Goal: Find specific page/section: Find specific page/section

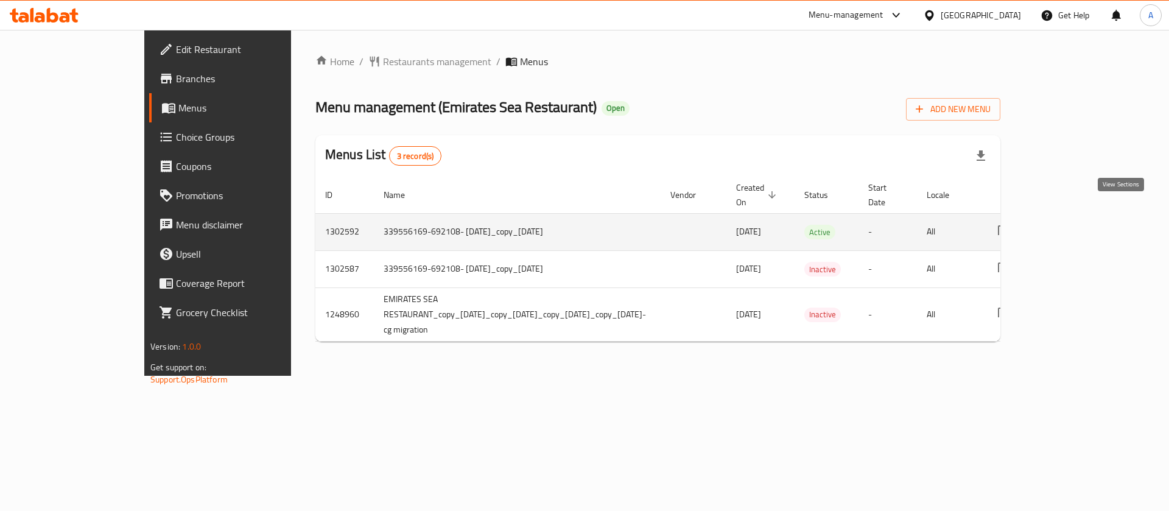
click at [1099, 225] on icon "enhanced table" at bounding box center [1091, 232] width 15 height 15
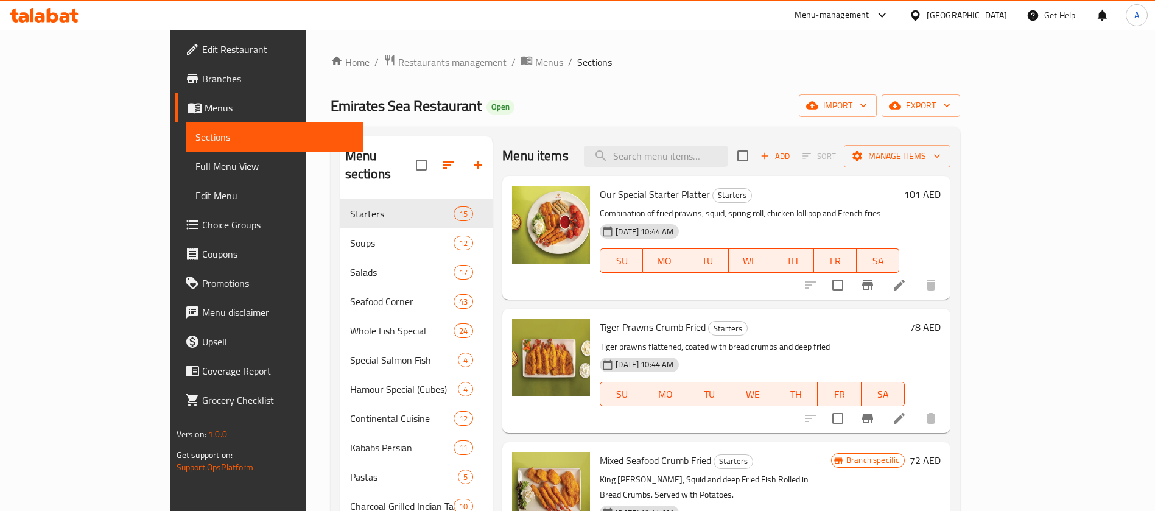
drag, startPoint x: 555, startPoint y: 61, endPoint x: 627, endPoint y: 4, distance: 92.7
click at [554, 61] on ol "Home / Restaurants management / Menus / Sections" at bounding box center [646, 62] width 630 height 16
click at [205, 111] on span "Menus" at bounding box center [279, 107] width 149 height 15
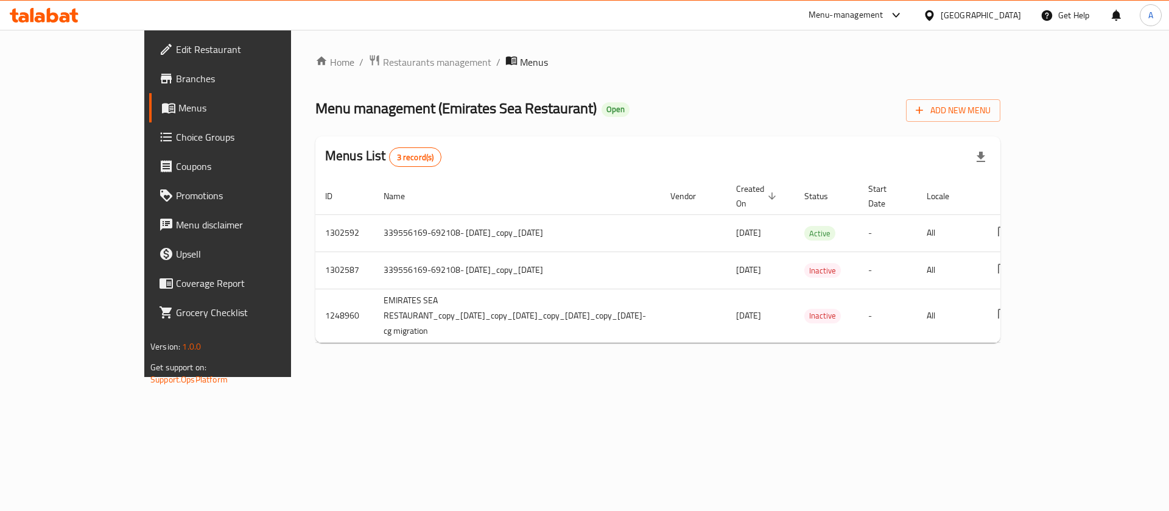
click at [176, 80] on span "Branches" at bounding box center [253, 78] width 154 height 15
click at [383, 63] on span "Restaurants management" at bounding box center [437, 61] width 108 height 15
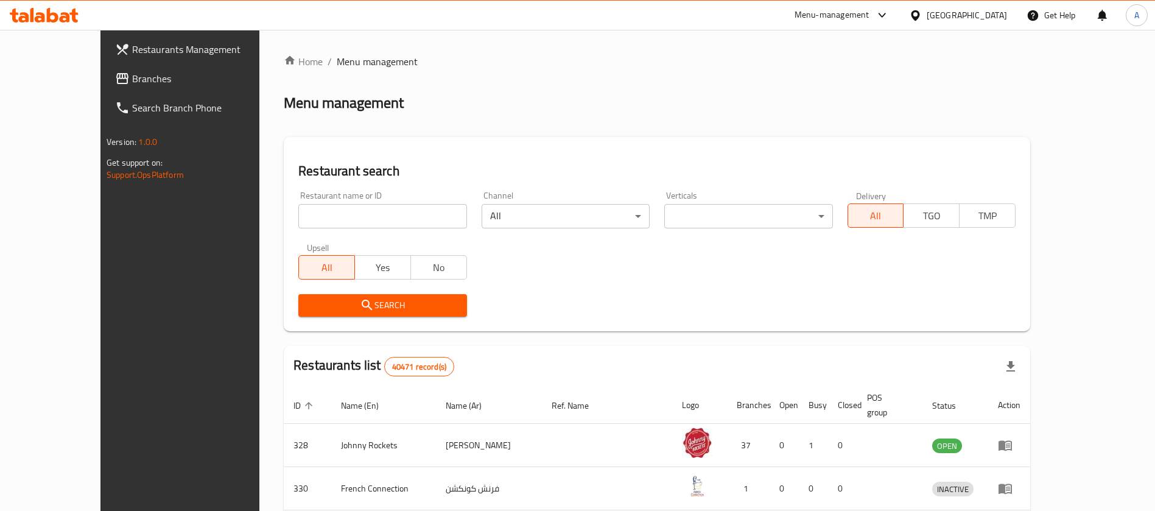
click at [132, 82] on span "Branches" at bounding box center [208, 78] width 152 height 15
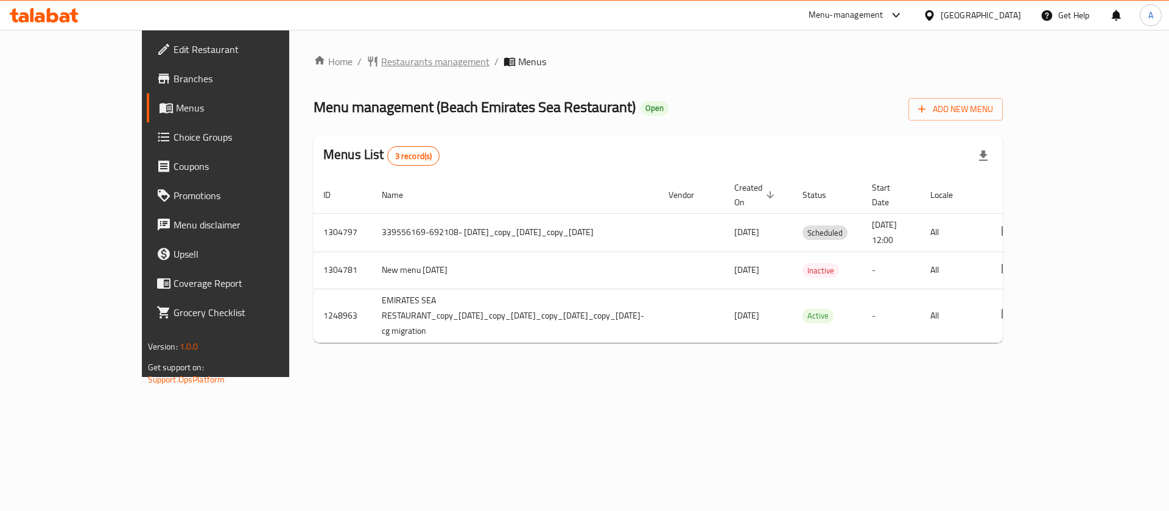
click at [381, 61] on span "Restaurants management" at bounding box center [435, 61] width 108 height 15
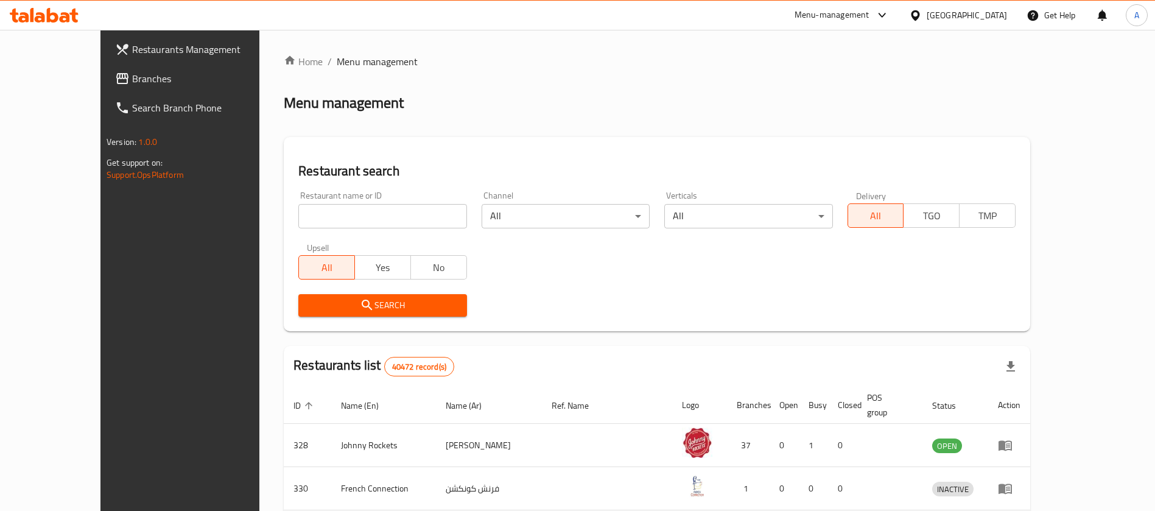
click at [132, 75] on span "Branches" at bounding box center [208, 78] width 152 height 15
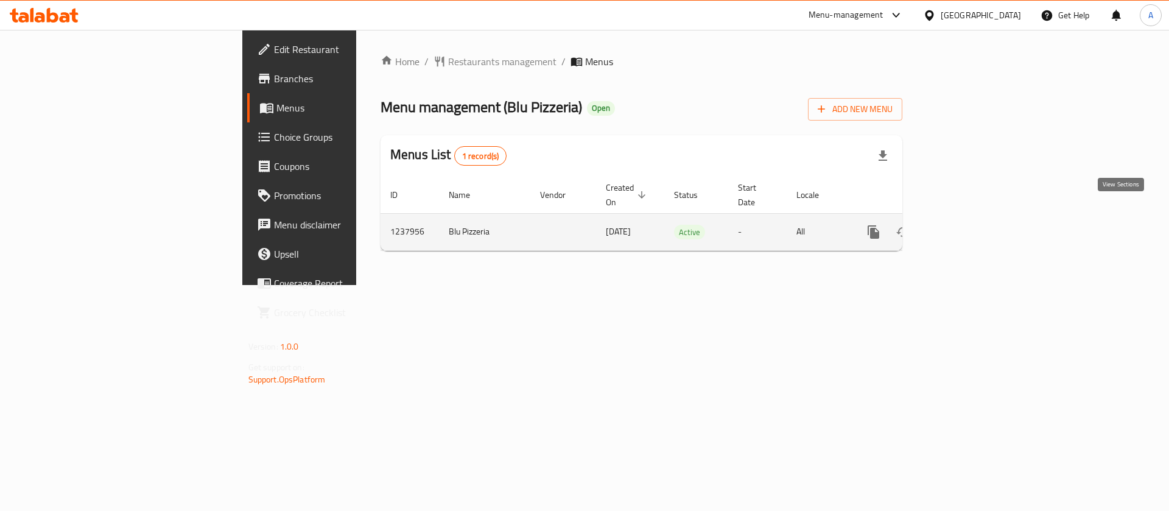
click at [967, 226] on icon "enhanced table" at bounding box center [961, 231] width 11 height 11
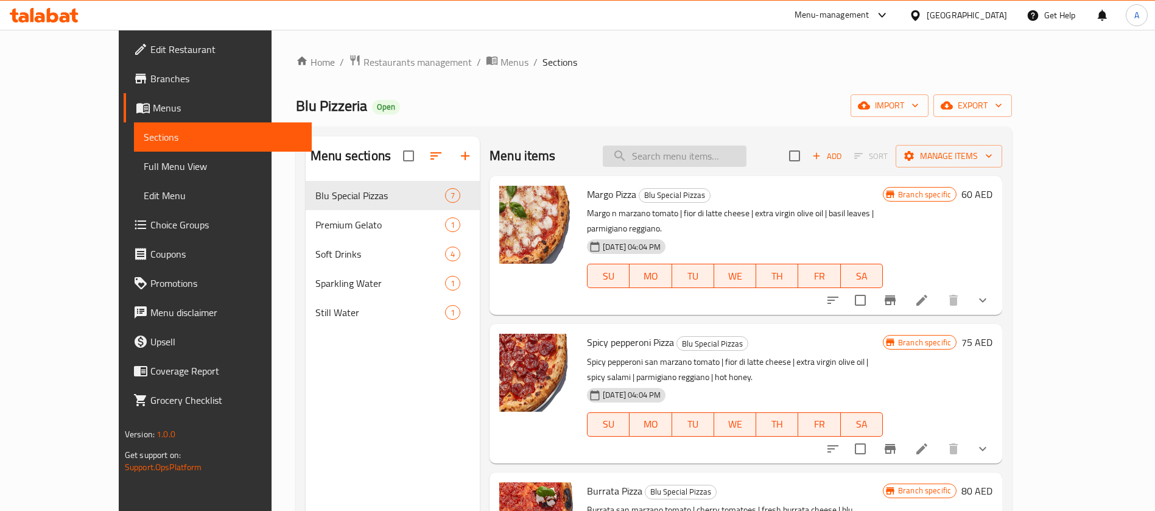
click at [720, 150] on input "search" at bounding box center [675, 155] width 144 height 21
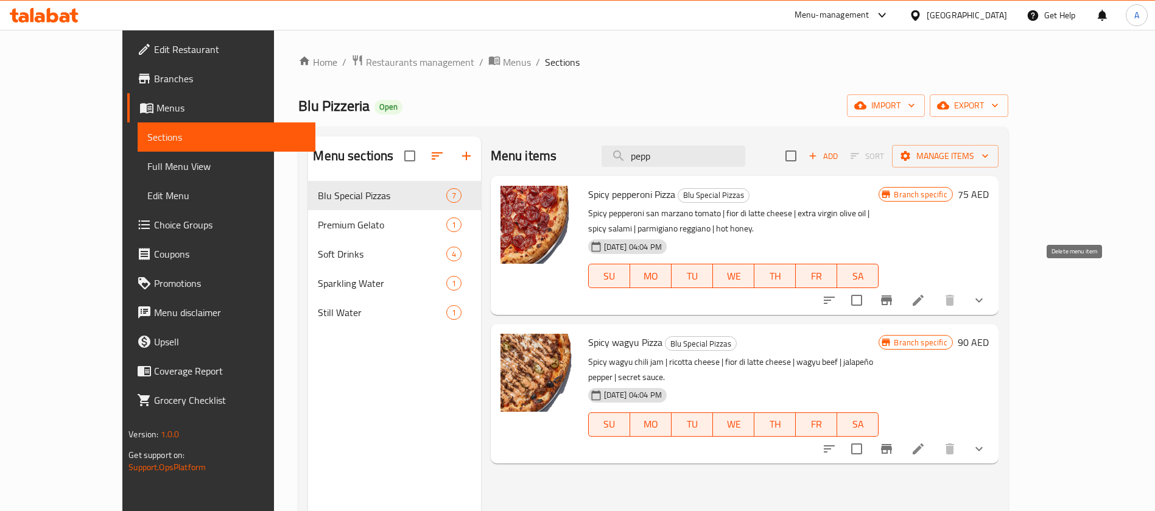
type input "pepp"
click at [986, 293] on icon "show more" at bounding box center [979, 300] width 15 height 15
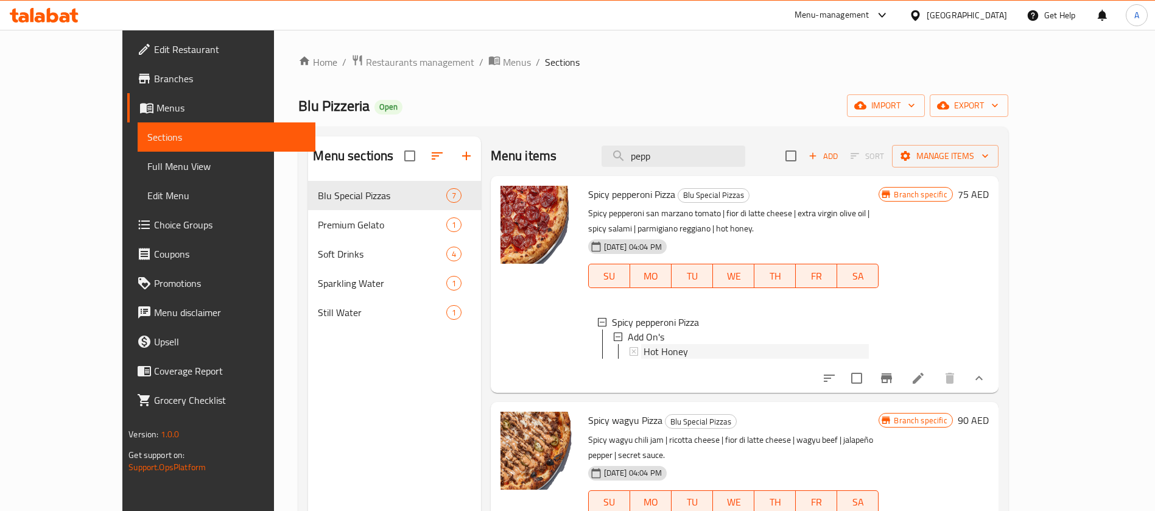
click at [643, 344] on span "Hot Honey" at bounding box center [665, 351] width 44 height 15
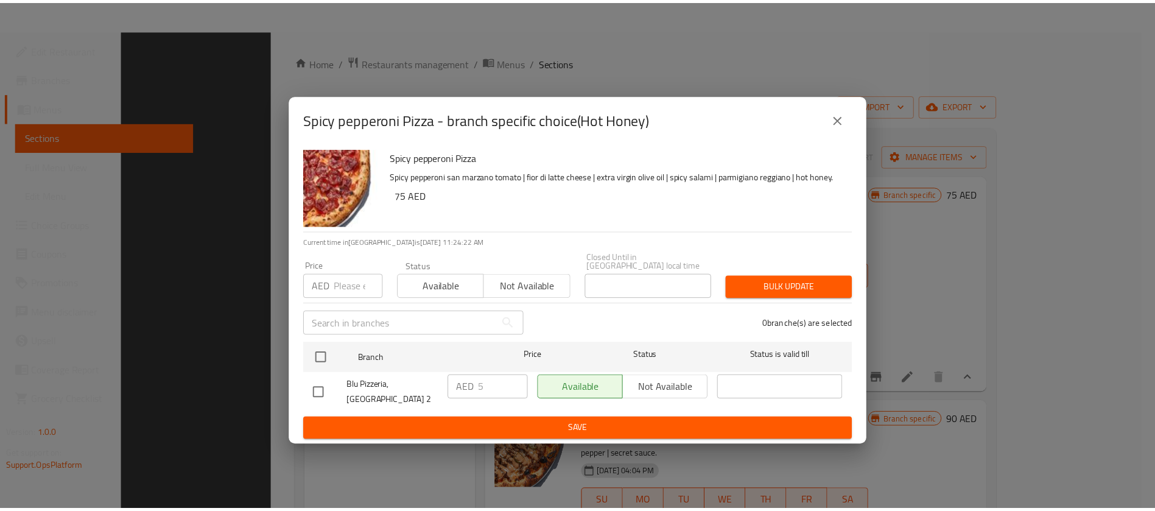
scroll to position [170, 0]
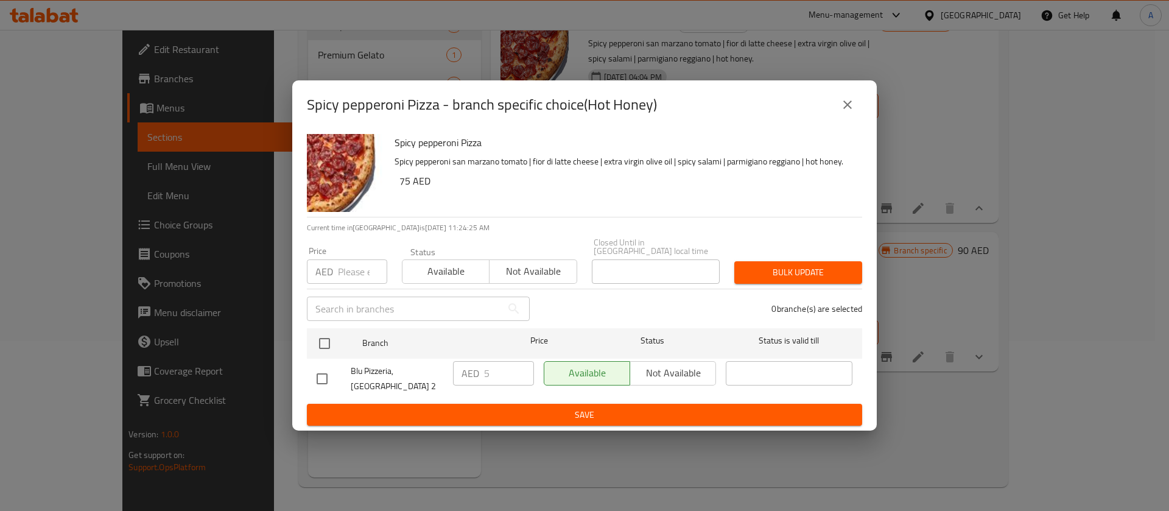
click at [912, 402] on div "Spicy pepperoni Pizza - branch specific choice(Hot Honey) Spicy pepperoni Pizza…" at bounding box center [584, 255] width 1169 height 511
click at [844, 108] on icon "close" at bounding box center [847, 104] width 15 height 15
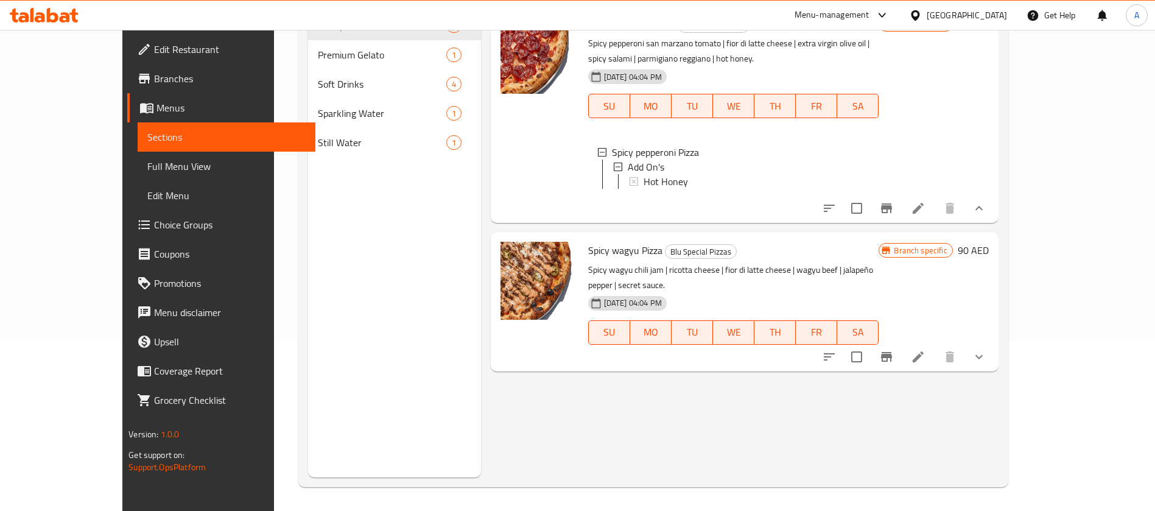
scroll to position [0, 0]
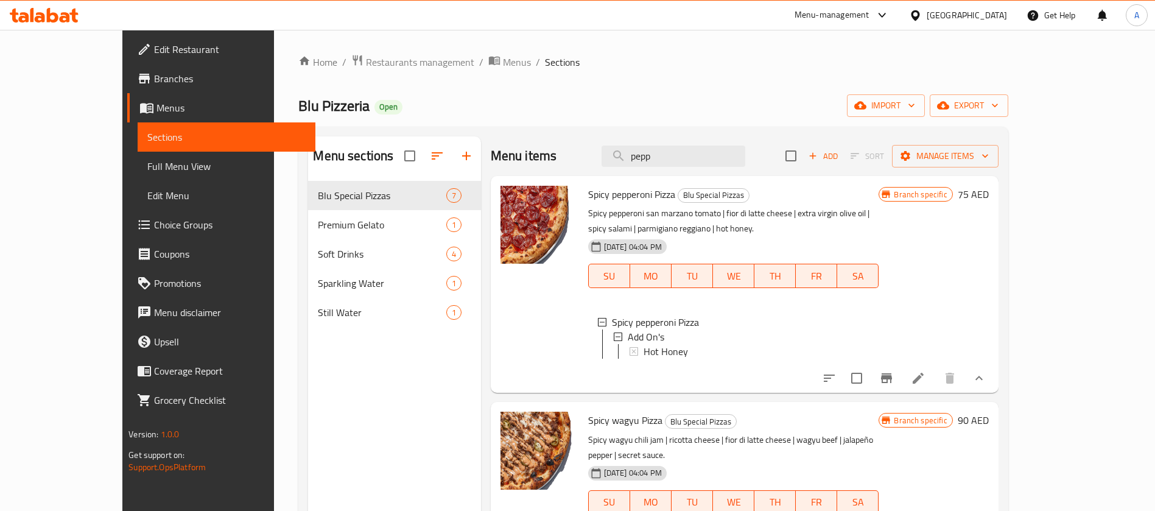
click at [298, 474] on div "Menu sections Blu Special Pizzas 7 Premium Gelato 1 Soft Drinks 4 Sparkling Wat…" at bounding box center [652, 392] width 709 height 530
click at [617, 189] on span "Spicy pepperoni Pizza" at bounding box center [631, 194] width 87 height 18
copy h6 "Spicy pepperoni Pizza"
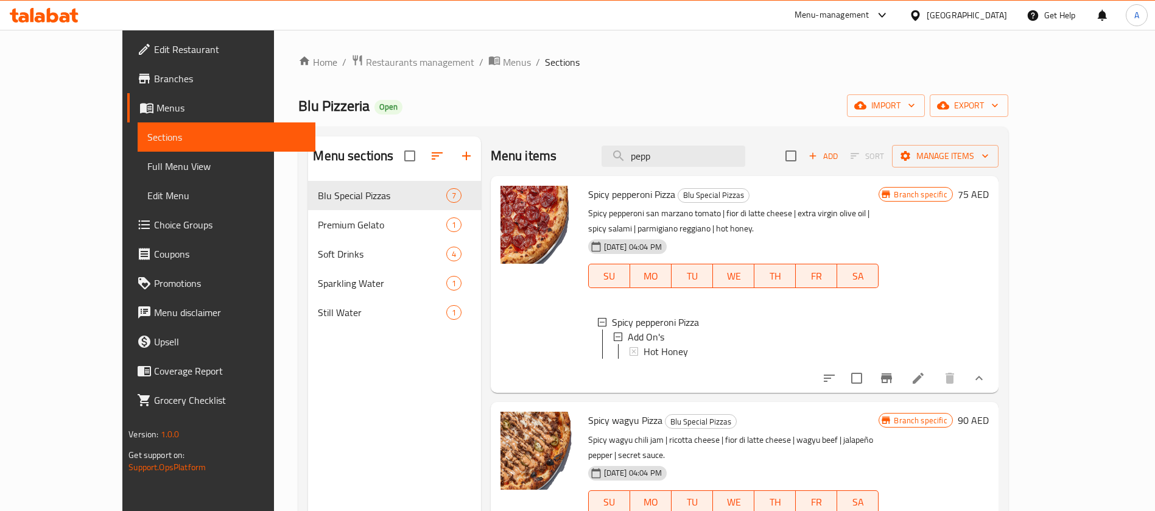
click at [780, 234] on div "10-06-2024 04:04 PM SU MO TU WE TH FR SA" at bounding box center [733, 267] width 301 height 66
click at [772, 208] on p "Spicy pepperoni san marzano tomato | fior di latte cheese | extra virgin olive …" at bounding box center [733, 221] width 291 height 30
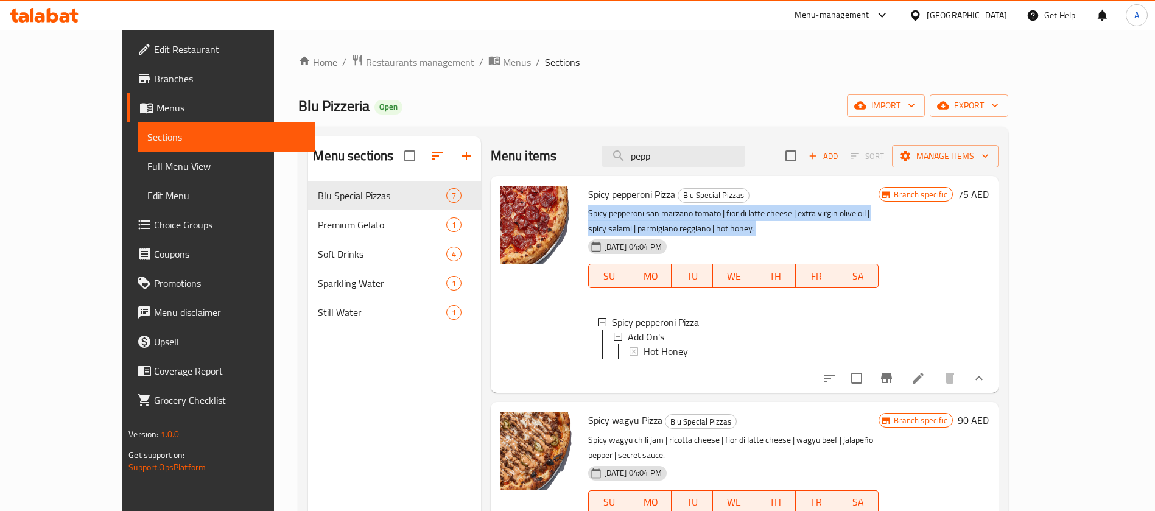
click at [772, 208] on p "Spicy pepperoni san marzano tomato | fior di latte cheese | extra virgin olive …" at bounding box center [733, 221] width 291 height 30
click at [366, 67] on span "Restaurants management" at bounding box center [420, 62] width 108 height 15
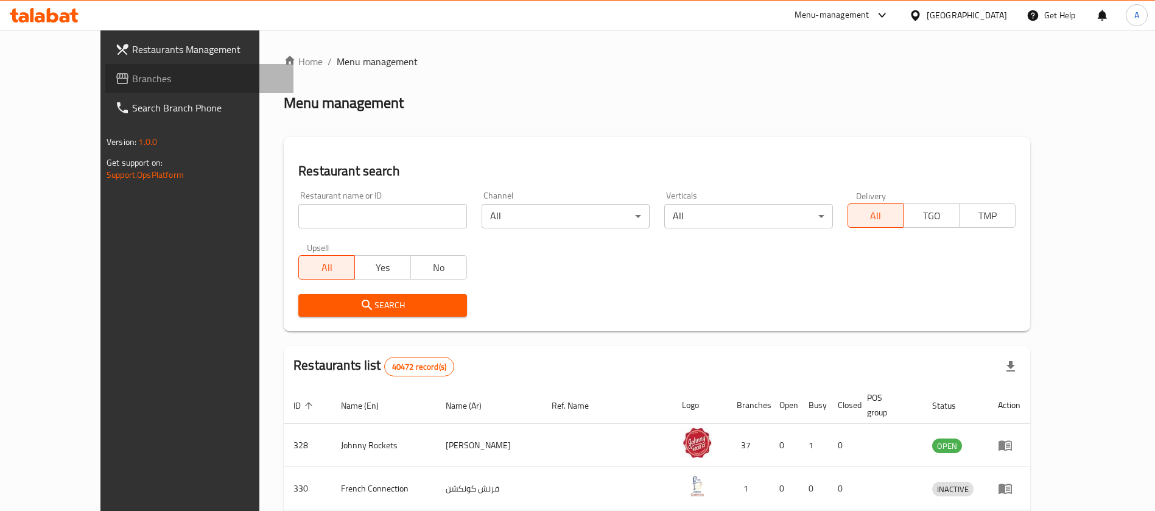
click at [128, 85] on link "Branches" at bounding box center [199, 78] width 188 height 29
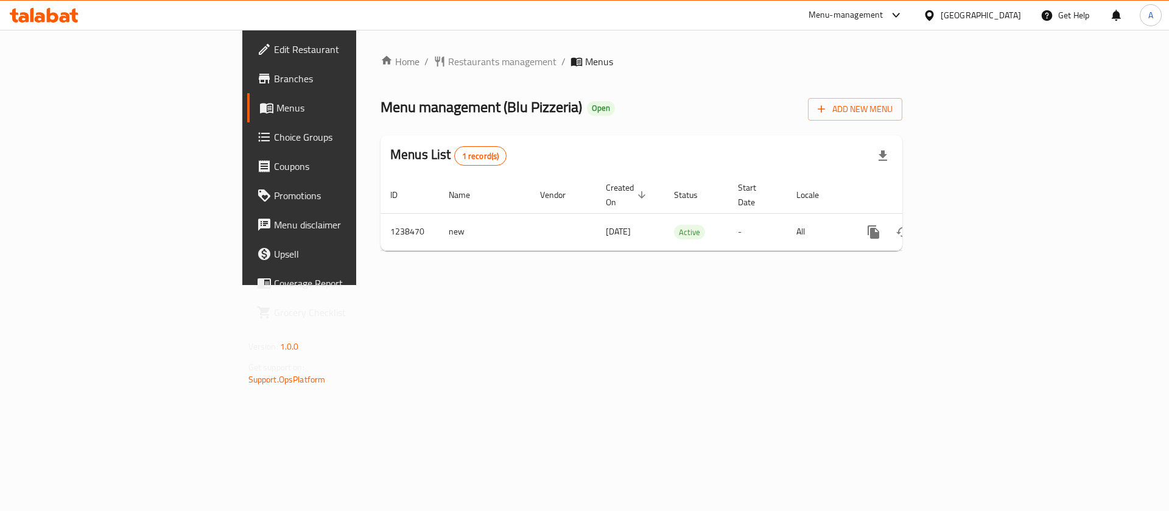
click at [356, 285] on div "Home / Restaurants management / Menus Menu management ( Blu Pizzeria ) Open Add…" at bounding box center [641, 157] width 570 height 255
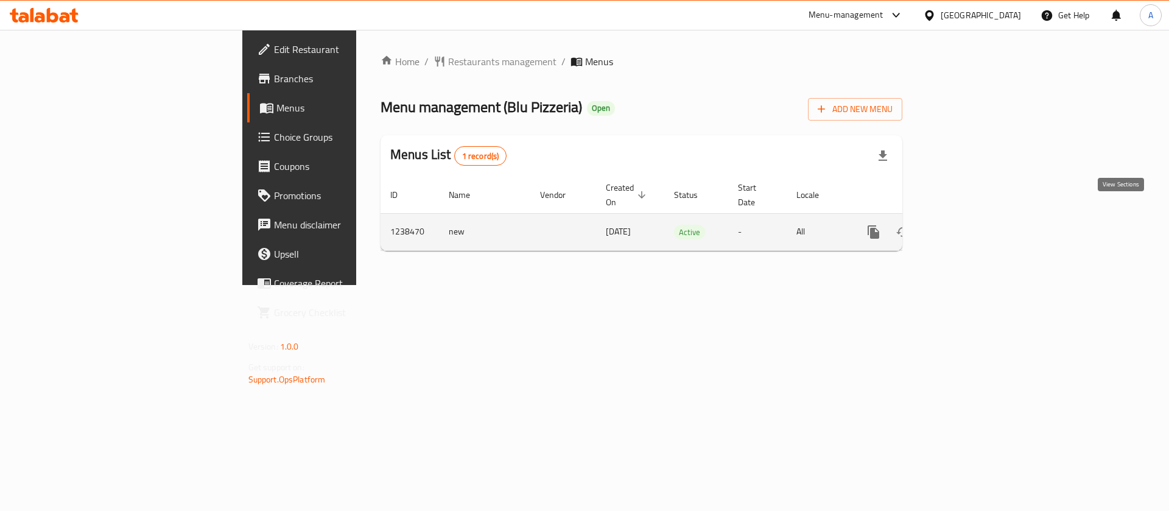
click at [976, 221] on link "enhanced table" at bounding box center [961, 231] width 29 height 29
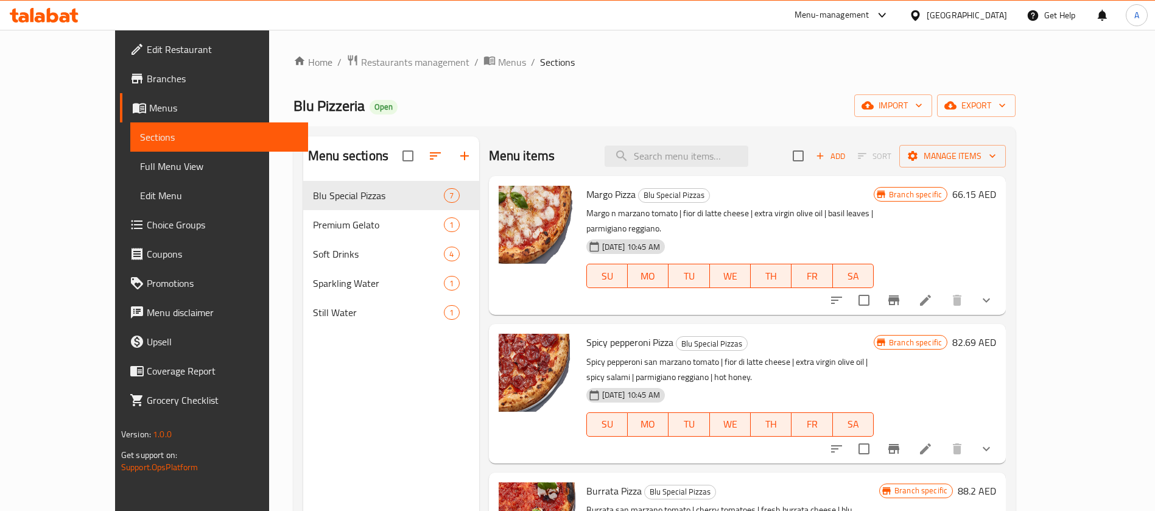
click at [592, 333] on span "Spicy pepperoni Pizza" at bounding box center [629, 342] width 87 height 18
copy h6 "Spicy pepperoni Pizza"
click at [699, 153] on input "search" at bounding box center [676, 155] width 144 height 21
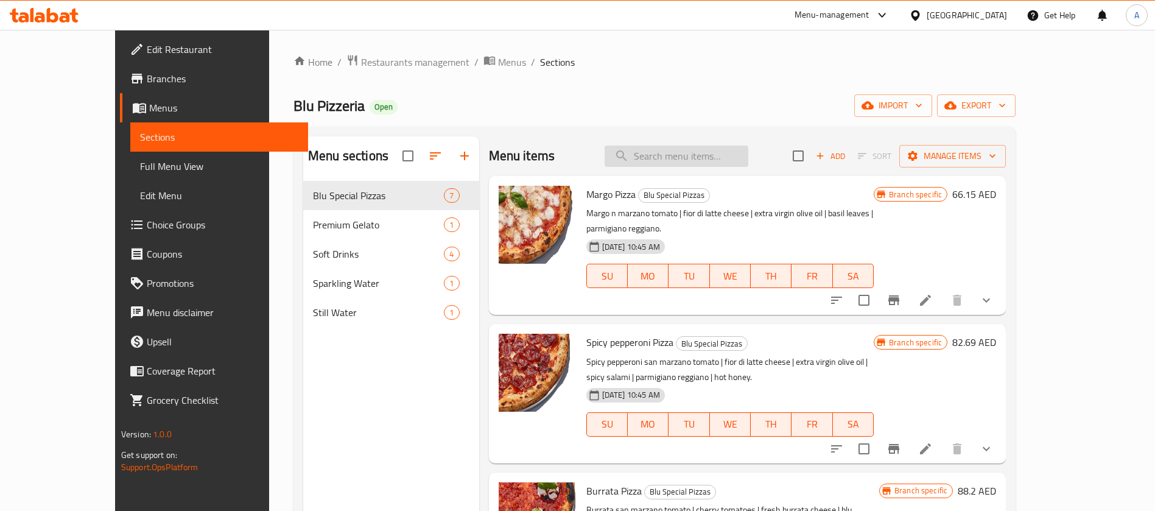
paste input "Spicy pepperoni Pizza"
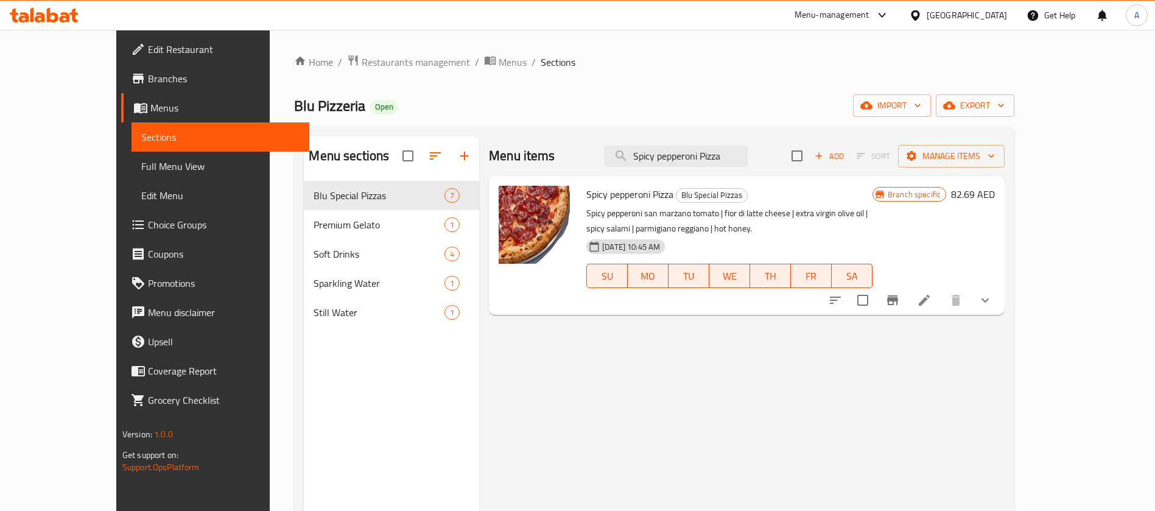
type input "Spicy pepperoni Pizza"
click at [1000, 285] on button "show more" at bounding box center [984, 299] width 29 height 29
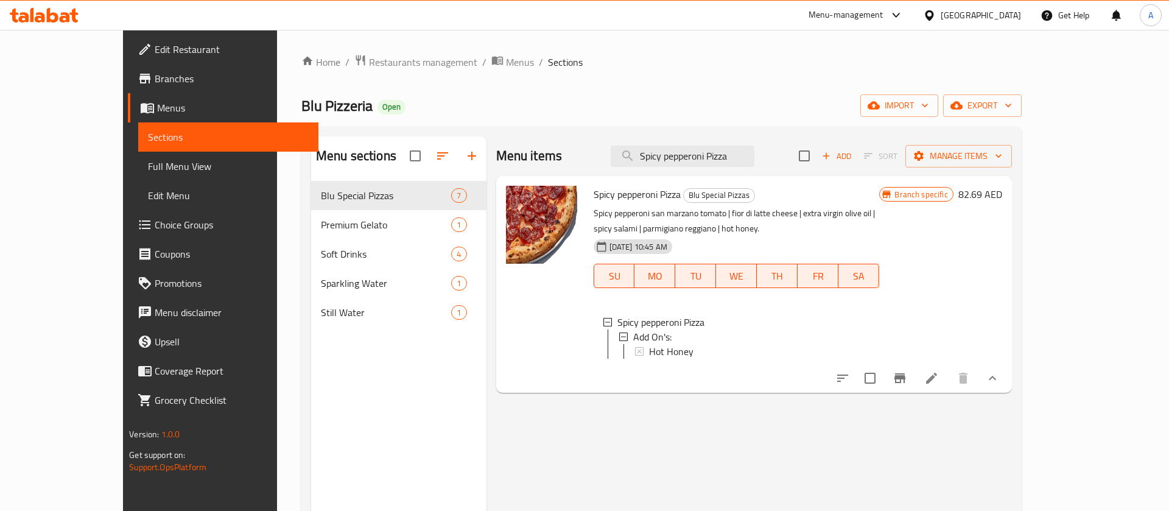
scroll to position [170, 0]
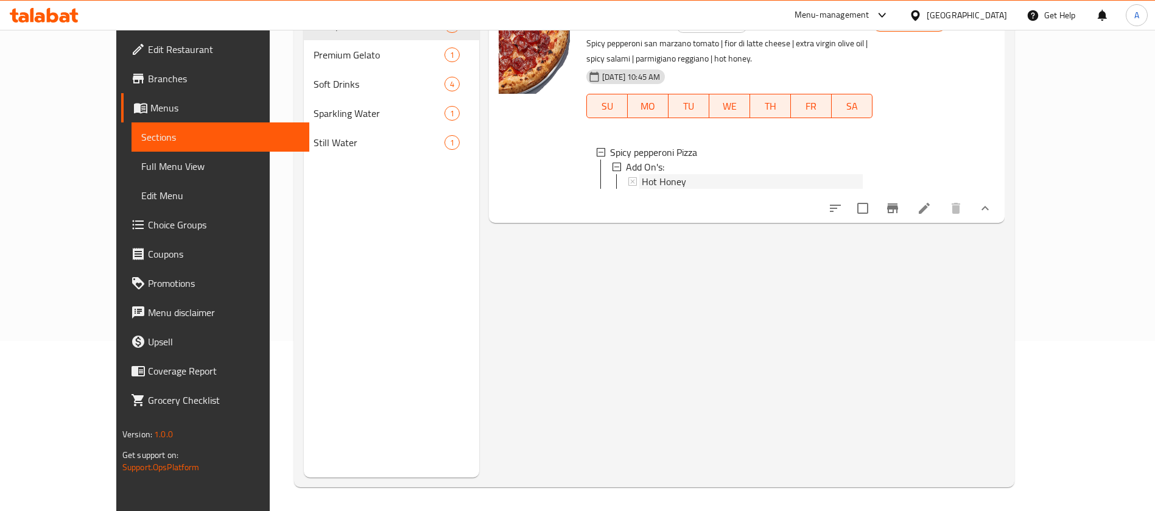
click at [648, 174] on span "Hot Honey" at bounding box center [664, 181] width 44 height 15
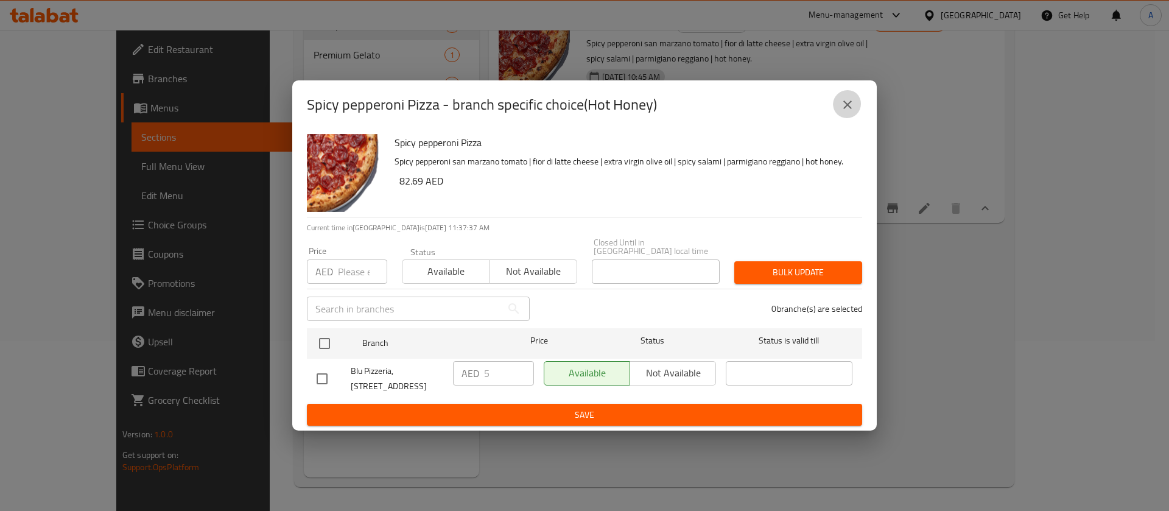
click at [839, 99] on button "close" at bounding box center [847, 104] width 29 height 29
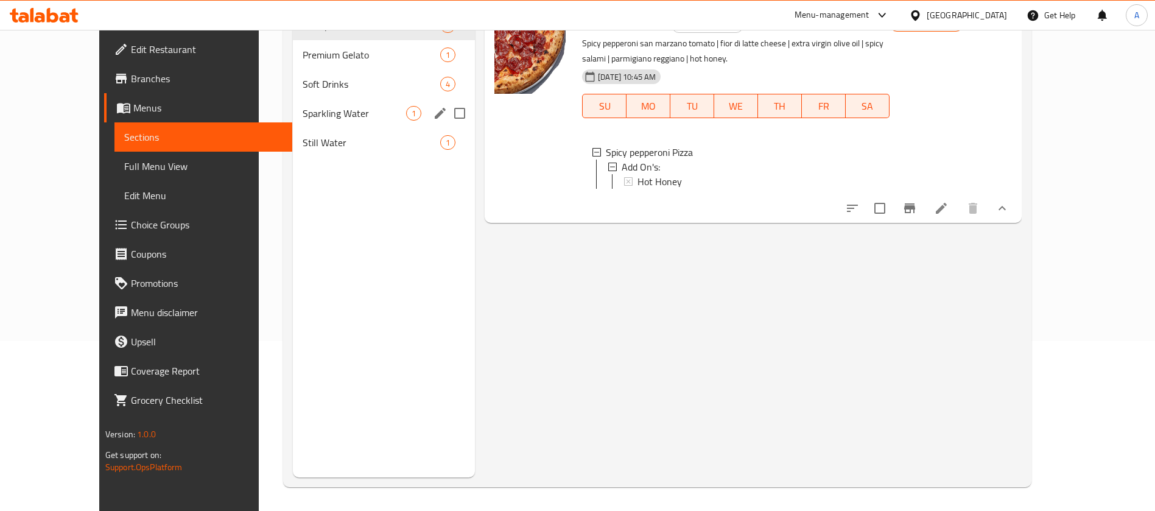
scroll to position [0, 0]
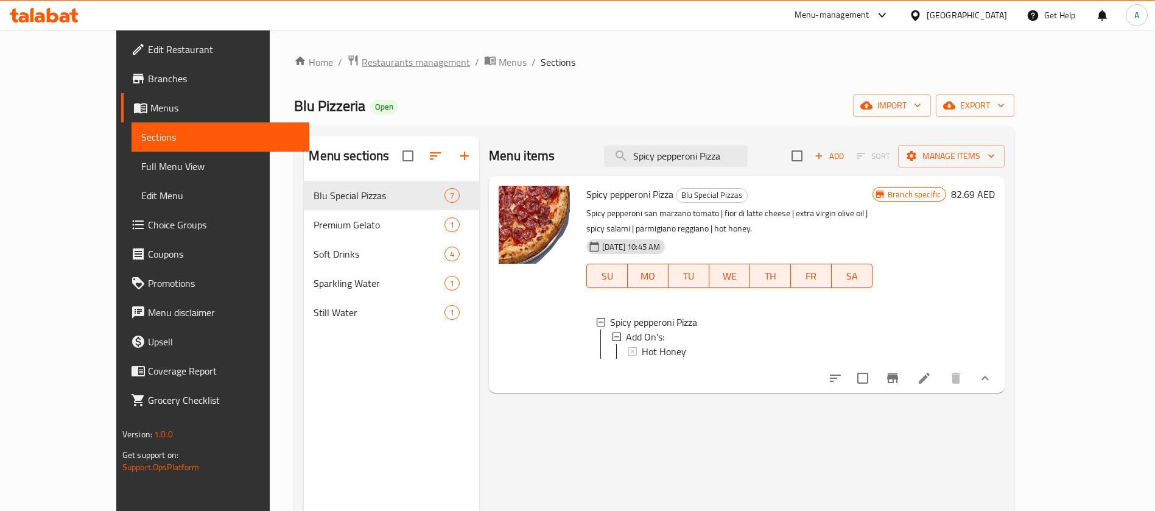
click at [375, 63] on span "Restaurants management" at bounding box center [416, 62] width 108 height 15
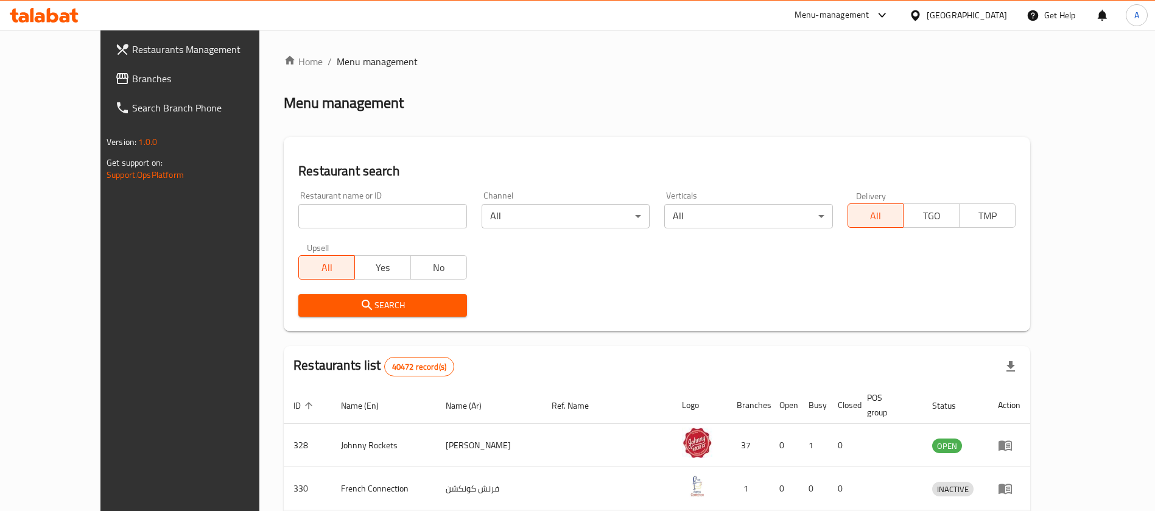
click at [132, 82] on span "Branches" at bounding box center [208, 78] width 152 height 15
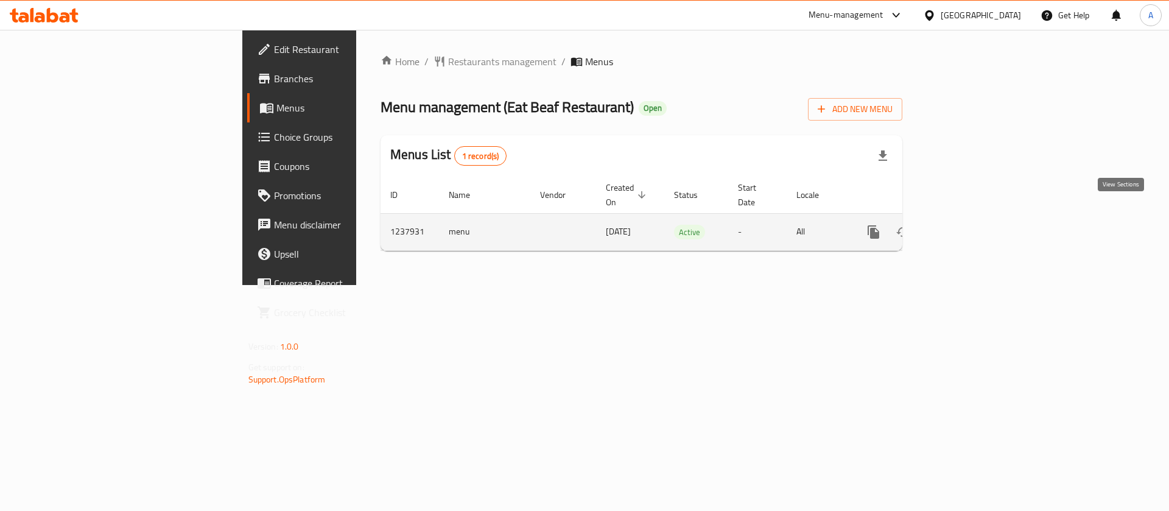
click at [968, 225] on icon "enhanced table" at bounding box center [961, 232] width 15 height 15
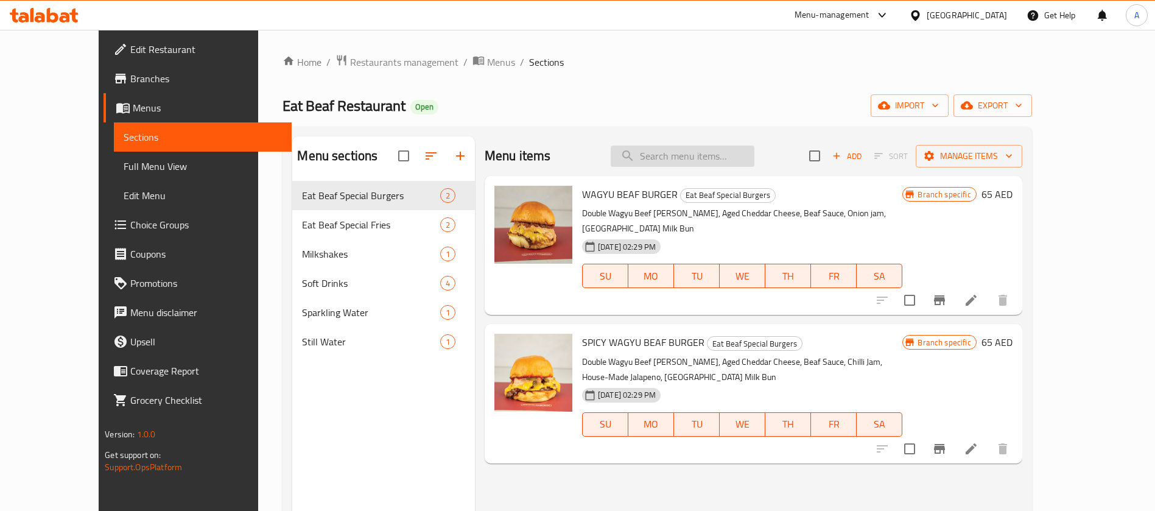
click at [736, 162] on input "search" at bounding box center [683, 155] width 144 height 21
paste input "SALTED FRIES"
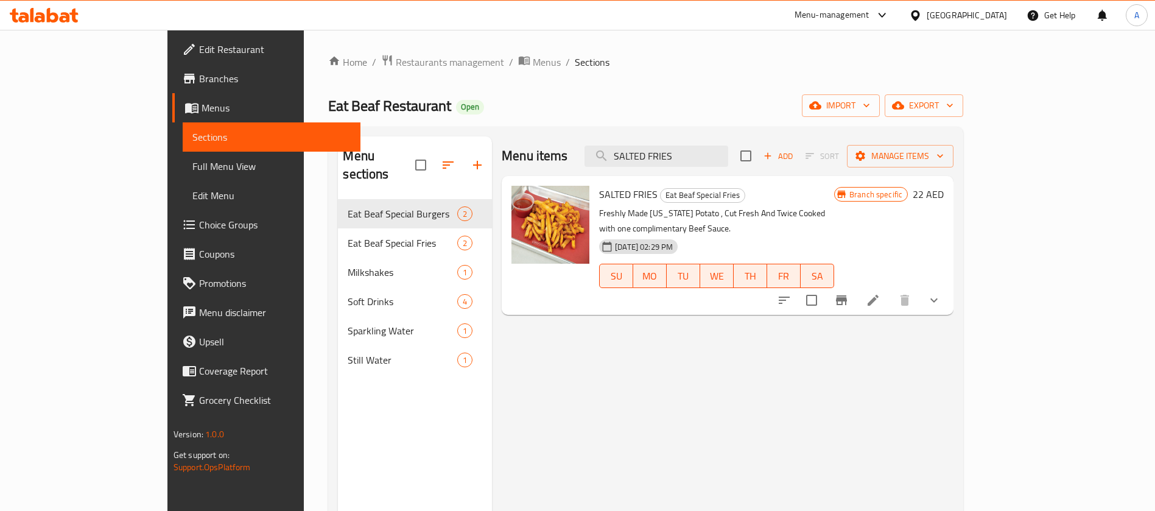
type input "SALTED FRIES"
click at [948, 285] on button "show more" at bounding box center [933, 299] width 29 height 29
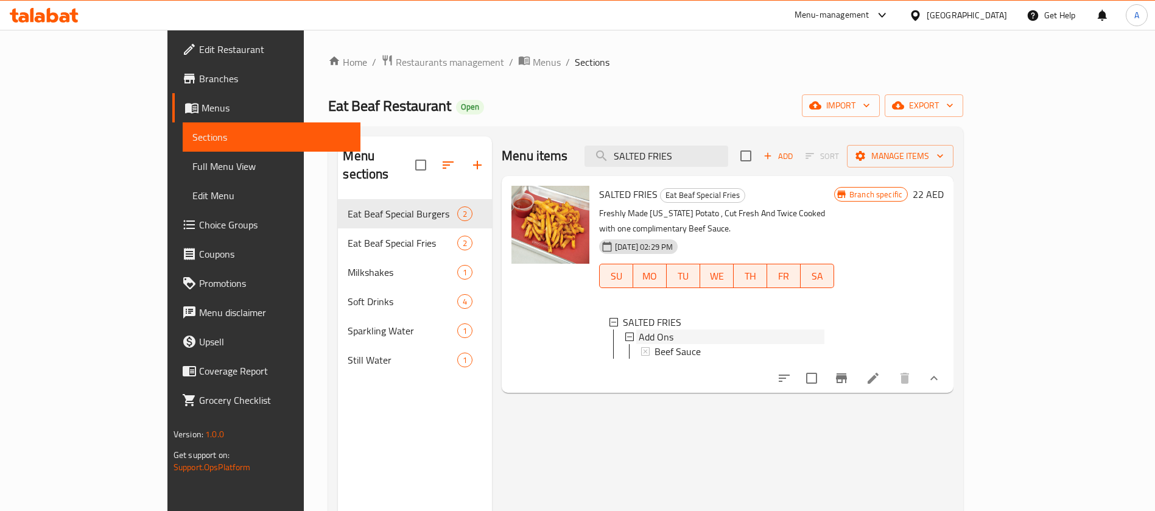
click at [797, 329] on div "Add Ons" at bounding box center [732, 336] width 186 height 15
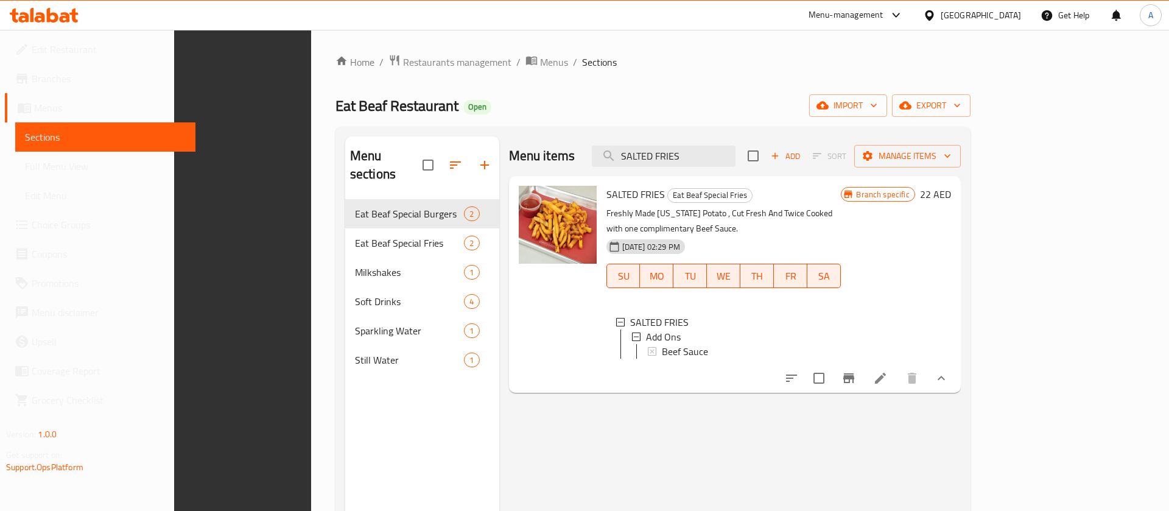
scroll to position [170, 0]
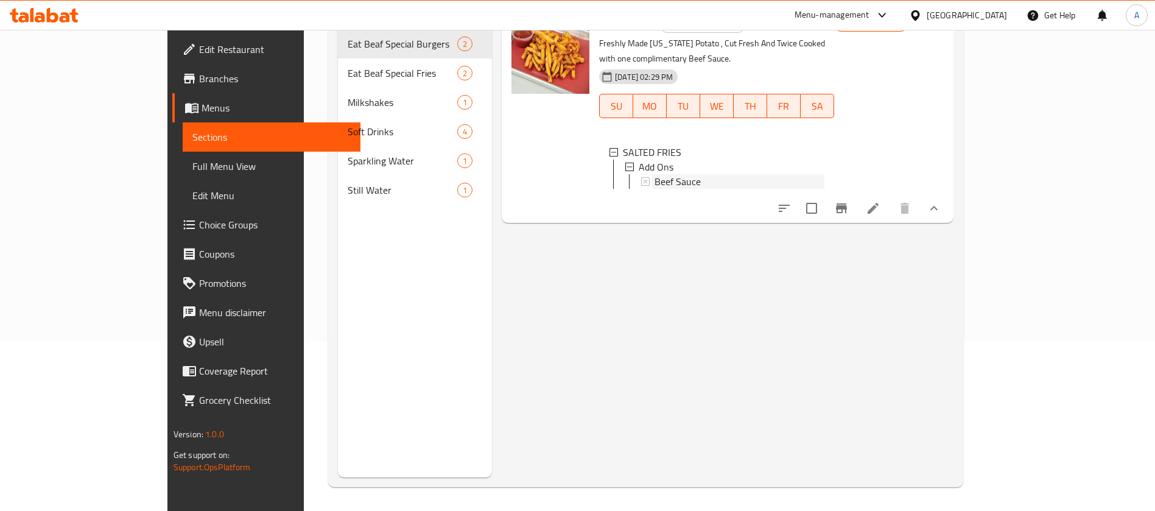
click at [683, 174] on div "Beef Sauce" at bounding box center [739, 181] width 170 height 15
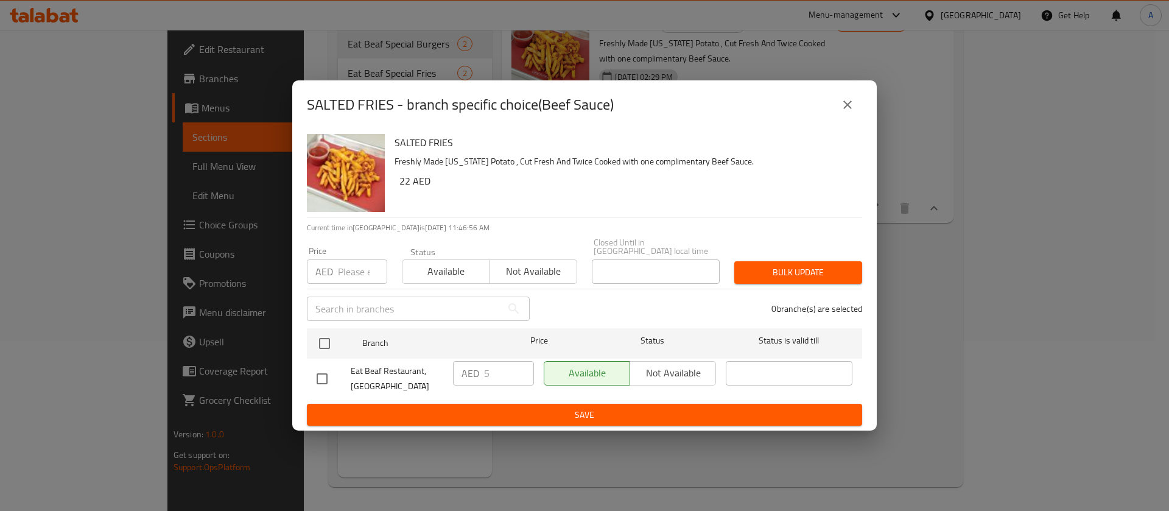
click at [840, 105] on button "close" at bounding box center [847, 104] width 29 height 29
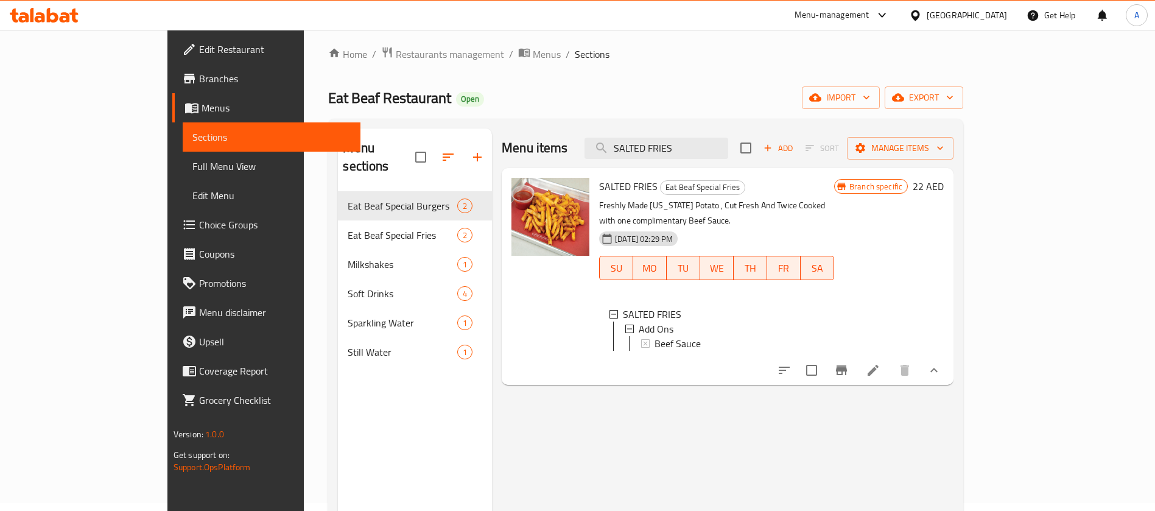
scroll to position [0, 0]
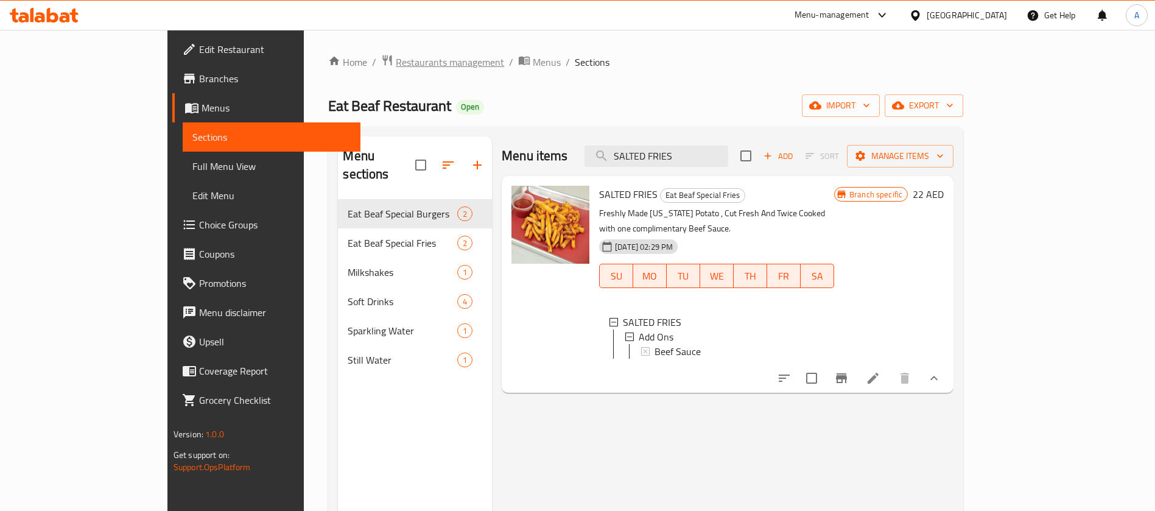
click at [396, 65] on span "Restaurants management" at bounding box center [450, 62] width 108 height 15
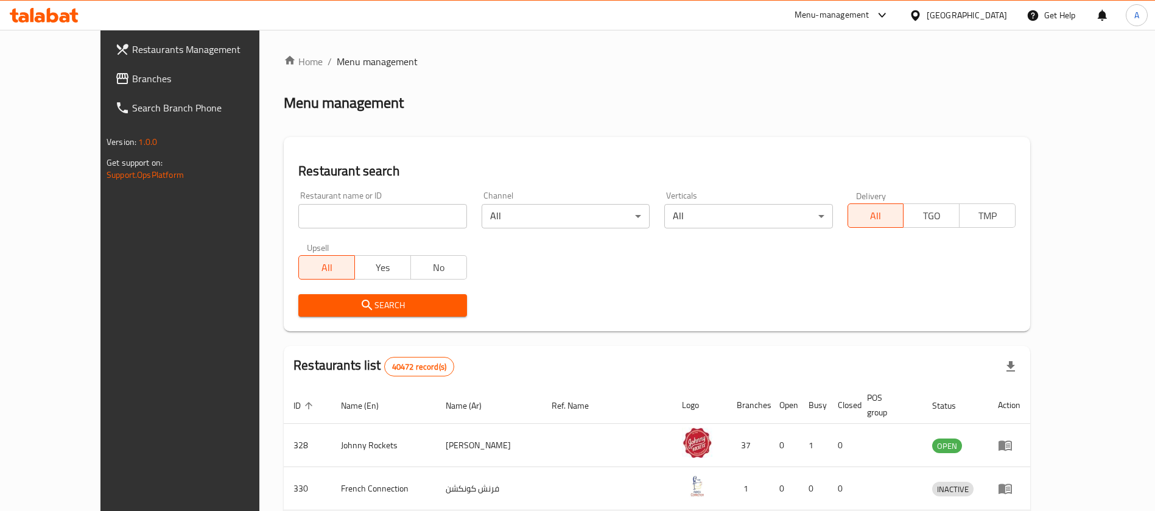
click at [132, 75] on span "Branches" at bounding box center [208, 78] width 152 height 15
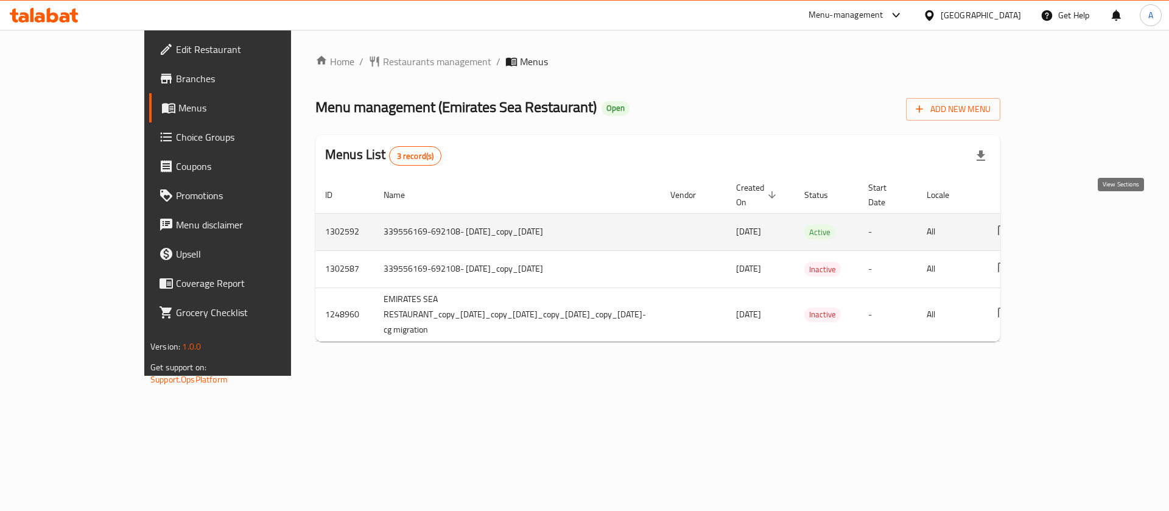
click at [1099, 225] on icon "enhanced table" at bounding box center [1091, 232] width 15 height 15
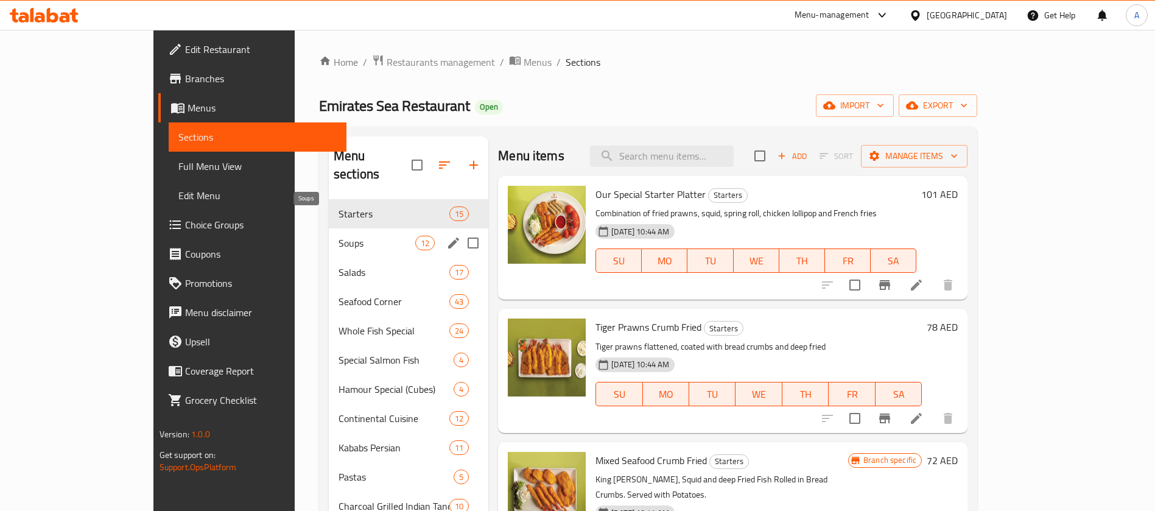
click at [338, 236] on span "Soups" at bounding box center [376, 243] width 77 height 15
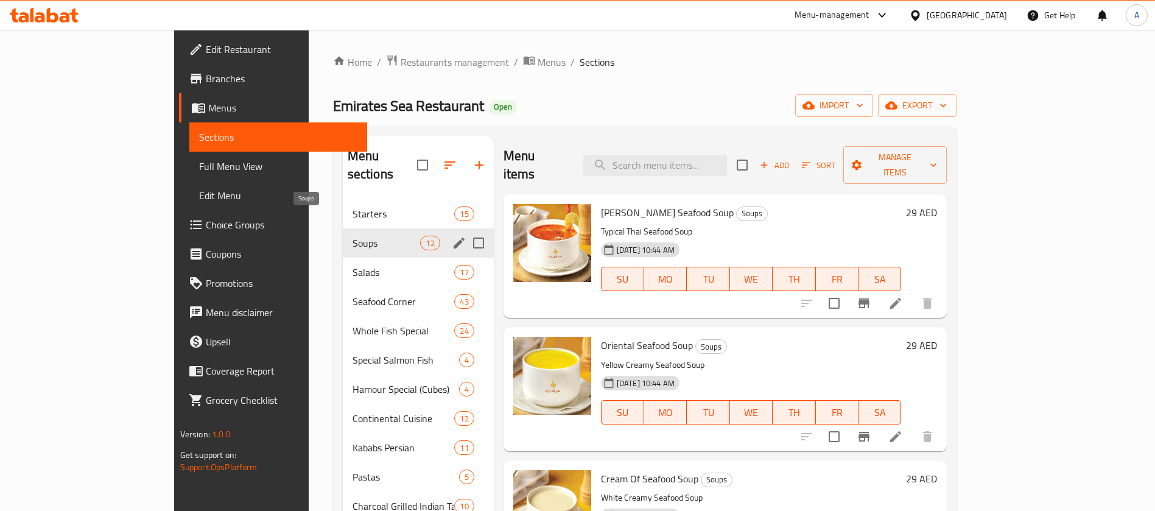
click at [352, 236] on span "Soups" at bounding box center [386, 243] width 68 height 15
click at [352, 265] on span "Salads" at bounding box center [386, 272] width 68 height 15
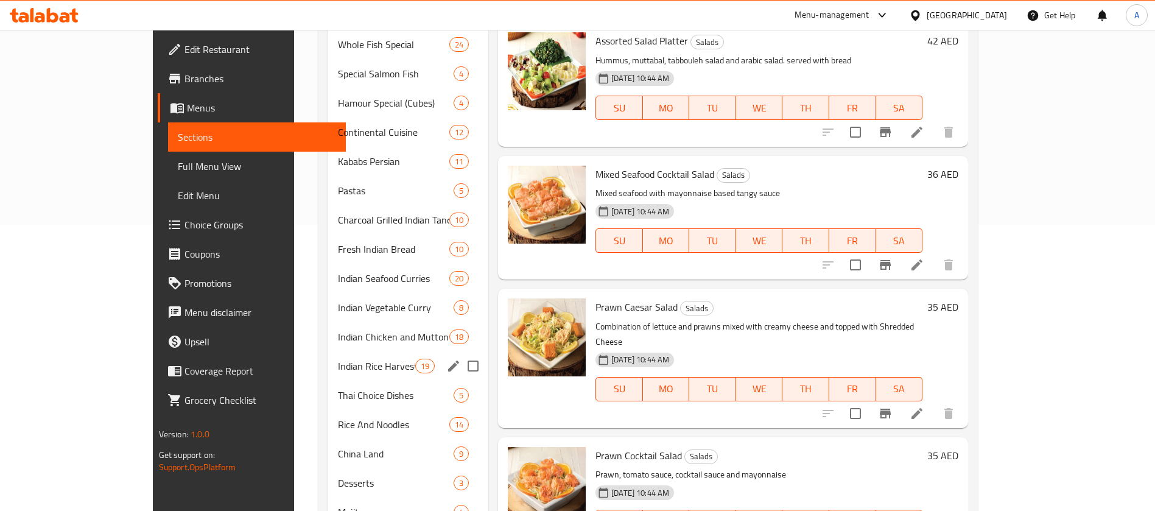
scroll to position [385, 0]
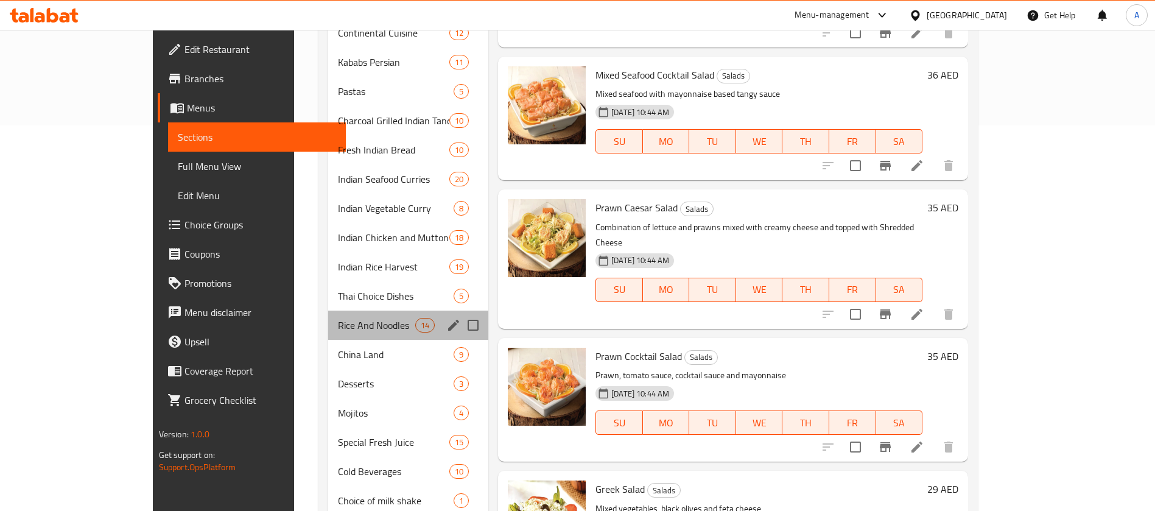
click at [328, 310] on div "Rice And Noodles 14" at bounding box center [408, 324] width 160 height 29
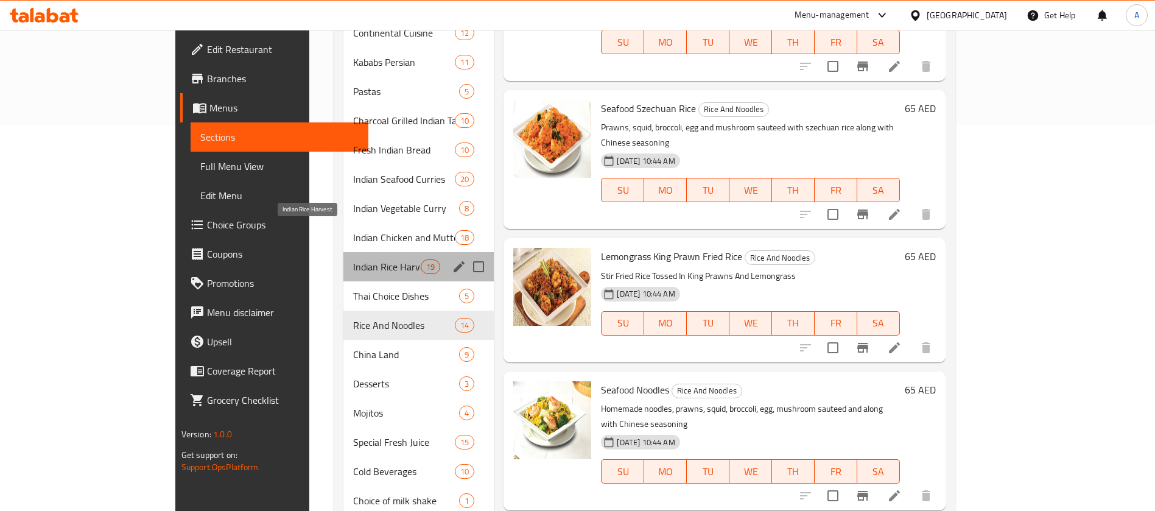
click at [353, 259] on span "Indian Rice Harvest" at bounding box center [387, 266] width 68 height 15
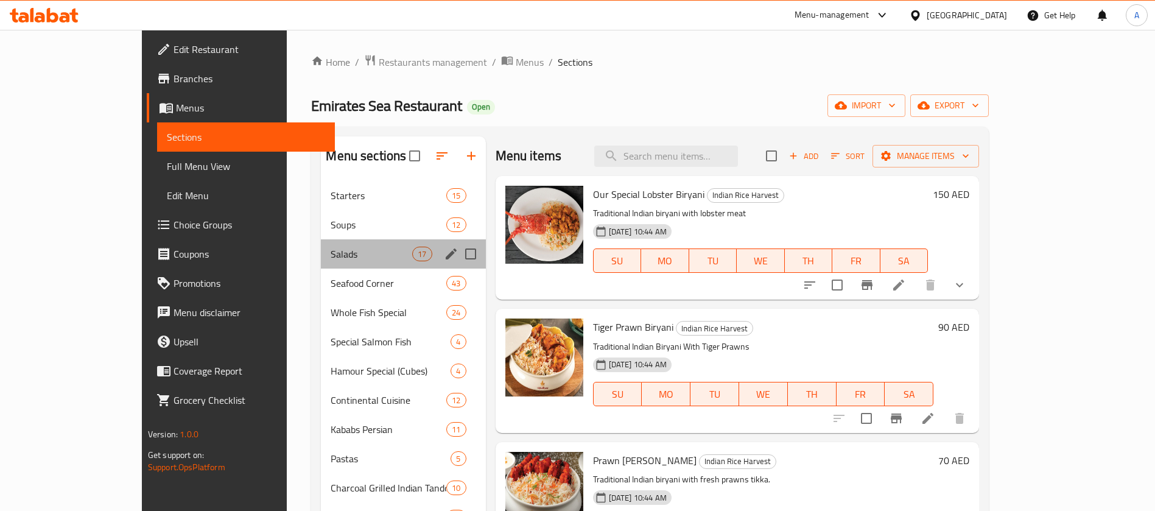
click at [321, 258] on div "Salads 17" at bounding box center [403, 253] width 164 height 29
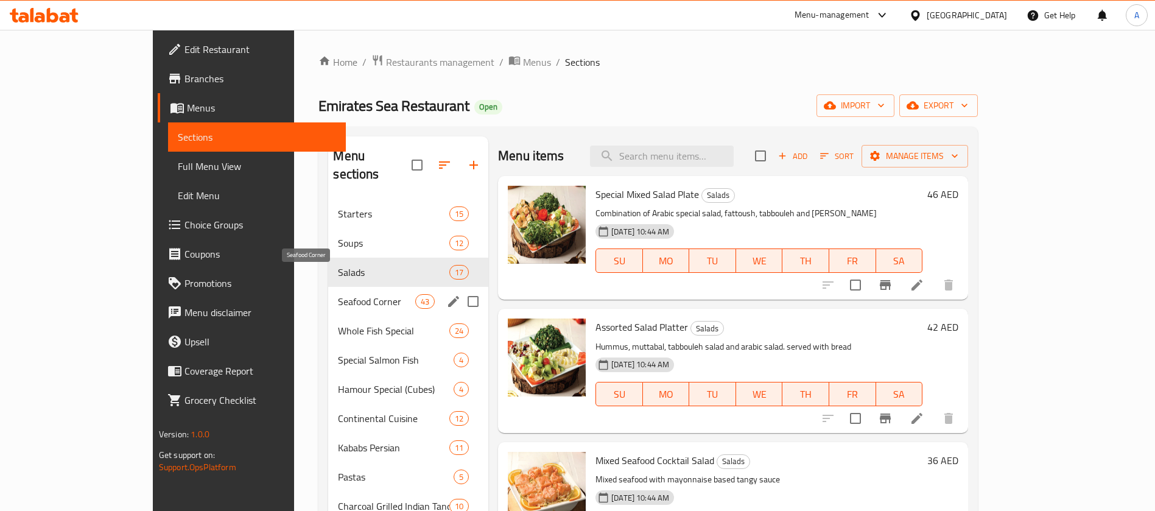
click at [338, 294] on span "Seafood Corner" at bounding box center [376, 301] width 77 height 15
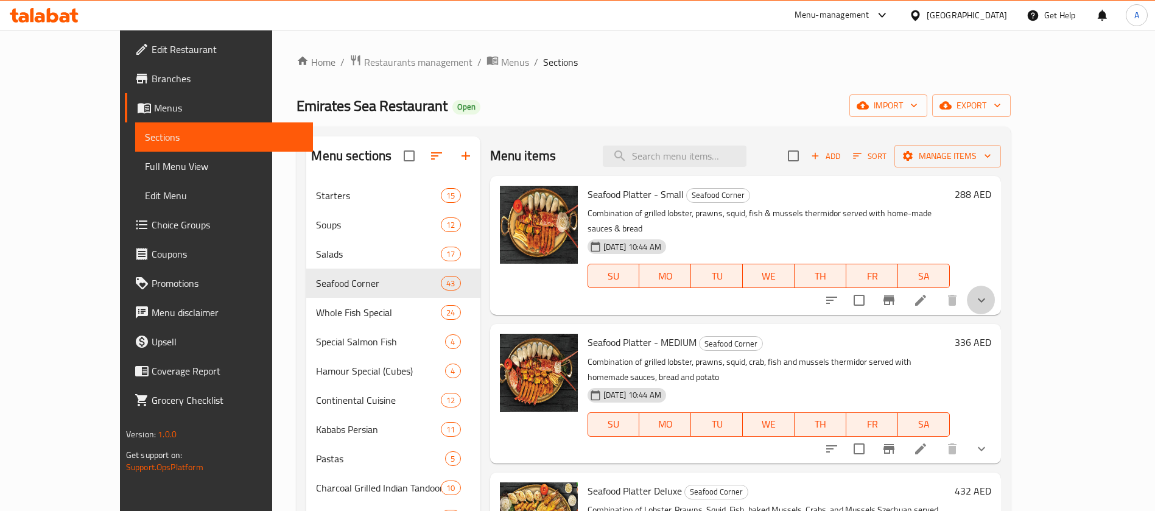
click at [996, 290] on button "show more" at bounding box center [981, 299] width 29 height 29
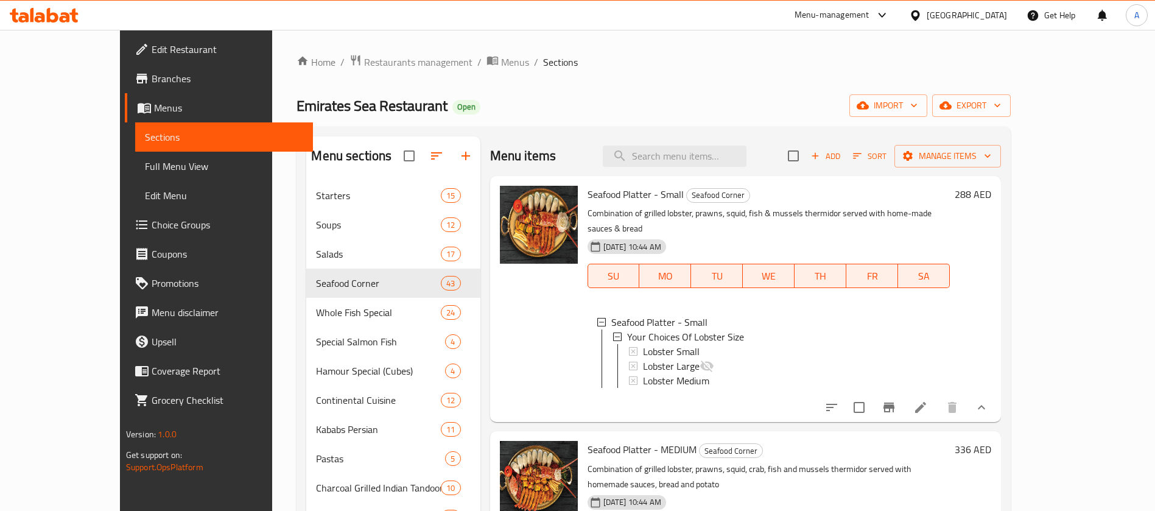
click at [154, 102] on span "Menus" at bounding box center [228, 107] width 149 height 15
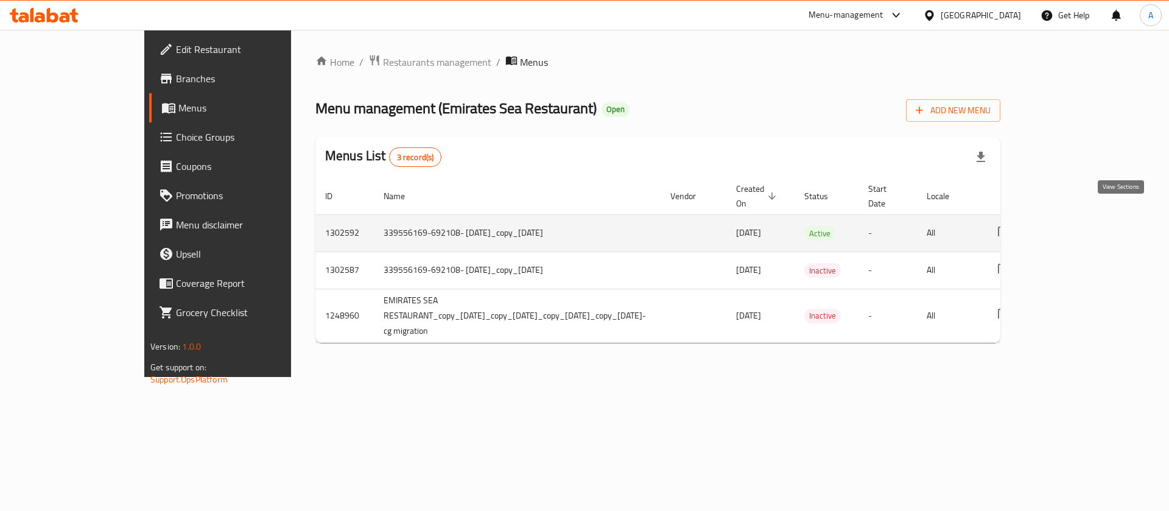
click at [1097, 228] on icon "enhanced table" at bounding box center [1091, 233] width 11 height 11
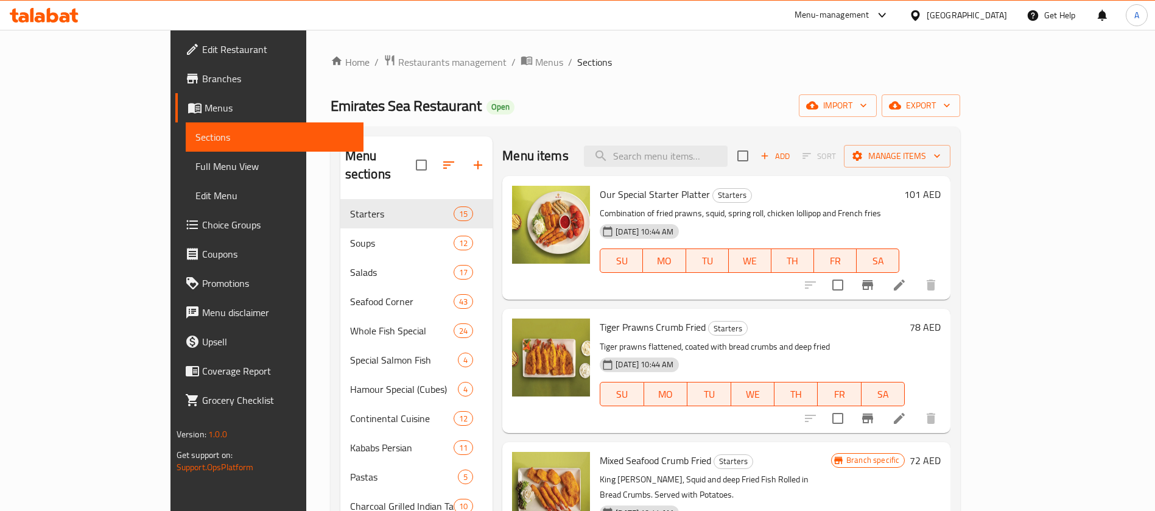
click at [821, 206] on p "Combination of fried prawns, squid, spring roll, chicken lollipop and French fr…" at bounding box center [749, 213] width 299 height 15
click at [873, 281] on icon "Branch-specific-item" at bounding box center [867, 285] width 11 height 10
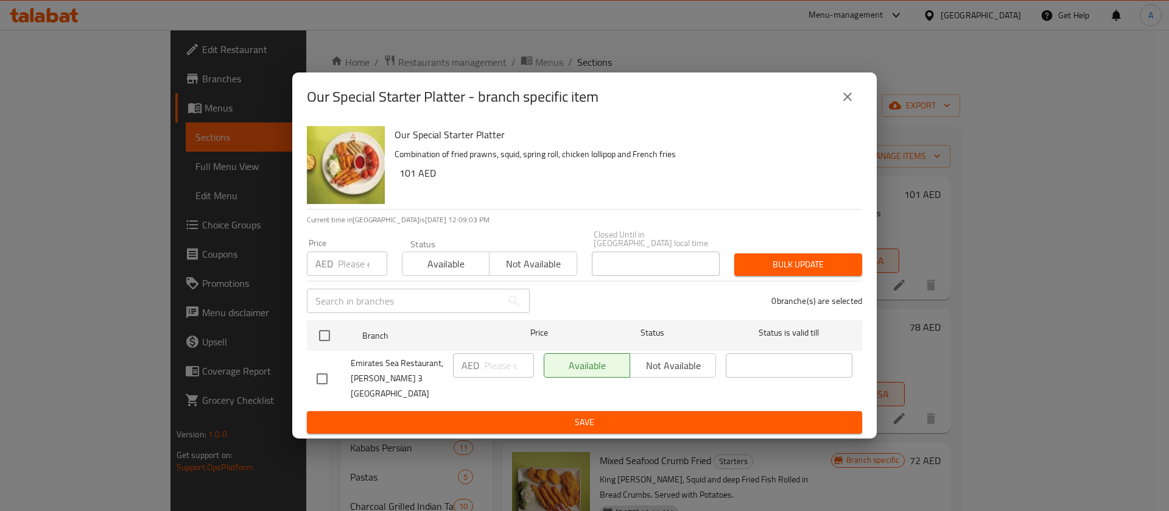
click at [850, 101] on icon "close" at bounding box center [847, 97] width 9 height 9
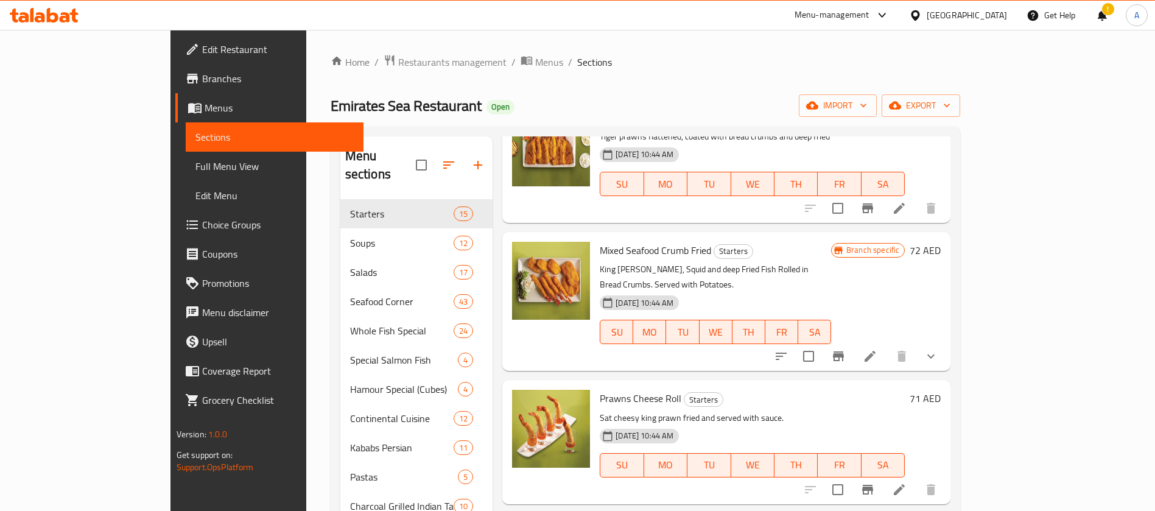
scroll to position [224, 0]
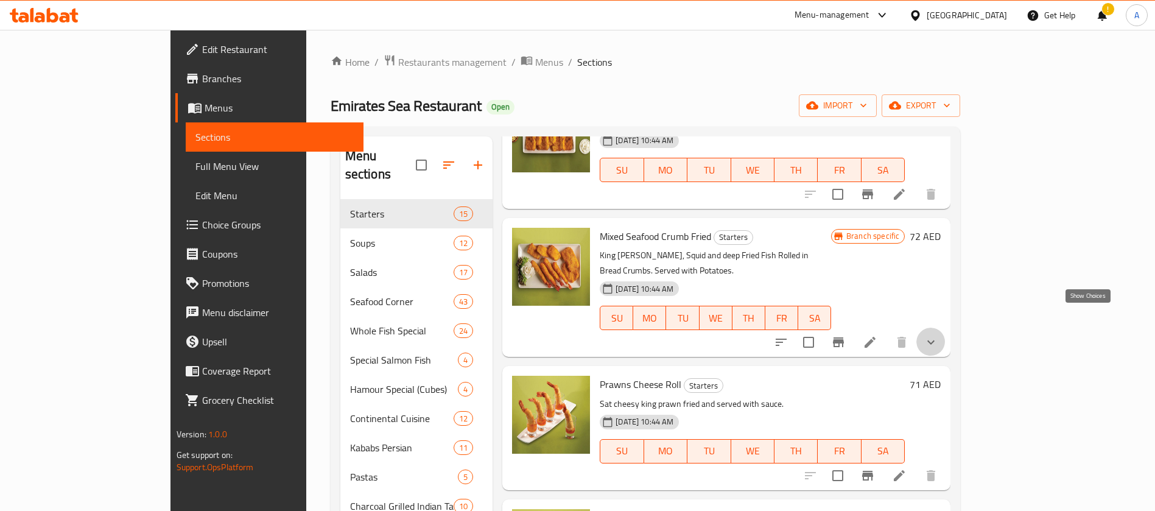
click at [938, 335] on icon "show more" at bounding box center [930, 342] width 15 height 15
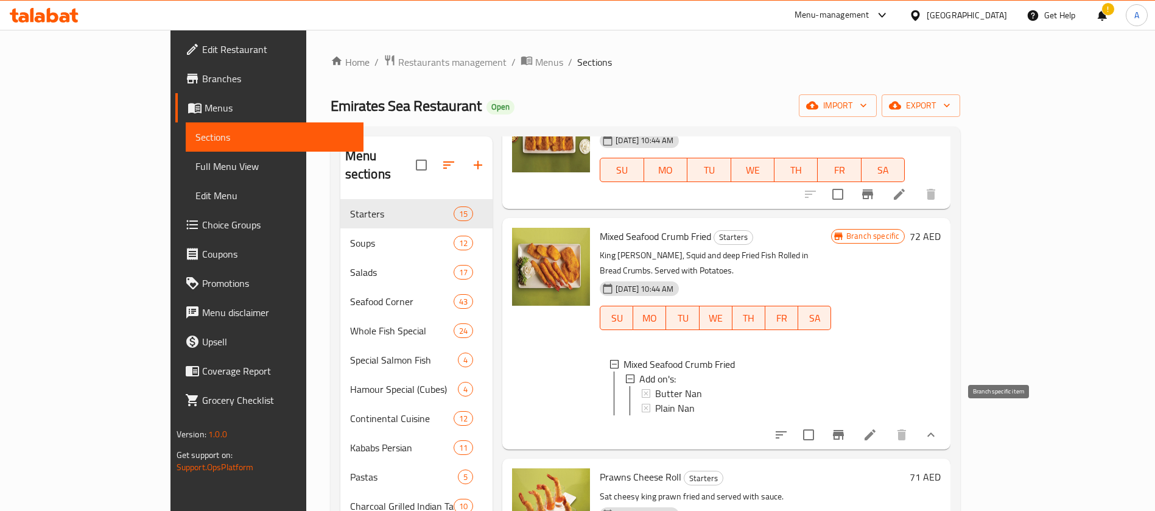
click at [846, 427] on icon "Branch-specific-item" at bounding box center [838, 434] width 15 height 15
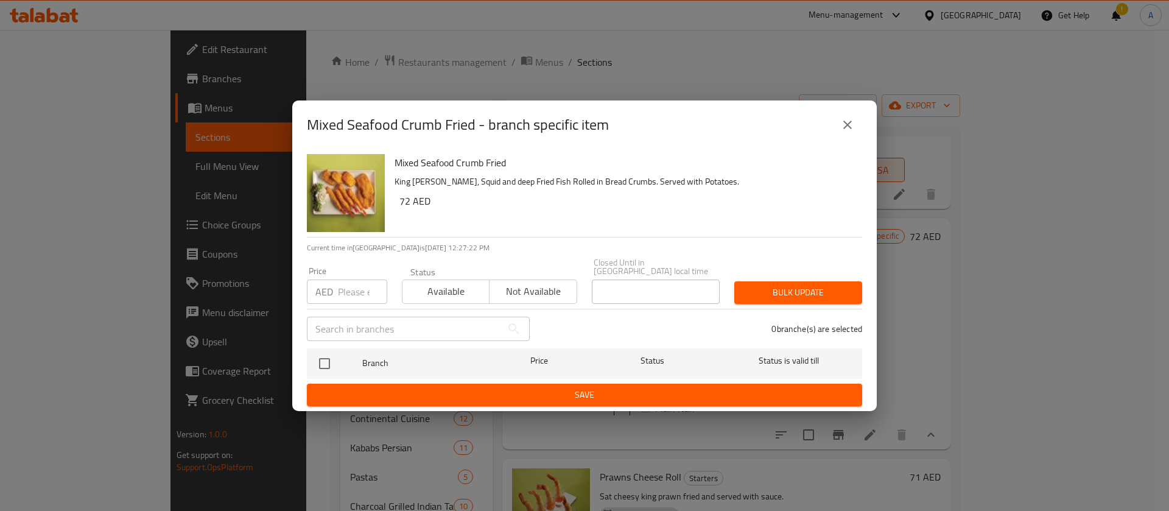
click at [847, 138] on button "close" at bounding box center [847, 124] width 29 height 29
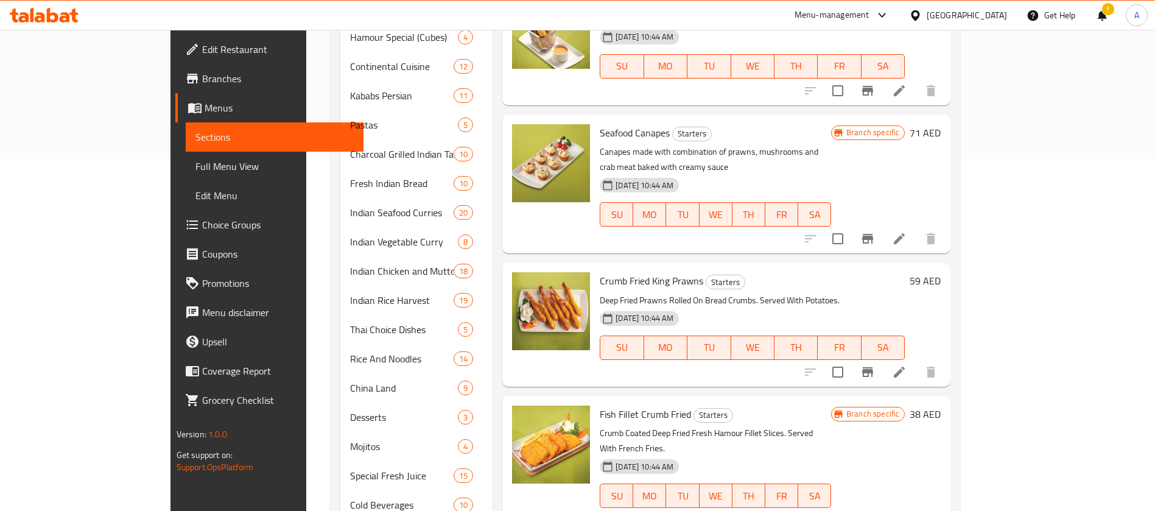
scroll to position [667, 0]
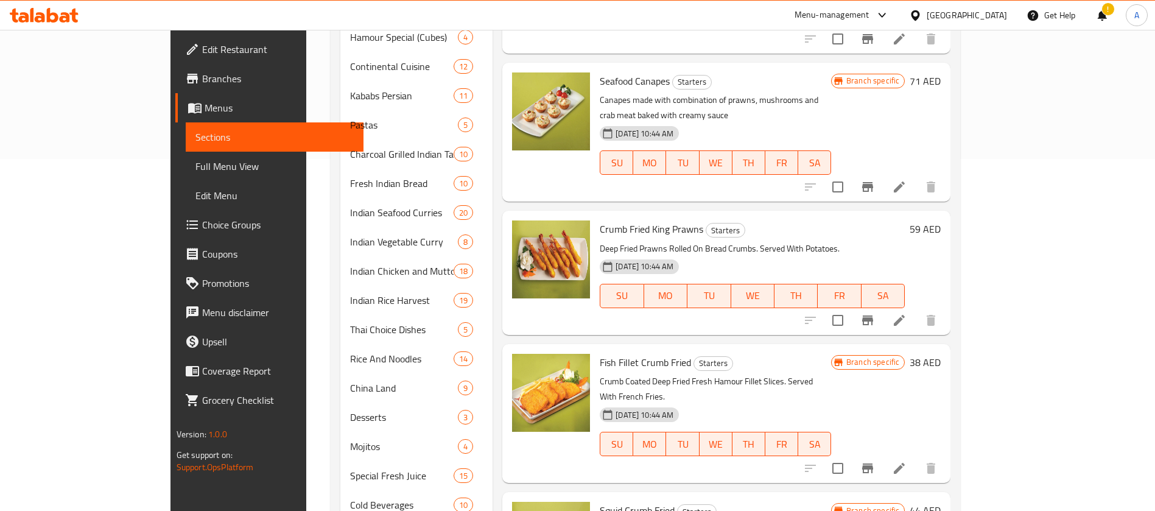
click at [875, 461] on icon "Branch-specific-item" at bounding box center [867, 468] width 15 height 15
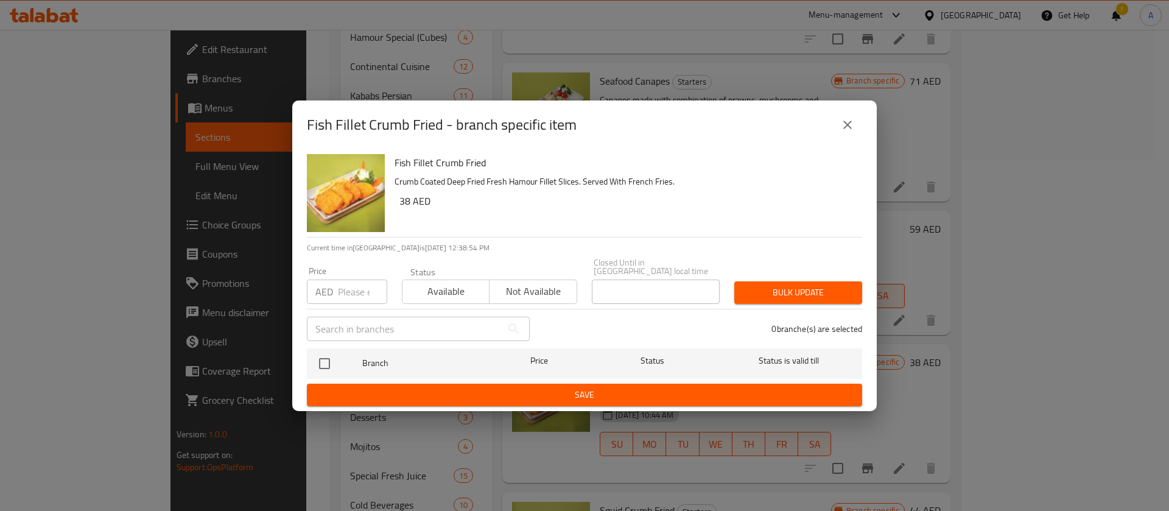
click at [853, 131] on icon "close" at bounding box center [847, 124] width 15 height 15
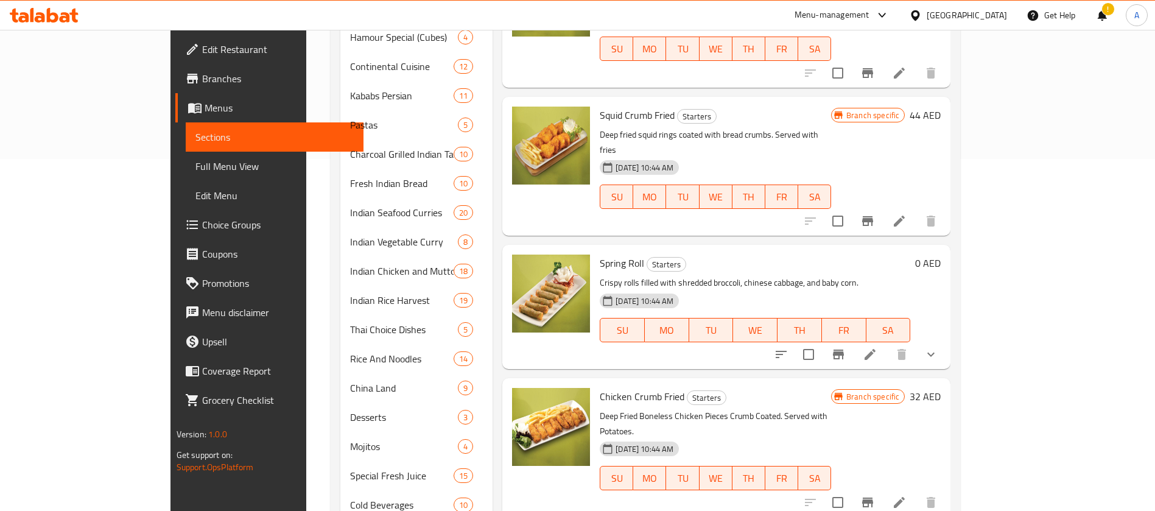
scroll to position [1064, 0]
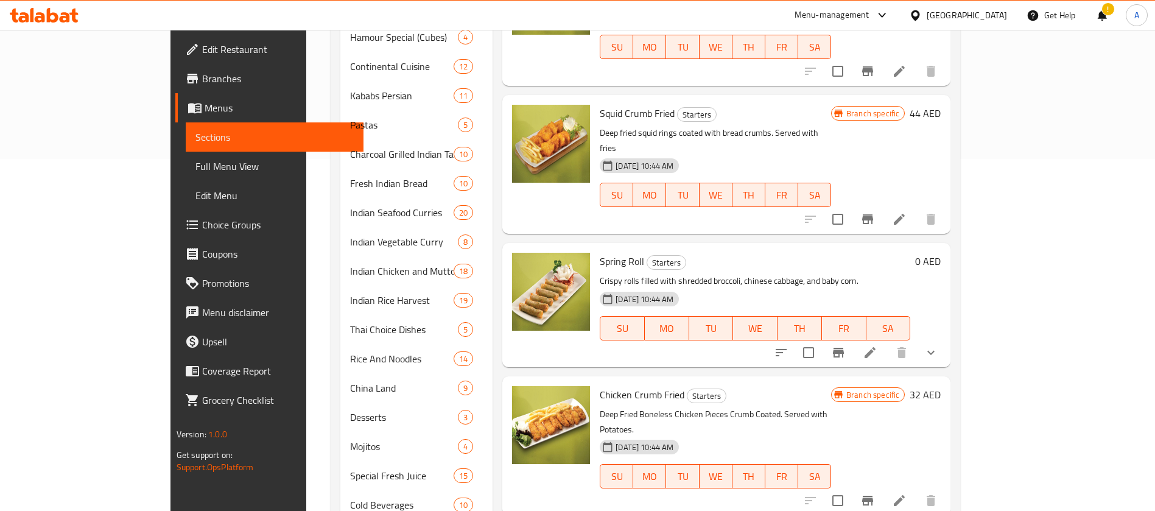
click at [938, 345] on icon "show more" at bounding box center [930, 352] width 15 height 15
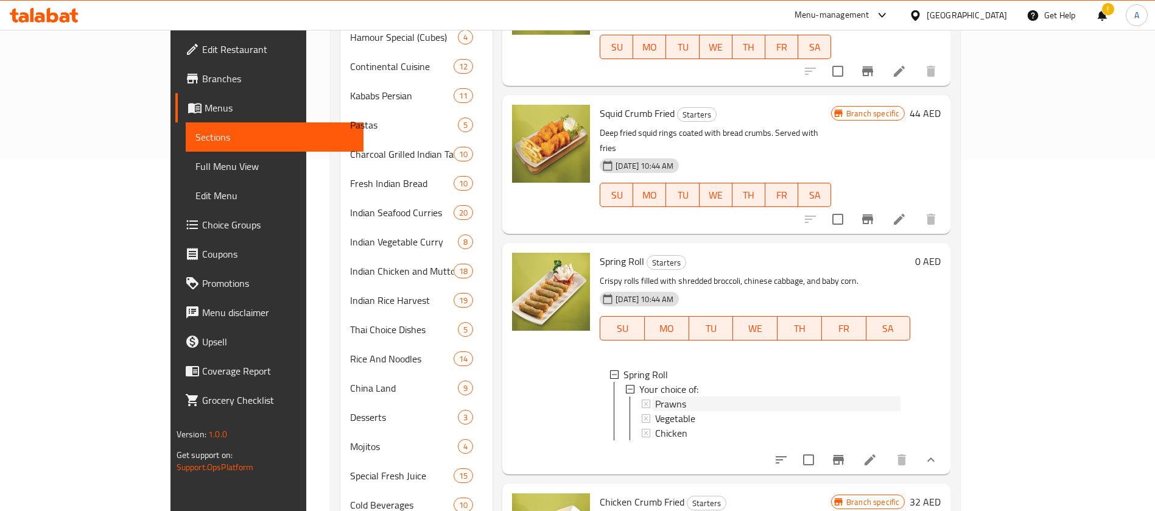
click at [655, 396] on div "Prawns" at bounding box center [777, 403] width 245 height 15
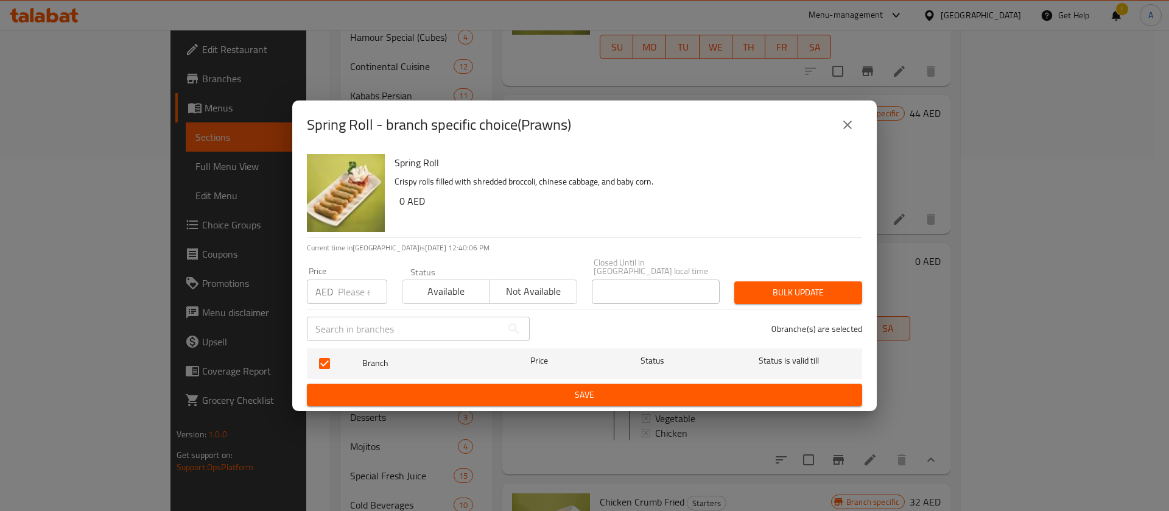
click at [838, 128] on button "close" at bounding box center [847, 124] width 29 height 29
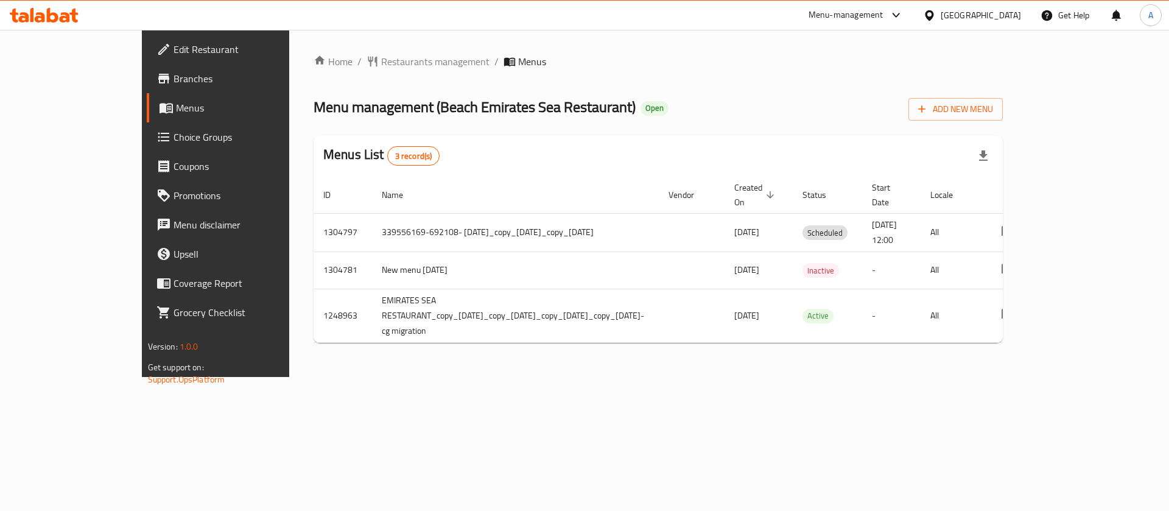
click at [524, 361] on div "Home / Restaurants management / Menus Menu management ( Beach Emirates Sea Rest…" at bounding box center [658, 203] width 738 height 347
click at [772, 360] on div "Home / Restaurants management / Menus Menu management ( Beach Emirates Sea Rest…" at bounding box center [658, 203] width 738 height 347
click at [1021, 377] on div "Home / Restaurants management / Menus Menu management ( Beach Emirates Sea Rest…" at bounding box center [658, 203] width 738 height 347
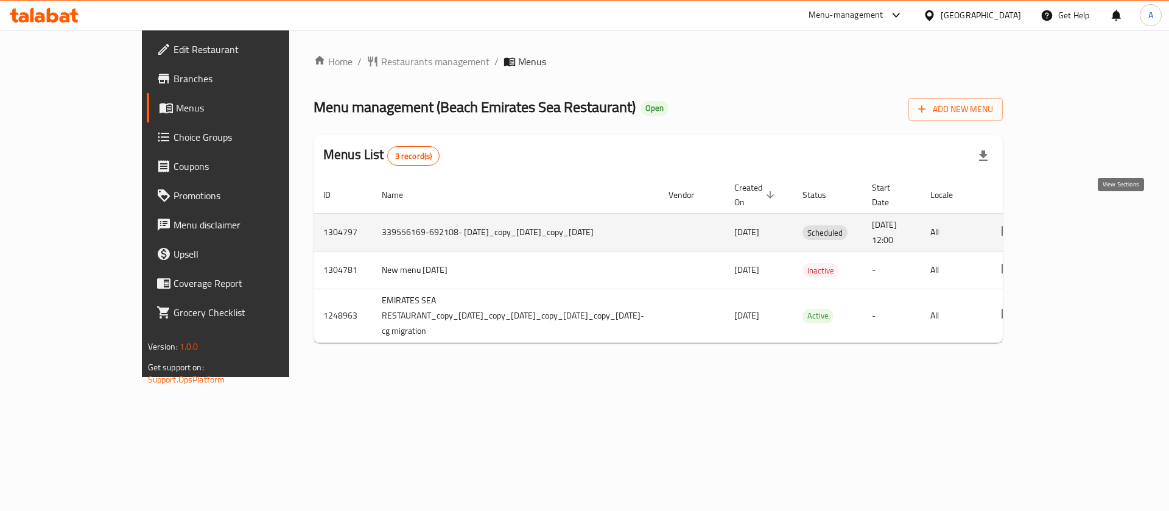
click at [1101, 227] on icon "enhanced table" at bounding box center [1095, 232] width 11 height 11
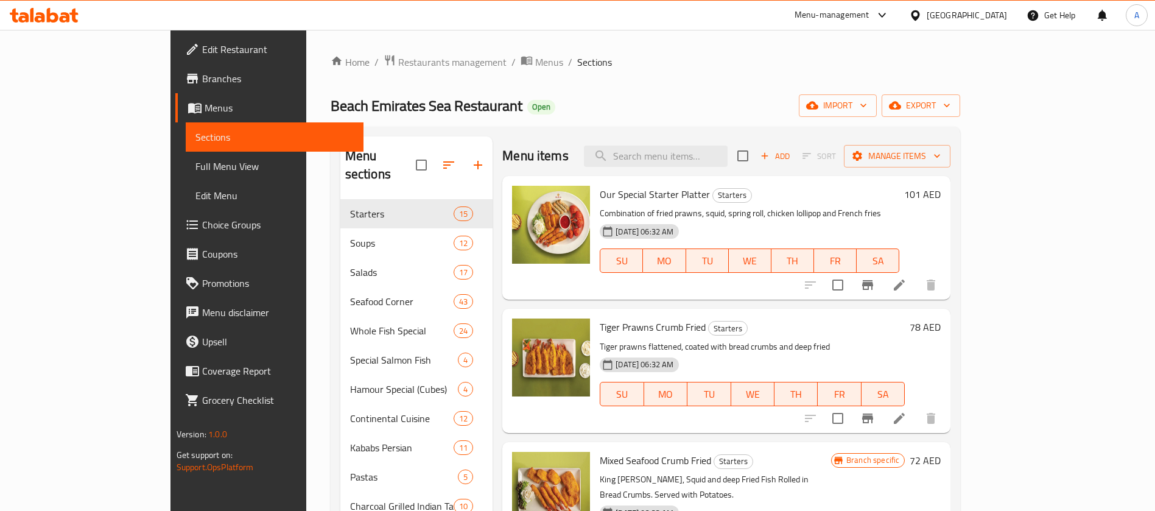
click at [729, 225] on div "10-08-2025 06:32 AM SU MO TU WE TH FR SA" at bounding box center [749, 252] width 309 height 66
click at [768, 206] on p "Combination of fried prawns, squid, spring roll, chicken lollipop and French fr…" at bounding box center [749, 213] width 299 height 15
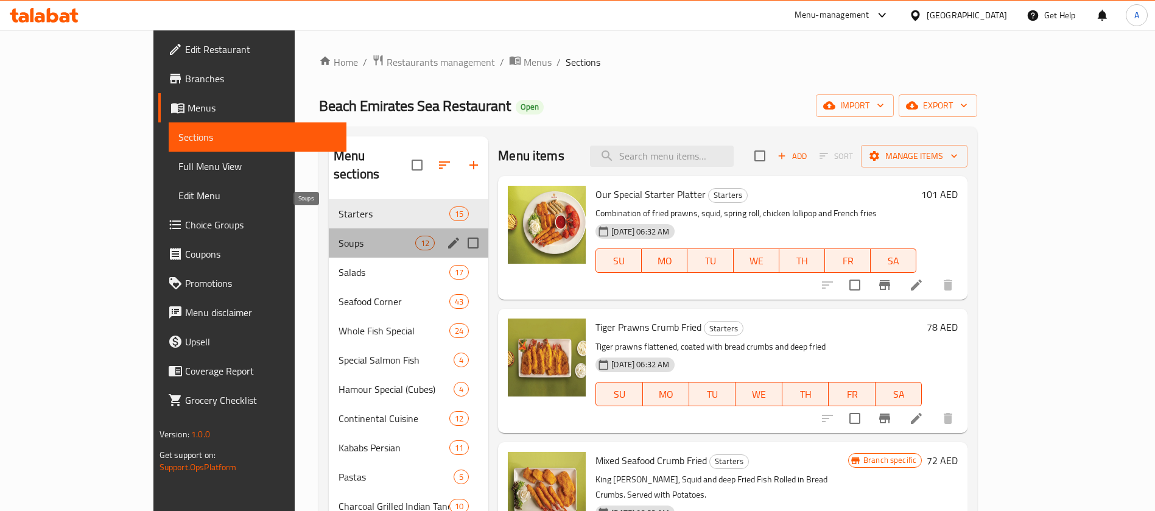
click at [338, 236] on span "Soups" at bounding box center [376, 243] width 77 height 15
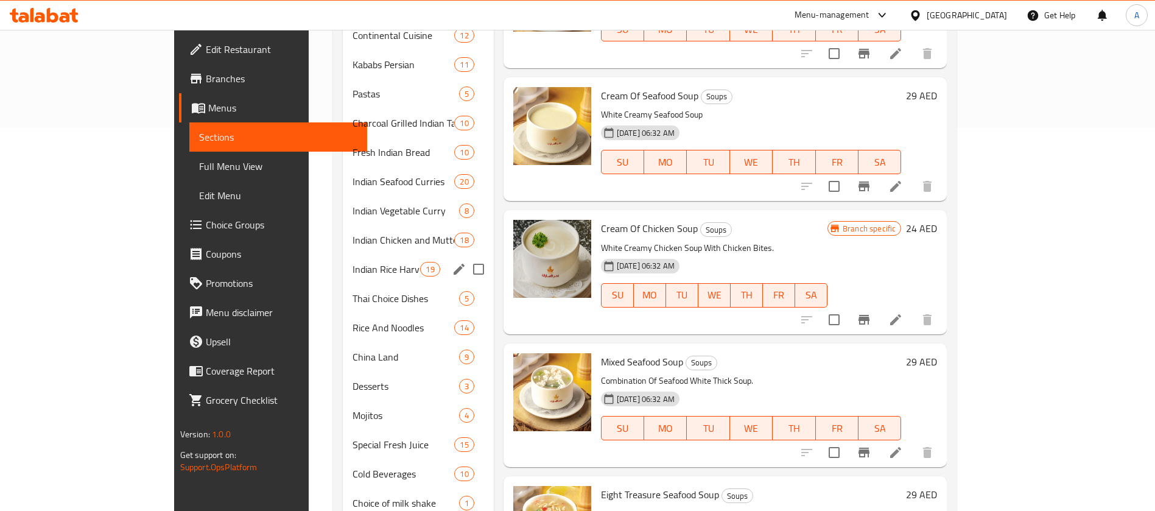
scroll to position [385, 0]
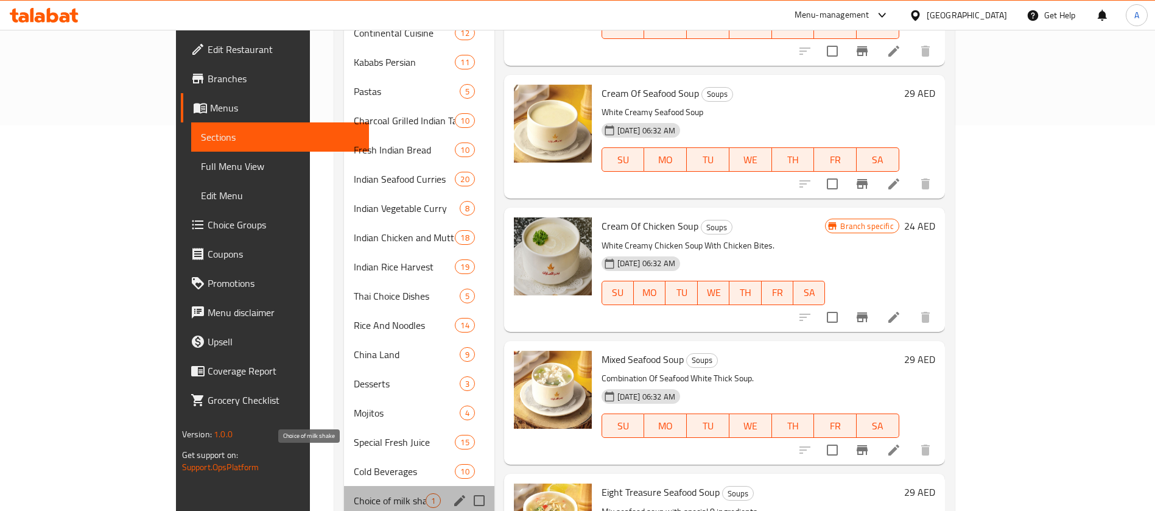
click at [354, 493] on span "Choice of milk shake" at bounding box center [390, 500] width 72 height 15
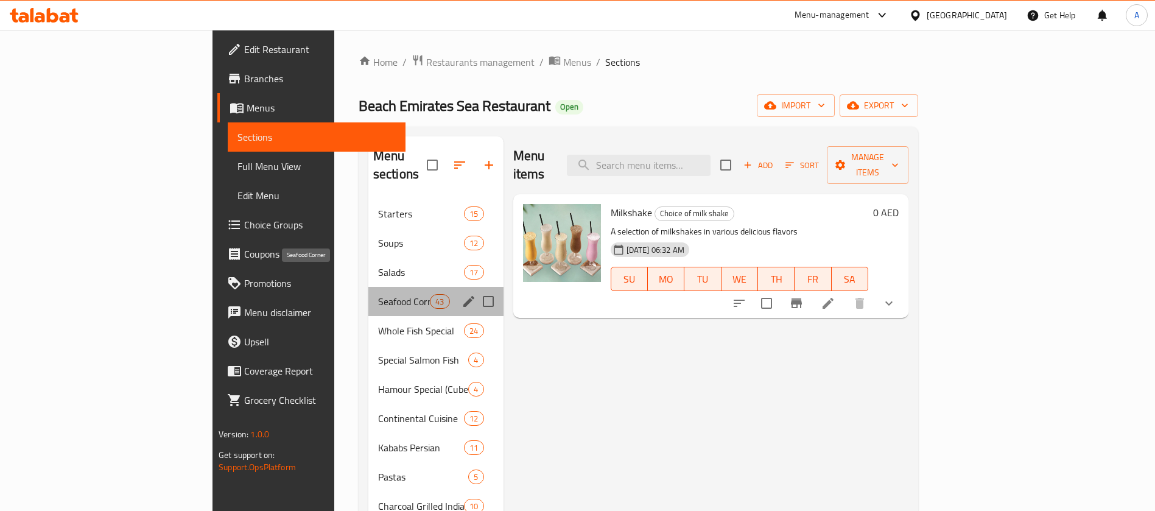
click at [378, 294] on span "Seafood Corner" at bounding box center [404, 301] width 52 height 15
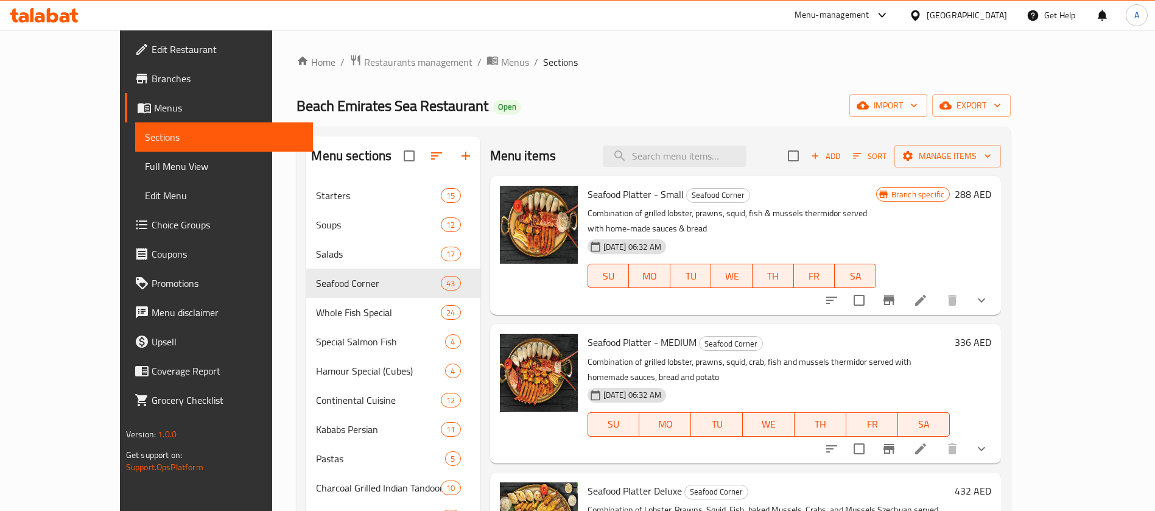
click at [989, 293] on icon "show more" at bounding box center [981, 300] width 15 height 15
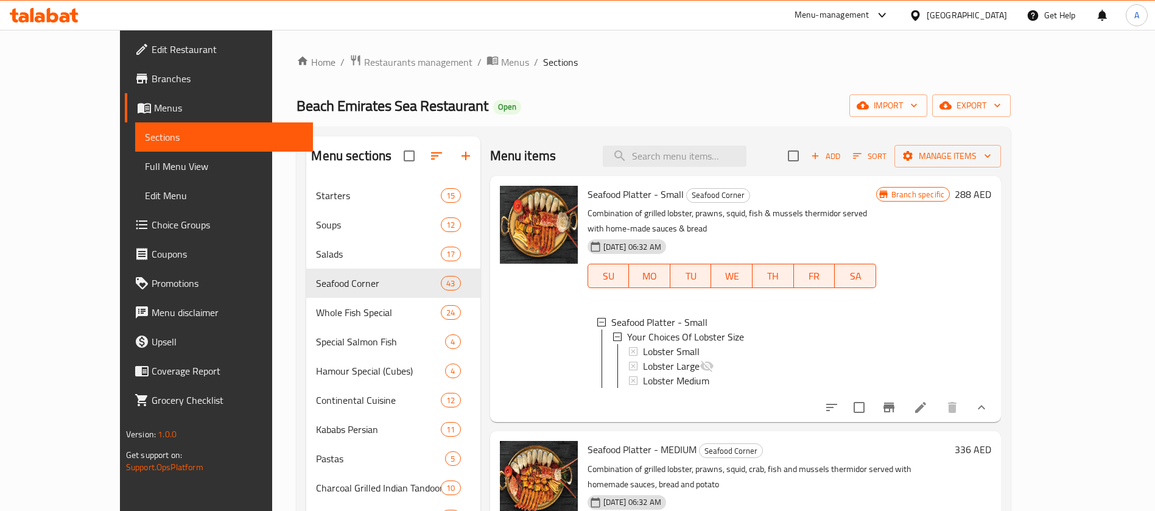
click at [154, 108] on span "Menus" at bounding box center [228, 107] width 149 height 15
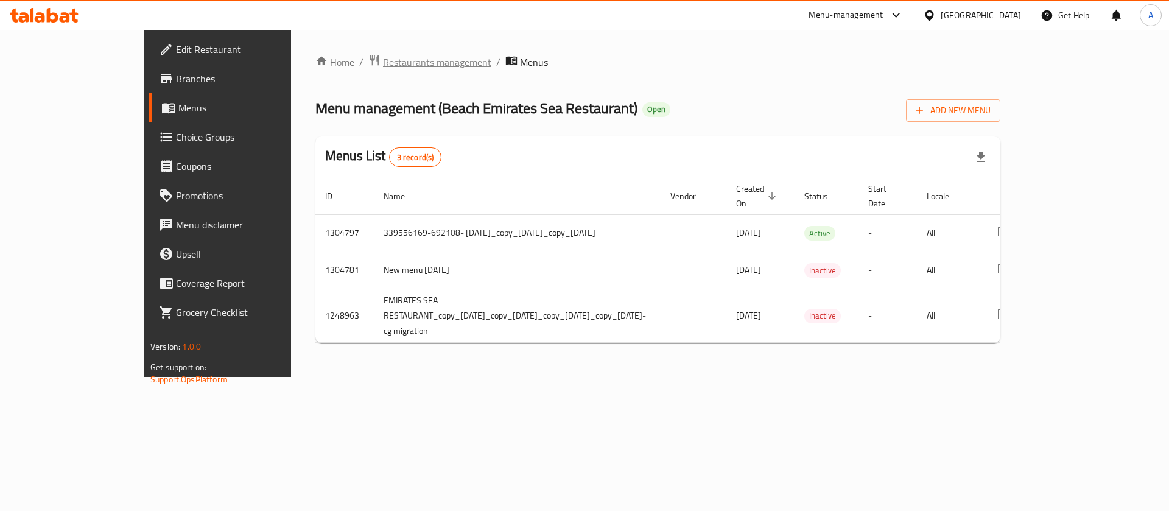
click at [383, 63] on span "Restaurants management" at bounding box center [437, 62] width 108 height 15
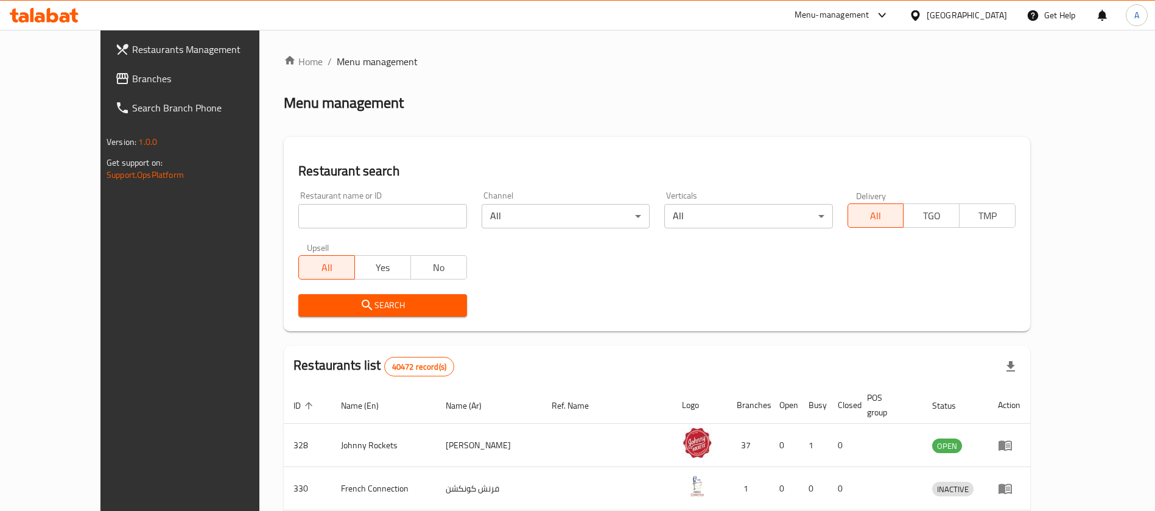
click at [132, 79] on span "Branches" at bounding box center [208, 78] width 152 height 15
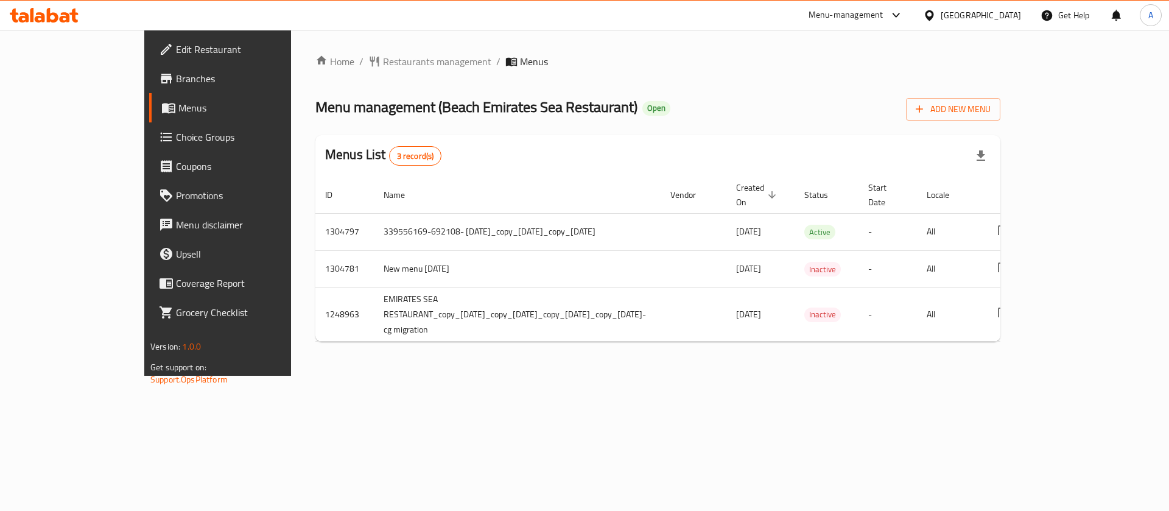
click at [511, 376] on div "Home / Restaurants management / Menus Menu management ( Beach Emirates Sea Rest…" at bounding box center [658, 203] width 734 height 346
click at [681, 376] on div "Home / Restaurants management / Menus Menu management ( Beach Emirates Sea Rest…" at bounding box center [658, 203] width 734 height 346
click at [490, 376] on div "Home / Restaurants management / Menus Menu management ( Beach Emirates Sea Rest…" at bounding box center [658, 203] width 734 height 346
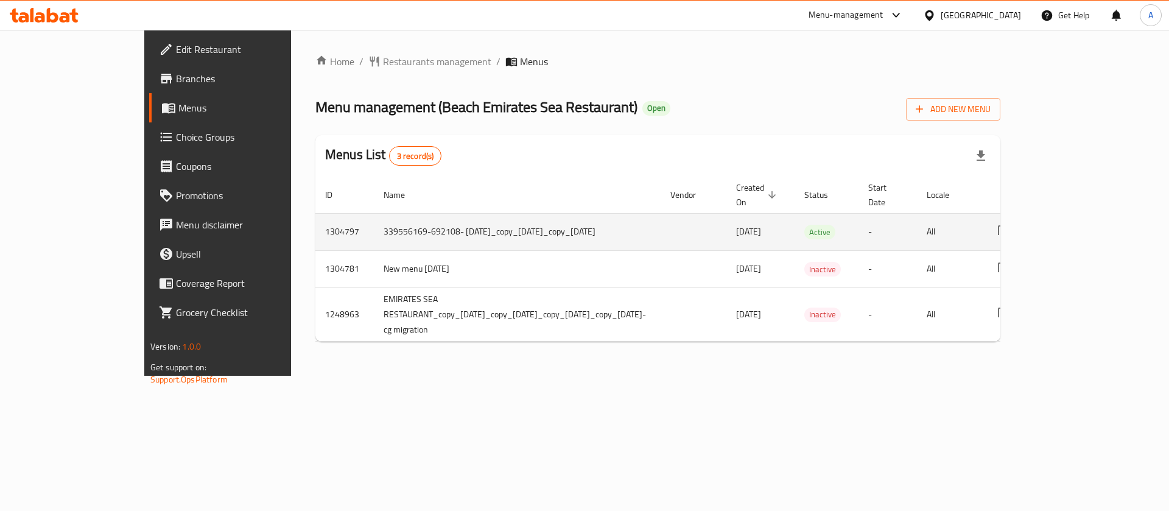
click at [374, 213] on td "339556169-692108- 15/7/2025_copy_25/07/2025_copy_10/08/2025" at bounding box center [517, 231] width 287 height 37
click at [1106, 221] on link "enhanced table" at bounding box center [1091, 231] width 29 height 29
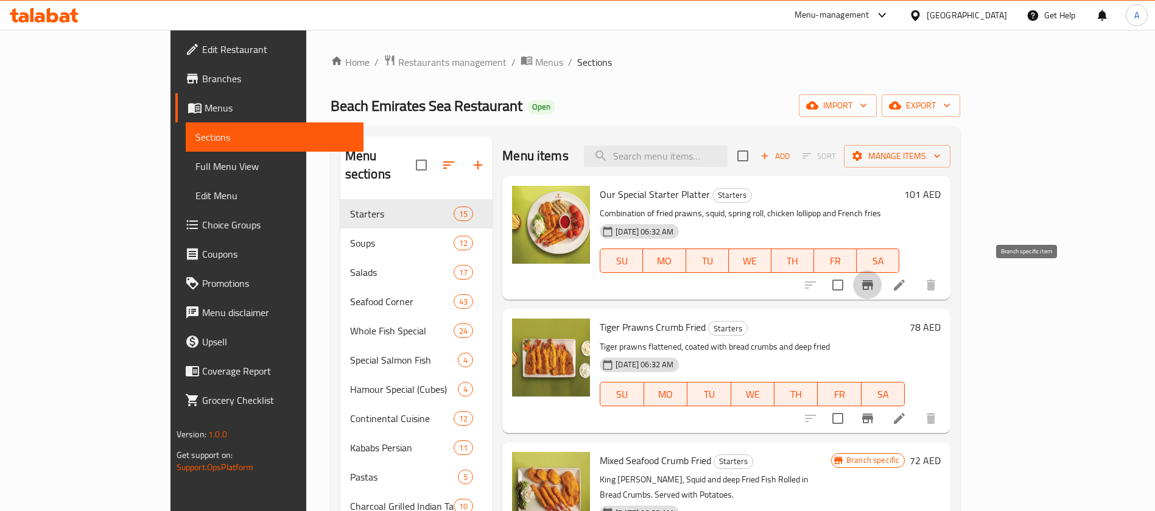
click at [873, 282] on icon "Branch-specific-item" at bounding box center [867, 285] width 11 height 10
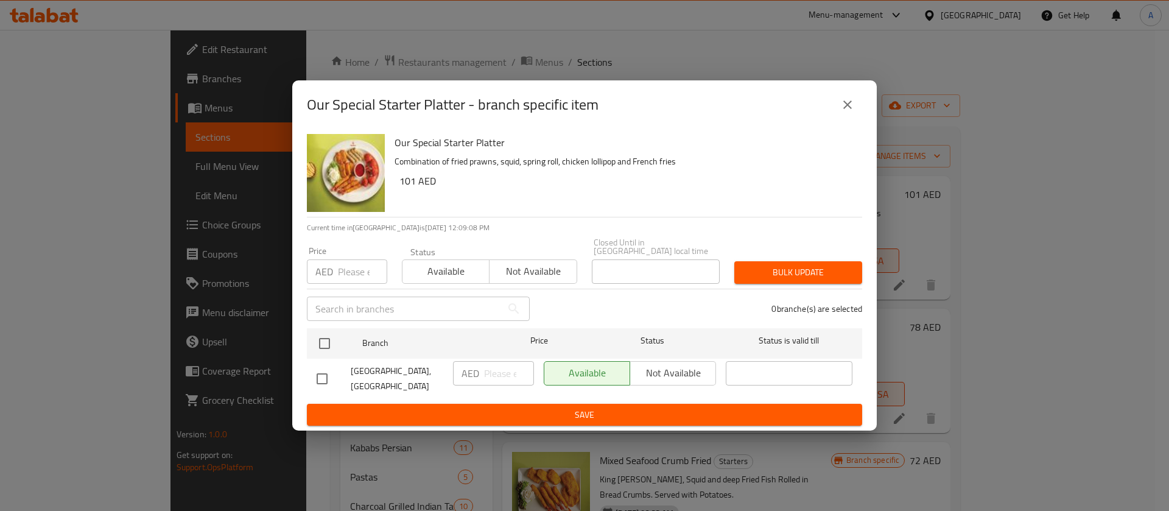
click at [850, 111] on icon "close" at bounding box center [847, 104] width 15 height 15
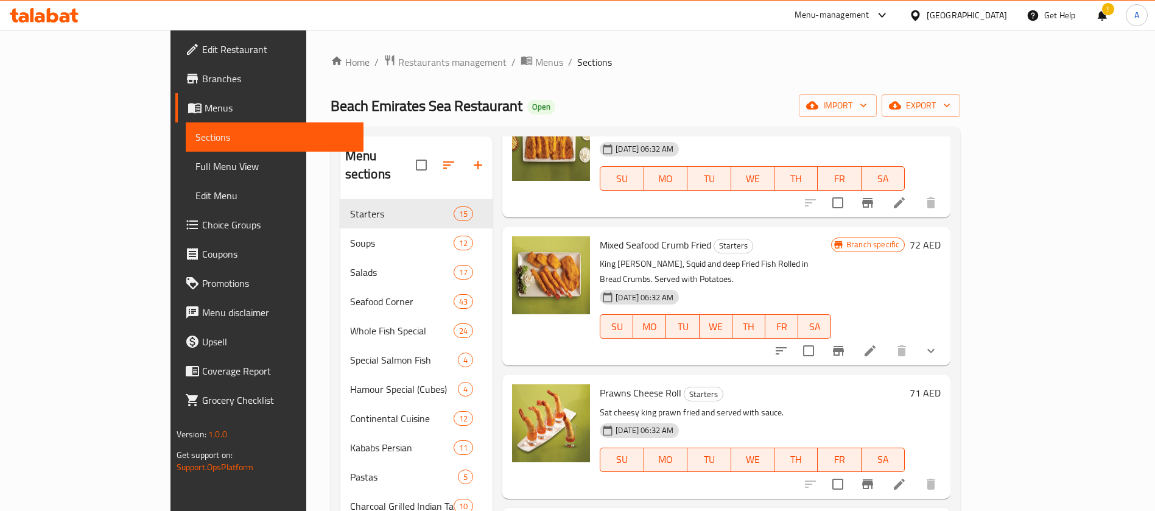
scroll to position [222, 0]
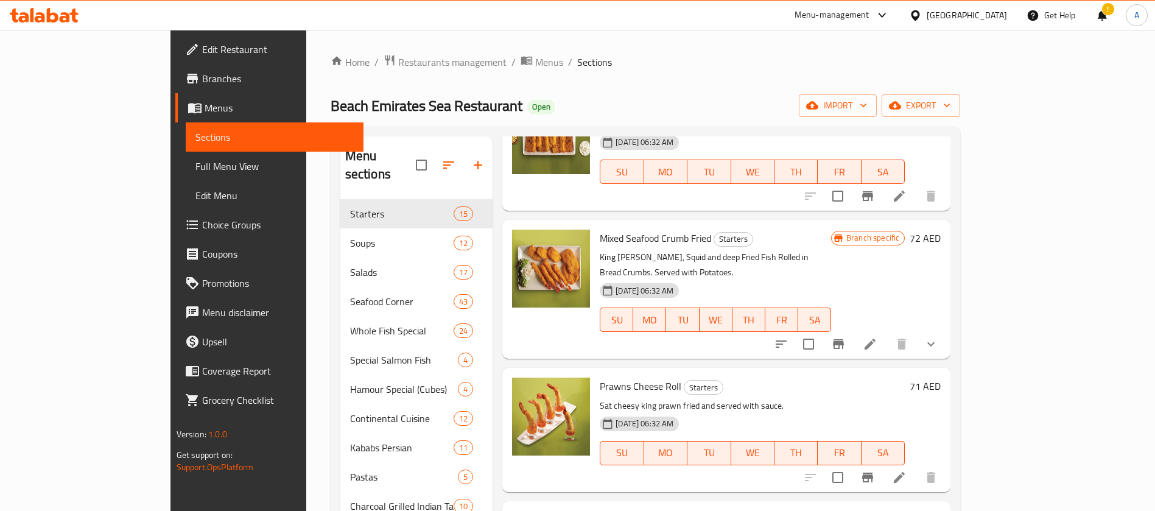
click at [938, 337] on icon "show more" at bounding box center [930, 344] width 15 height 15
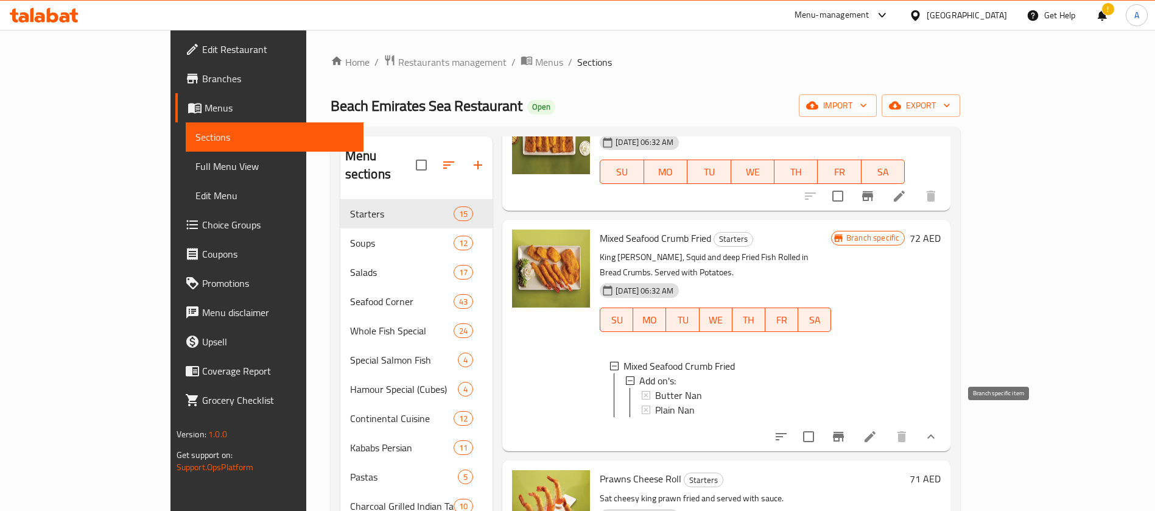
click at [844, 432] on icon "Branch-specific-item" at bounding box center [838, 437] width 11 height 10
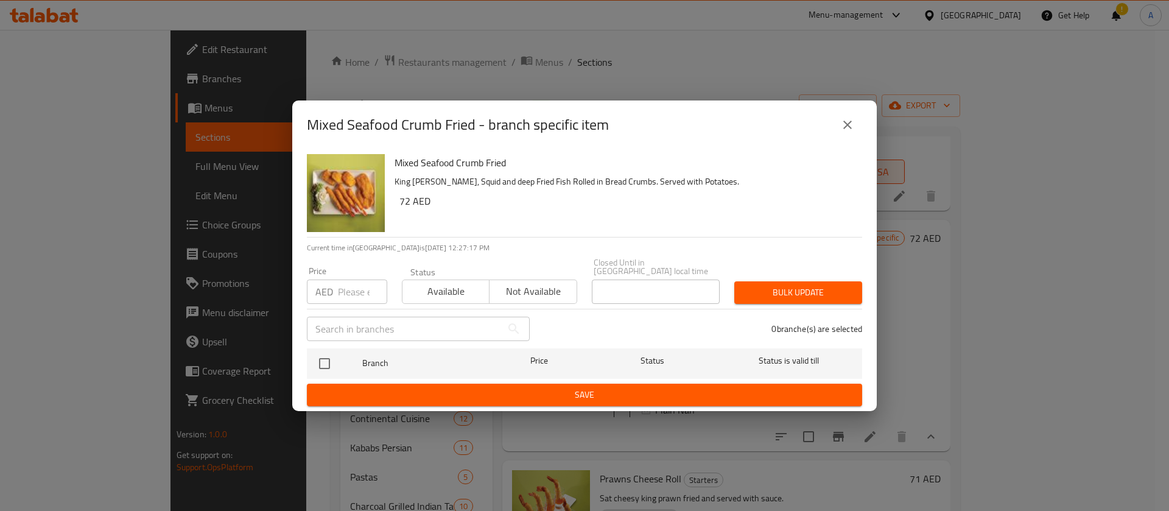
click at [843, 127] on icon "close" at bounding box center [847, 124] width 15 height 15
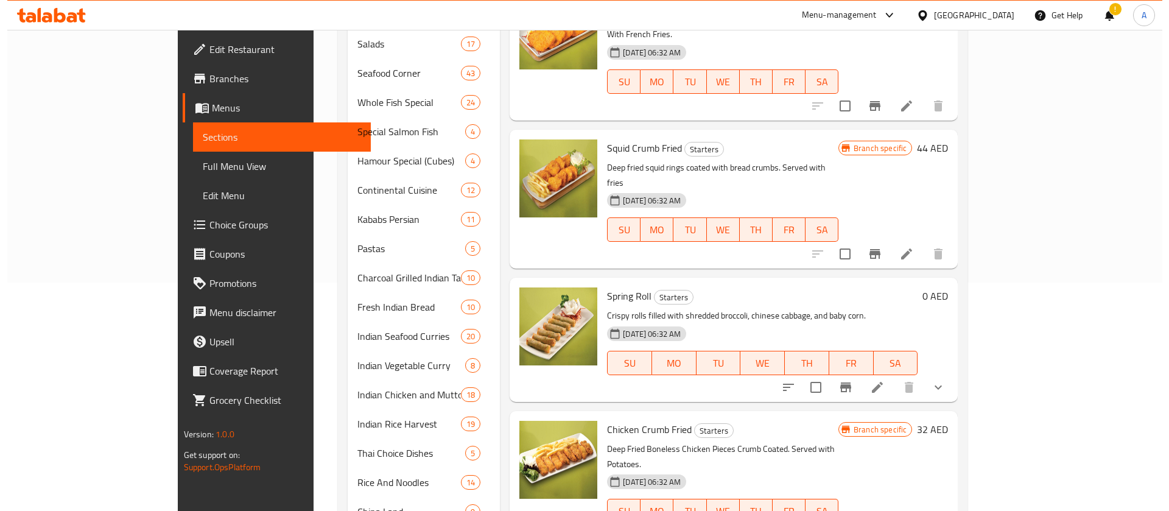
scroll to position [1172, 0]
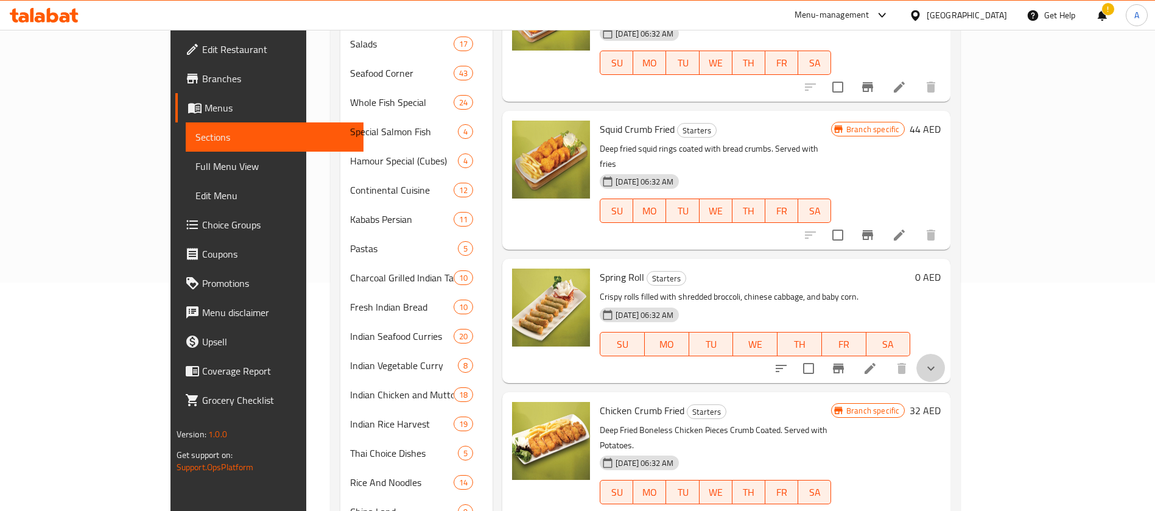
click at [945, 354] on button "show more" at bounding box center [930, 368] width 29 height 29
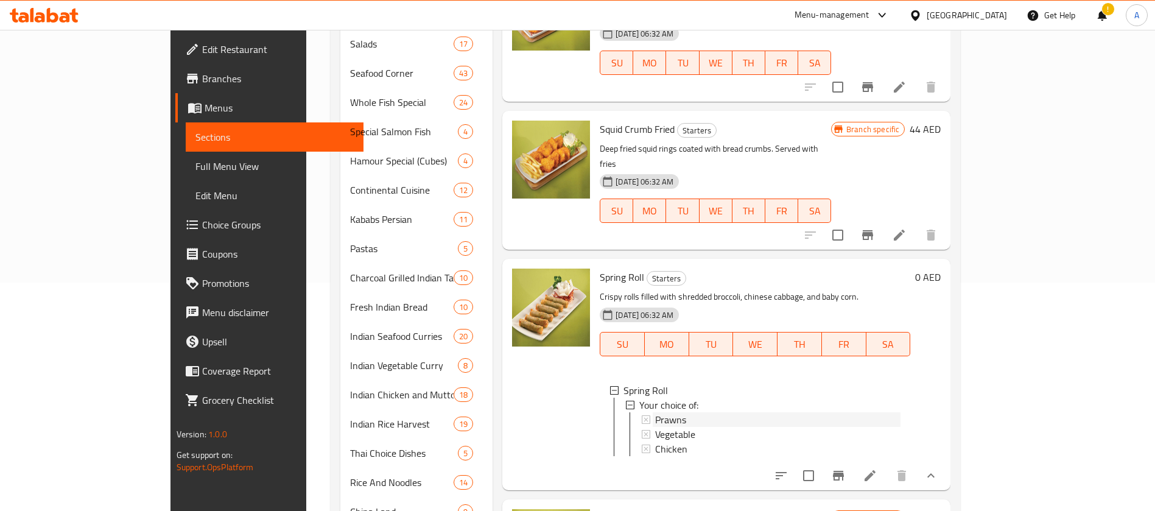
click at [662, 412] on div "Prawns" at bounding box center [777, 419] width 245 height 15
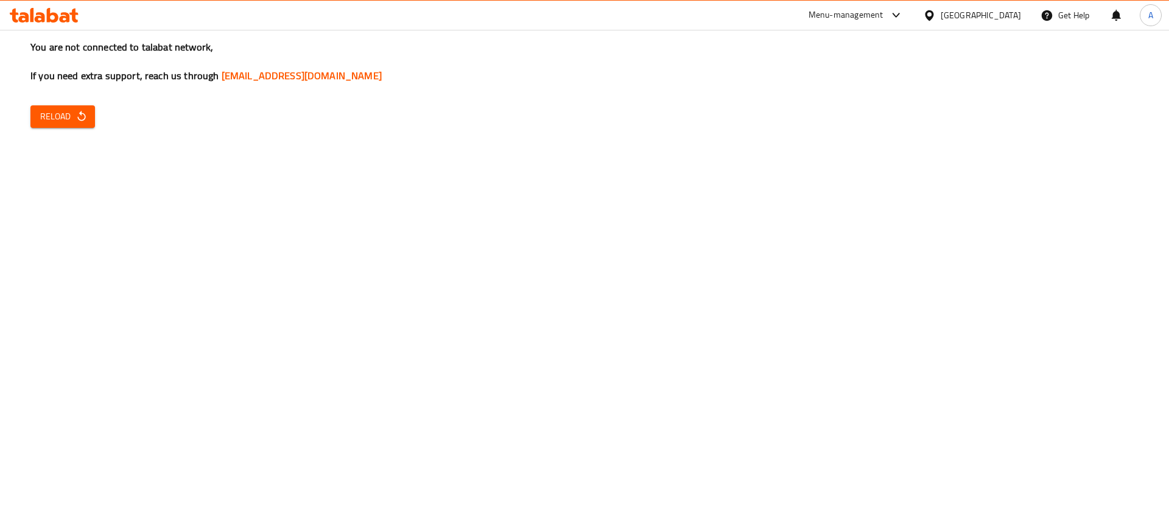
click at [75, 110] on icon "button" at bounding box center [81, 116] width 12 height 12
click at [68, 117] on span "Reload" at bounding box center [62, 116] width 45 height 15
click at [63, 117] on span "Reload" at bounding box center [62, 116] width 45 height 15
click at [69, 109] on span "Reload" at bounding box center [62, 116] width 45 height 15
drag, startPoint x: 87, startPoint y: 113, endPoint x: 93, endPoint y: 100, distance: 13.9
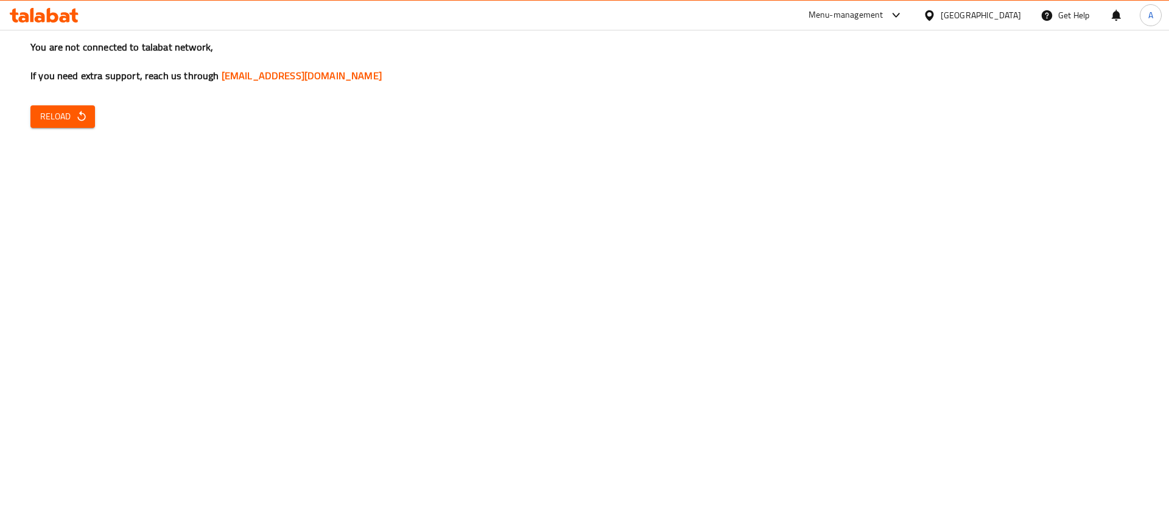
click at [86, 113] on button "Reload" at bounding box center [62, 116] width 65 height 23
click at [52, 110] on span "Reload" at bounding box center [62, 116] width 45 height 15
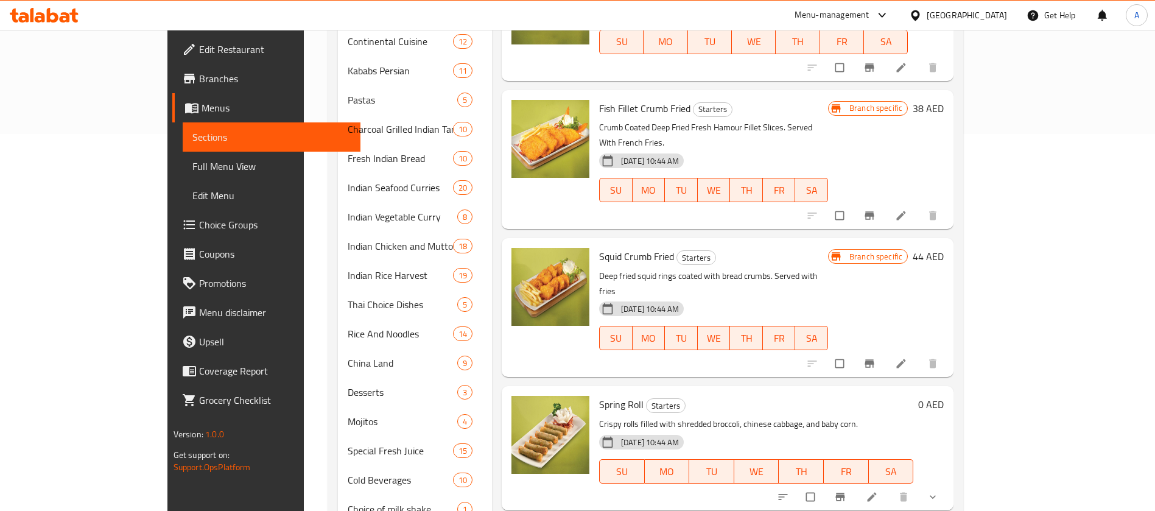
scroll to position [385, 0]
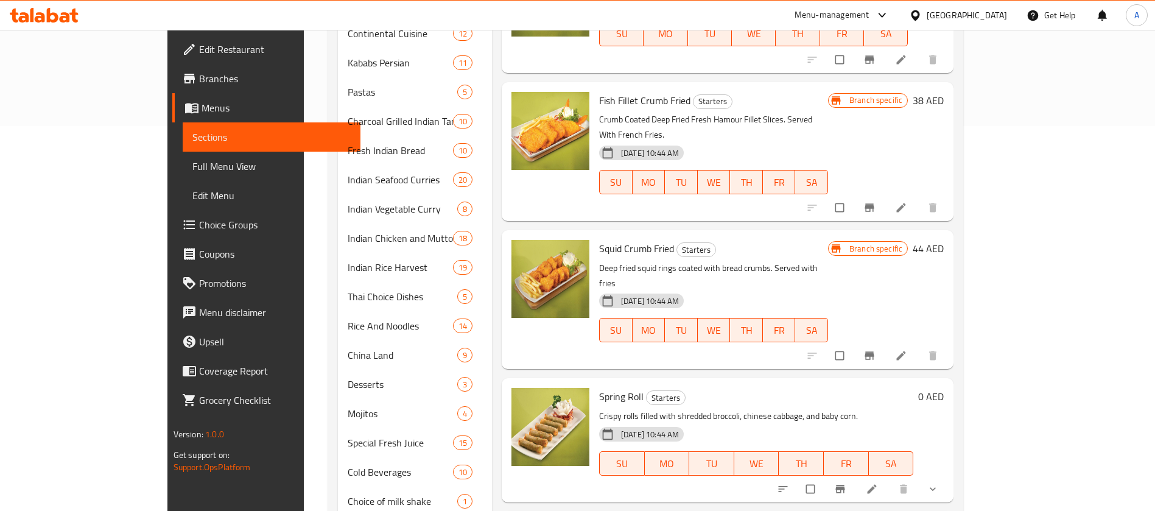
click at [948, 475] on button "show more" at bounding box center [933, 488] width 29 height 27
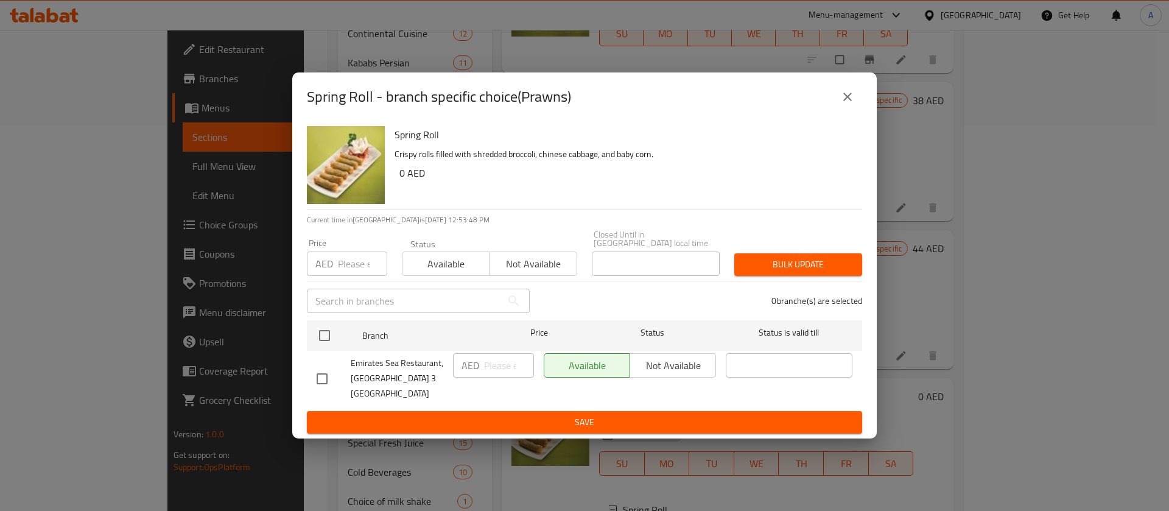
click at [844, 104] on icon "close" at bounding box center [847, 96] width 15 height 15
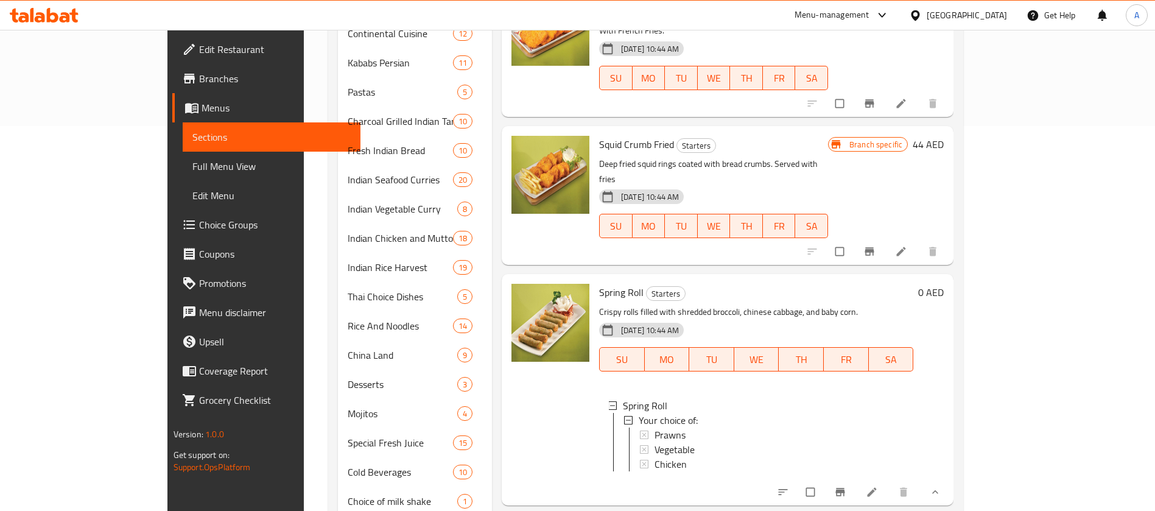
scroll to position [928, 0]
click at [846, 484] on icon "Branch-specific-item" at bounding box center [840, 490] width 12 height 12
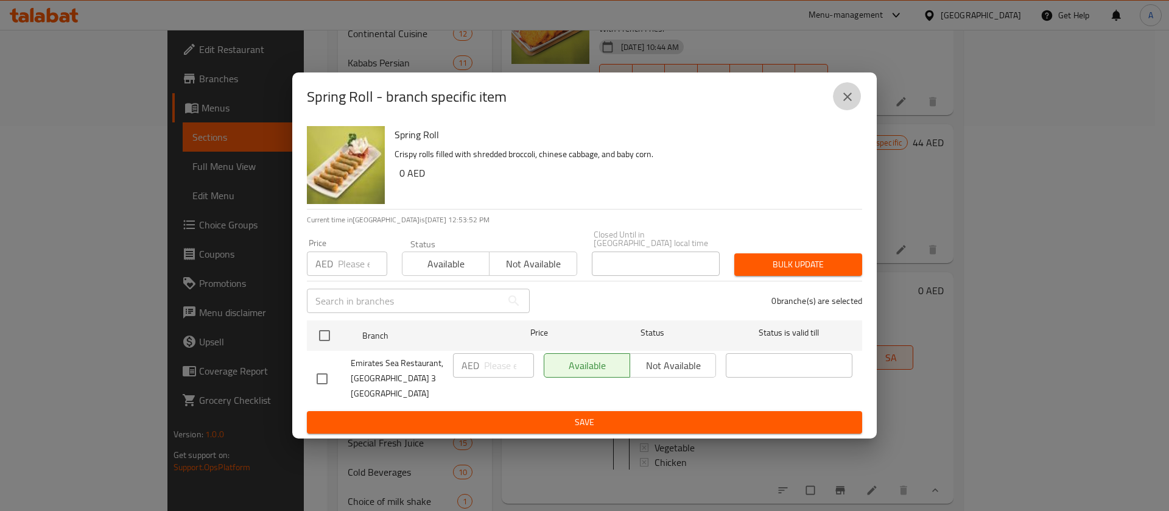
click at [847, 104] on icon "close" at bounding box center [847, 96] width 15 height 15
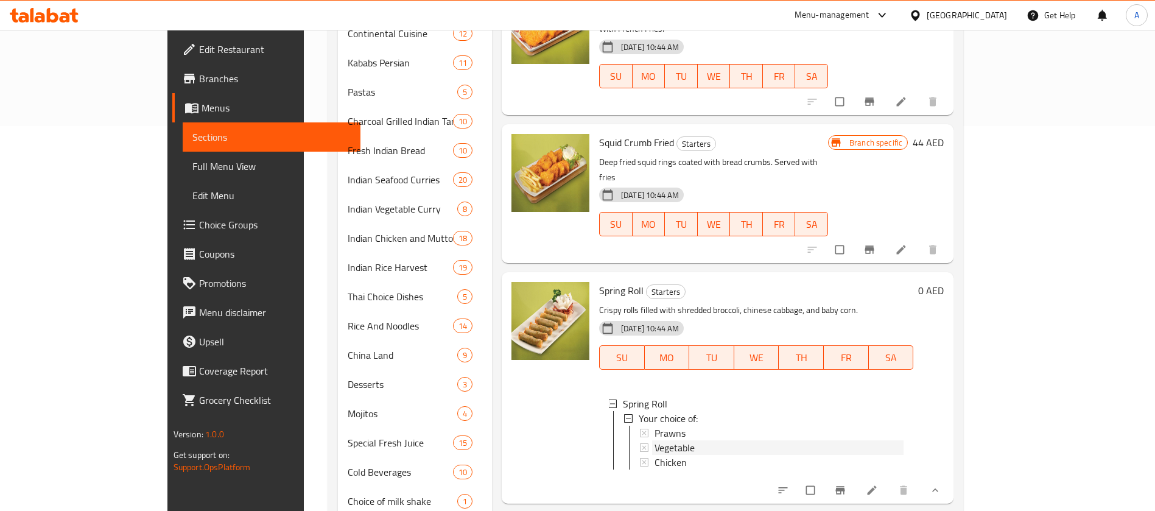
click at [679, 440] on div "Vegetable" at bounding box center [778, 447] width 249 height 15
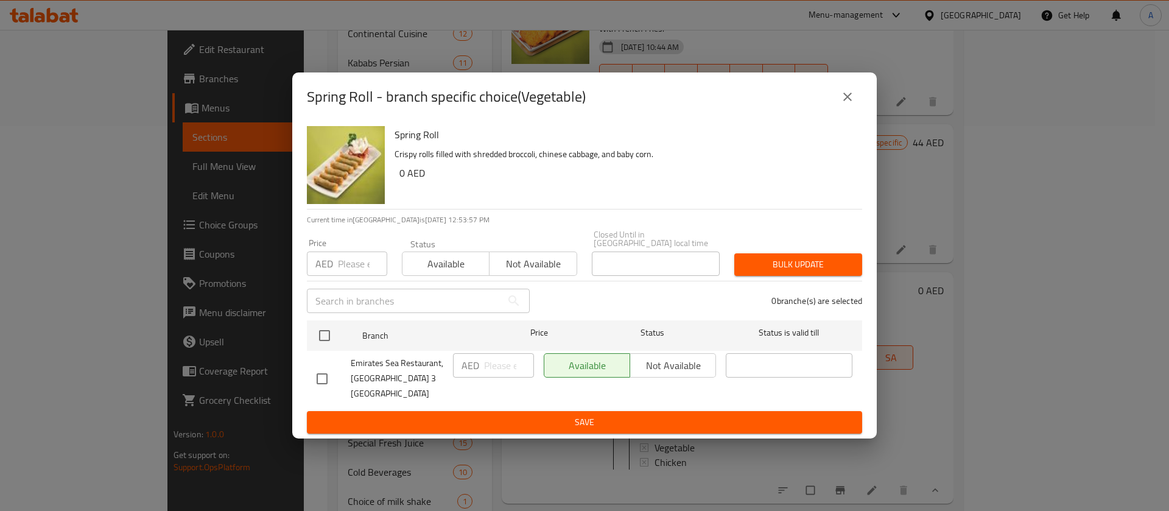
click at [844, 103] on icon "close" at bounding box center [847, 96] width 15 height 15
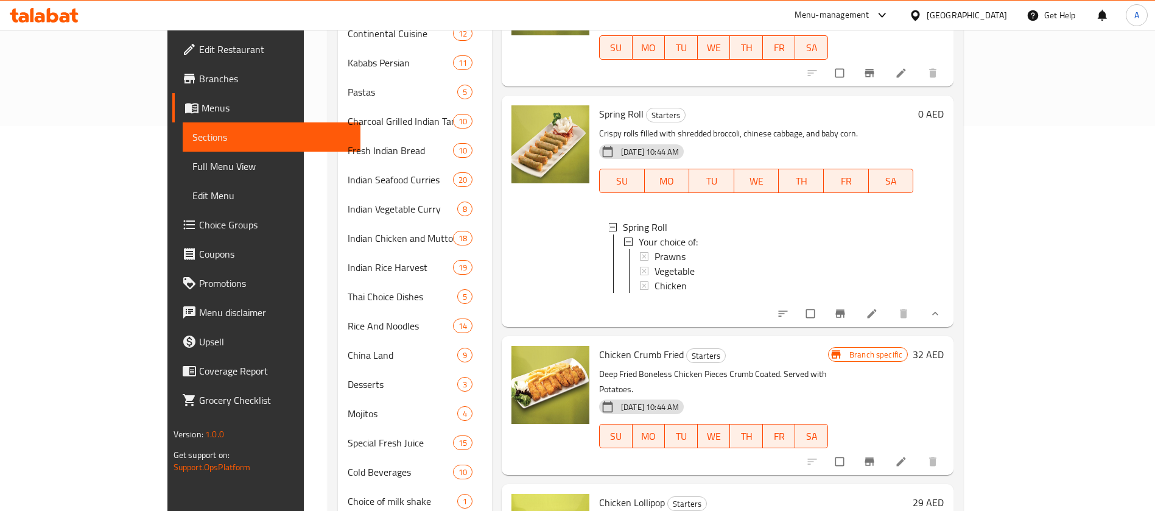
scroll to position [1377, 0]
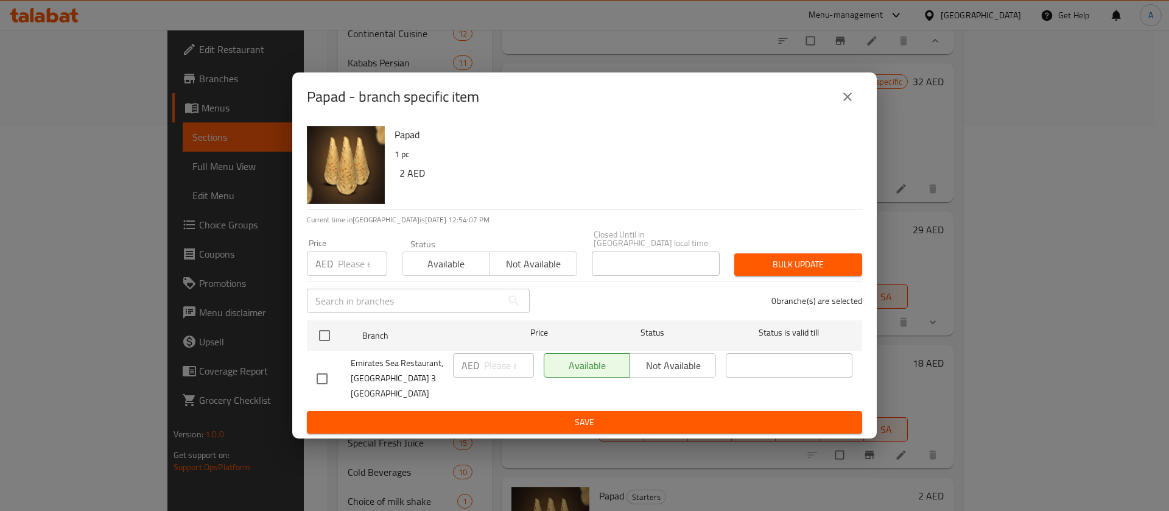
click at [846, 104] on icon "close" at bounding box center [847, 96] width 15 height 15
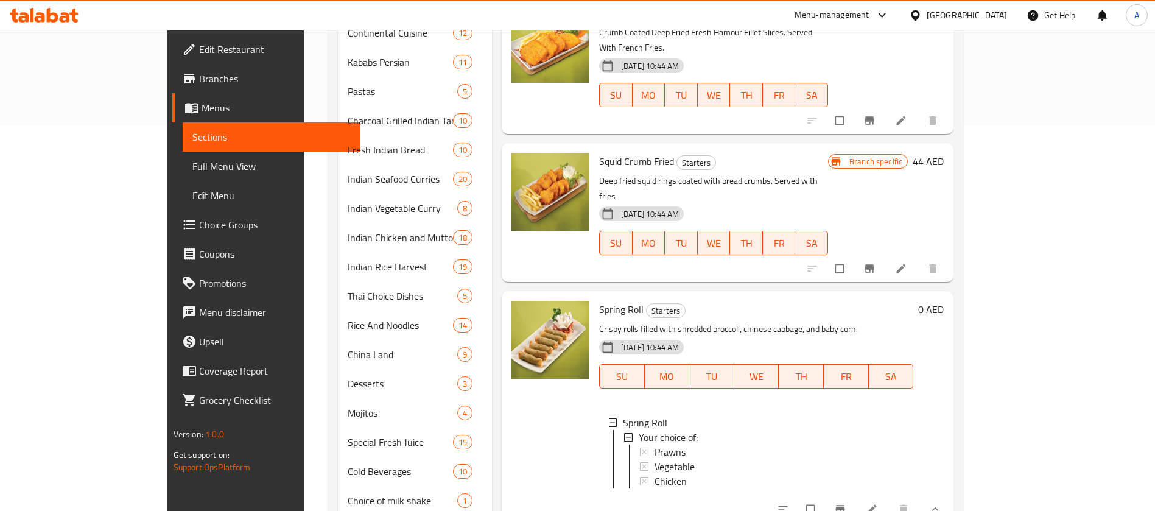
scroll to position [954, 0]
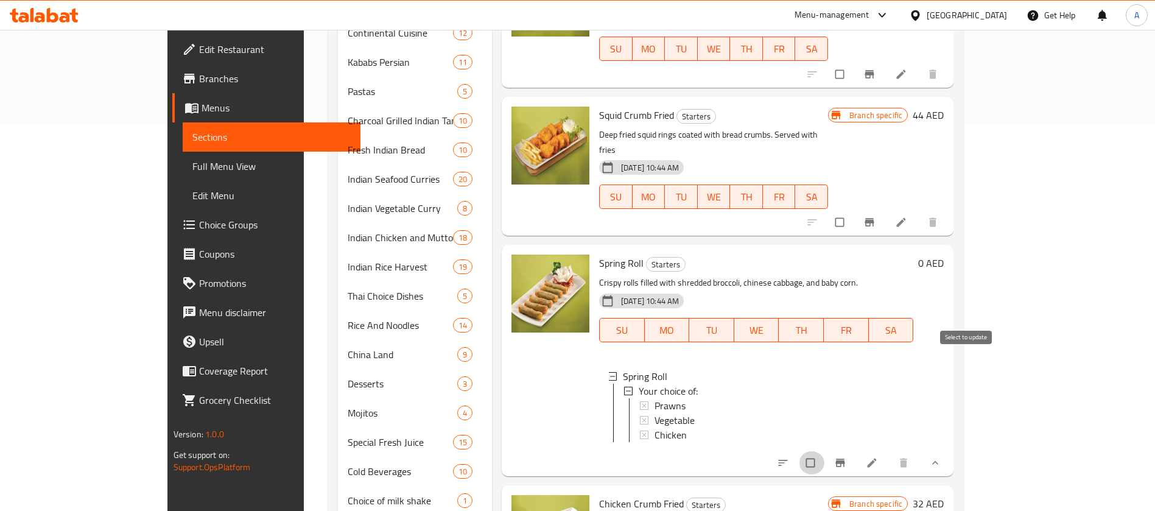
click at [824, 451] on input "checkbox" at bounding box center [812, 462] width 26 height 23
checkbox input "true"
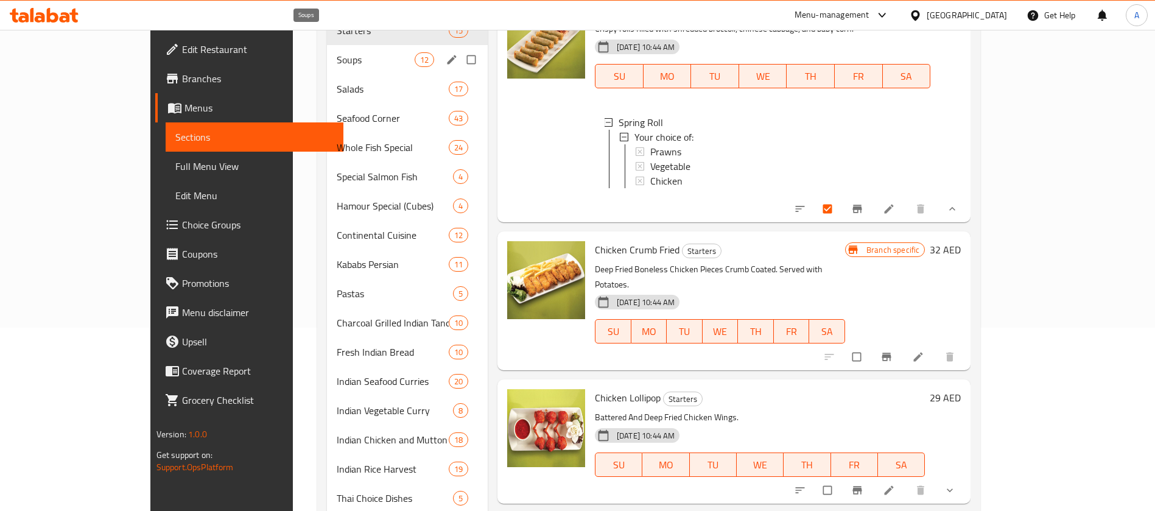
scroll to position [0, 0]
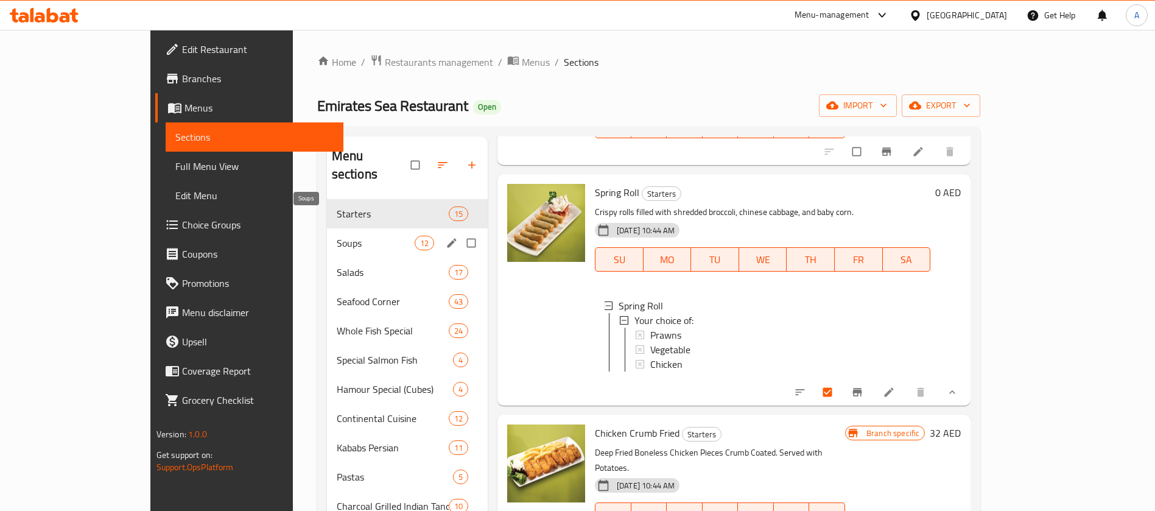
click at [337, 236] on span "Soups" at bounding box center [376, 243] width 78 height 15
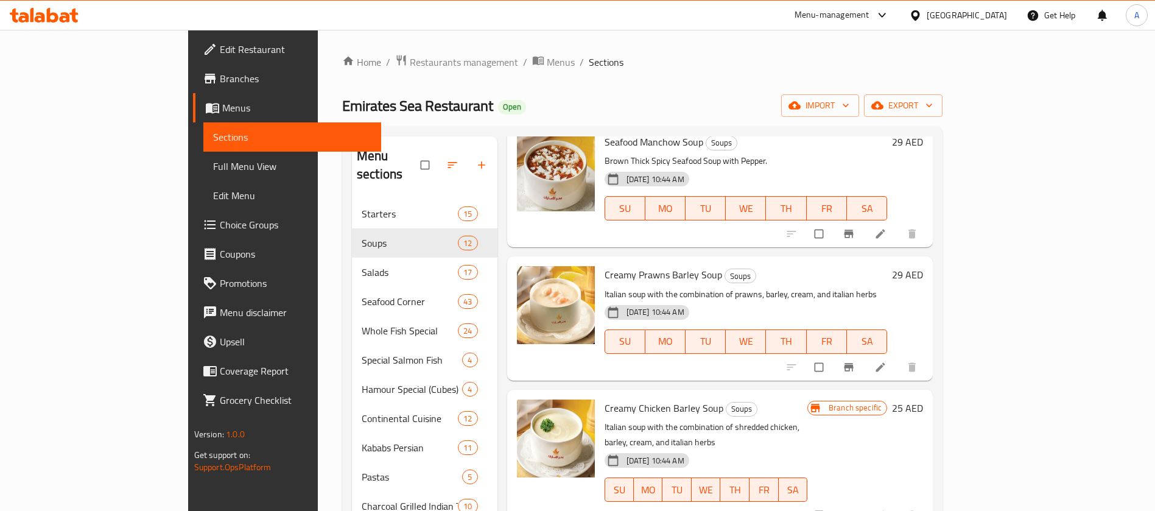
scroll to position [385, 0]
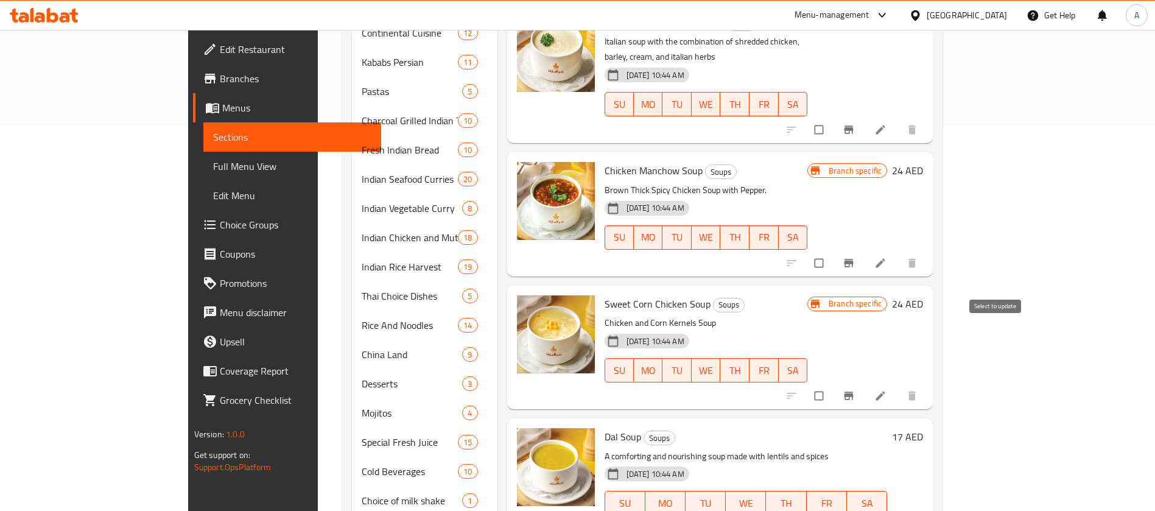
click at [833, 384] on input "checkbox" at bounding box center [820, 395] width 26 height 23
checkbox input "true"
click at [855, 390] on icon "Branch-specific-item" at bounding box center [848, 396] width 12 height 12
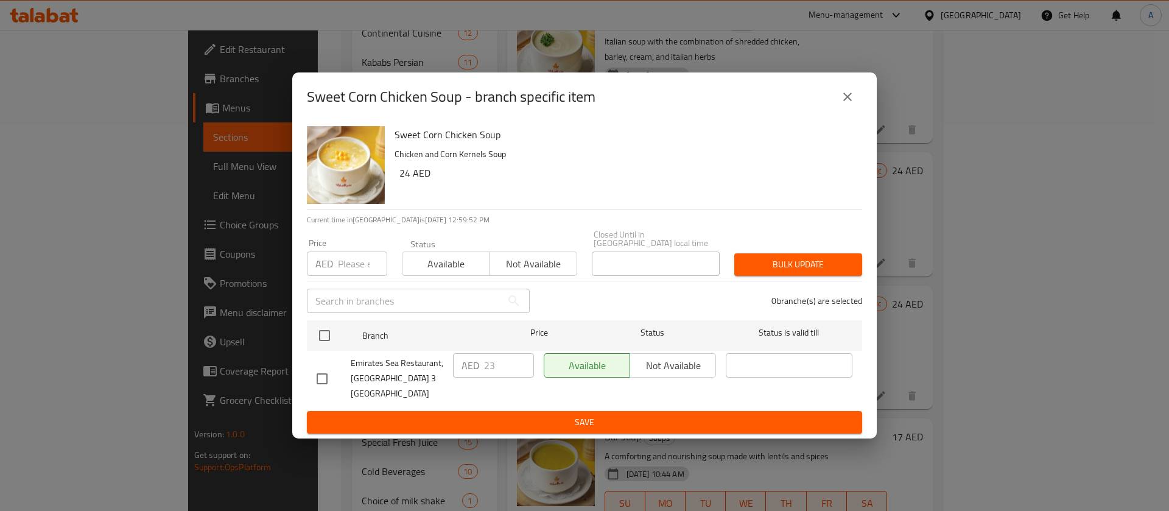
click at [849, 101] on icon "close" at bounding box center [847, 97] width 9 height 9
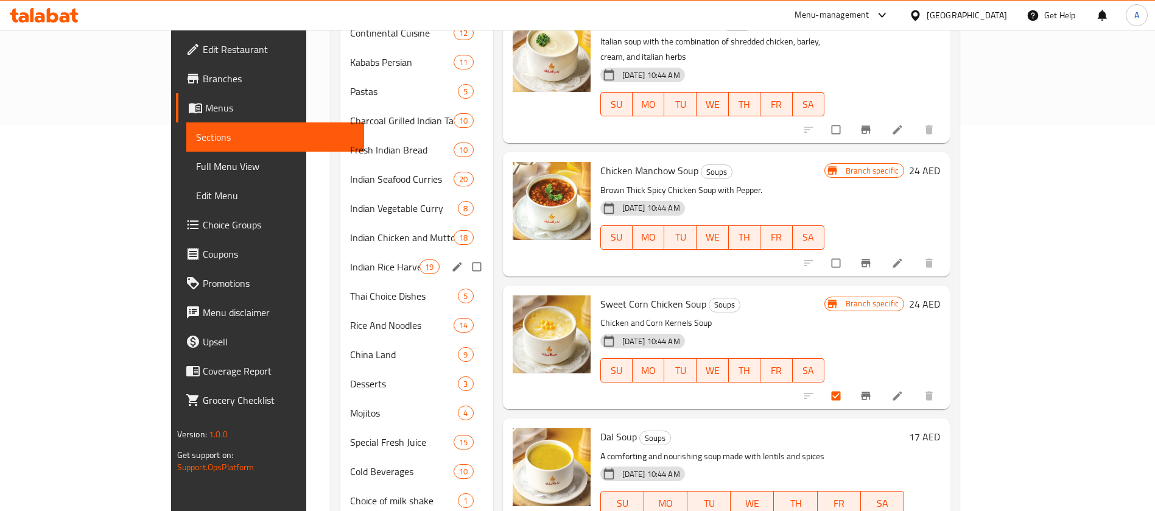
scroll to position [0, 0]
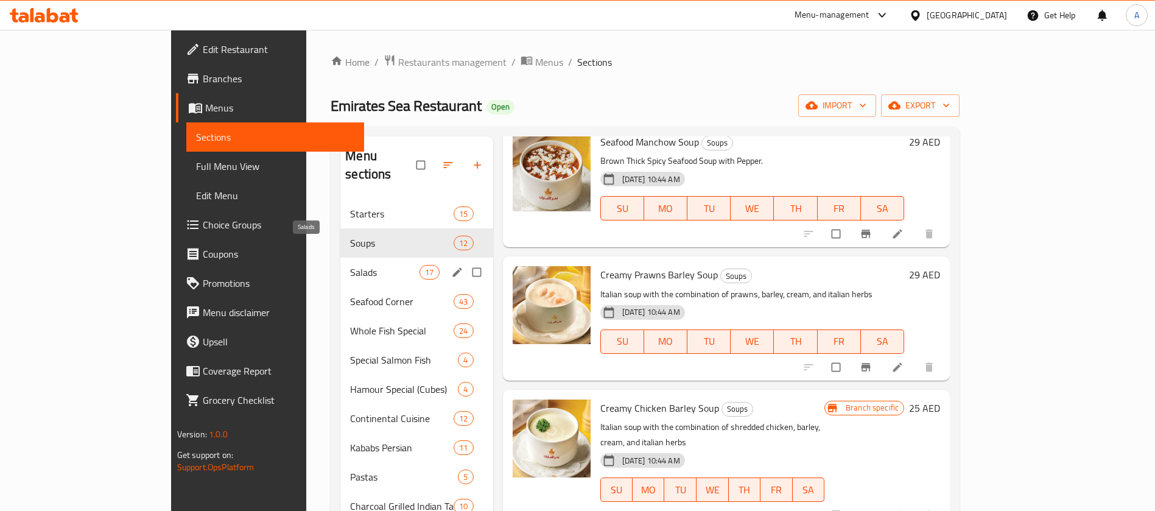
click at [350, 265] on span "Salads" at bounding box center [384, 272] width 69 height 15
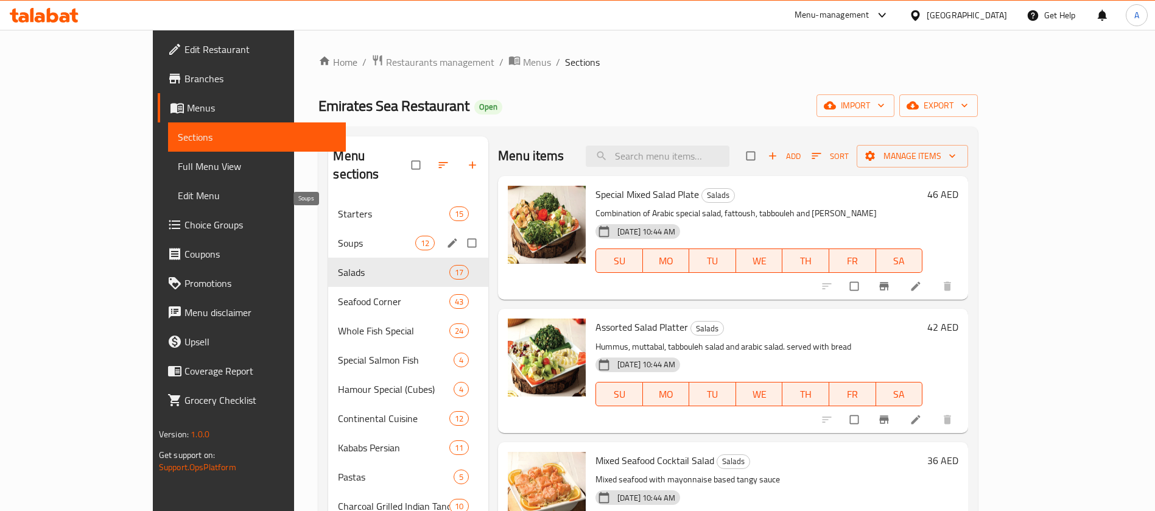
click at [338, 236] on span "Soups" at bounding box center [376, 243] width 77 height 15
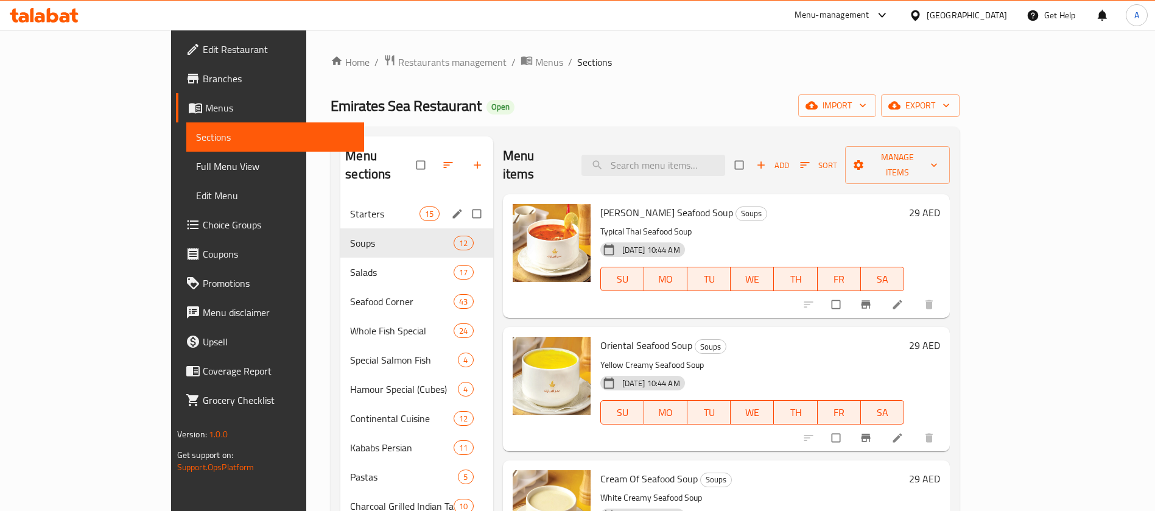
click at [350, 206] on span "Starters" at bounding box center [384, 213] width 69 height 15
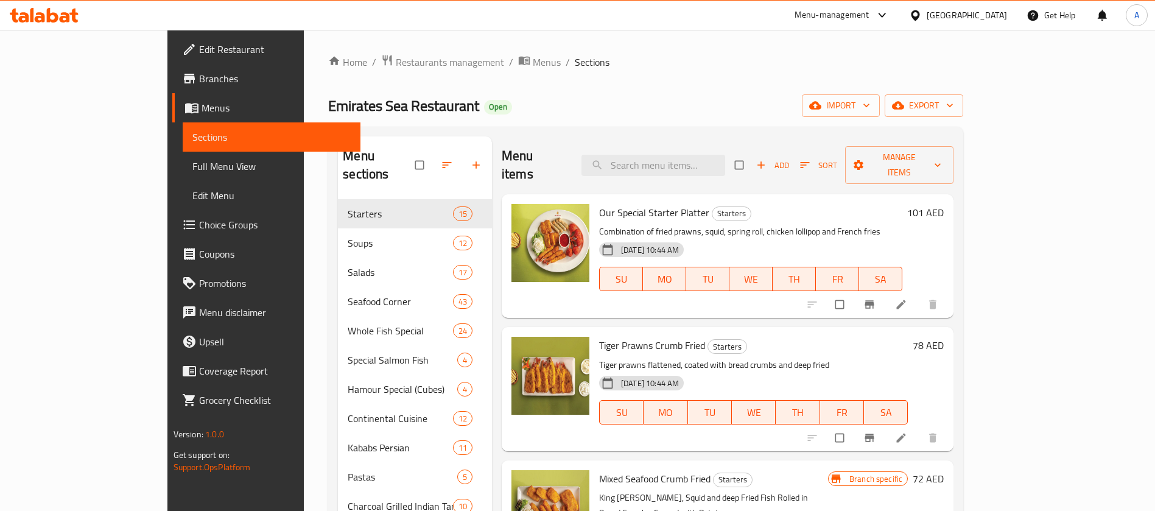
scroll to position [1260, 0]
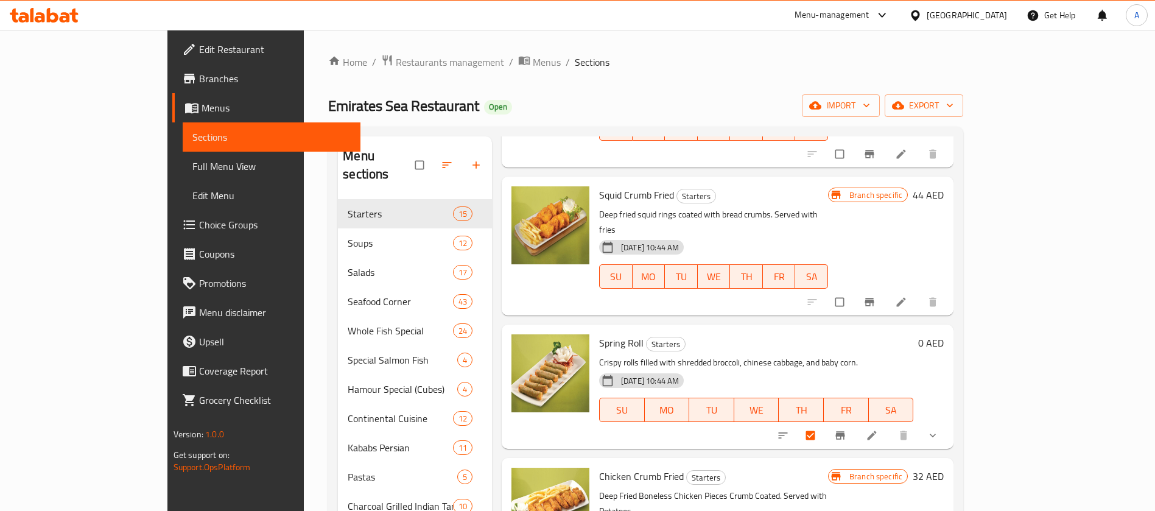
click at [599, 334] on span "Spring Roll" at bounding box center [621, 343] width 44 height 18
copy h6 "Spring Roll"
click at [824, 424] on input "checkbox" at bounding box center [812, 435] width 26 height 23
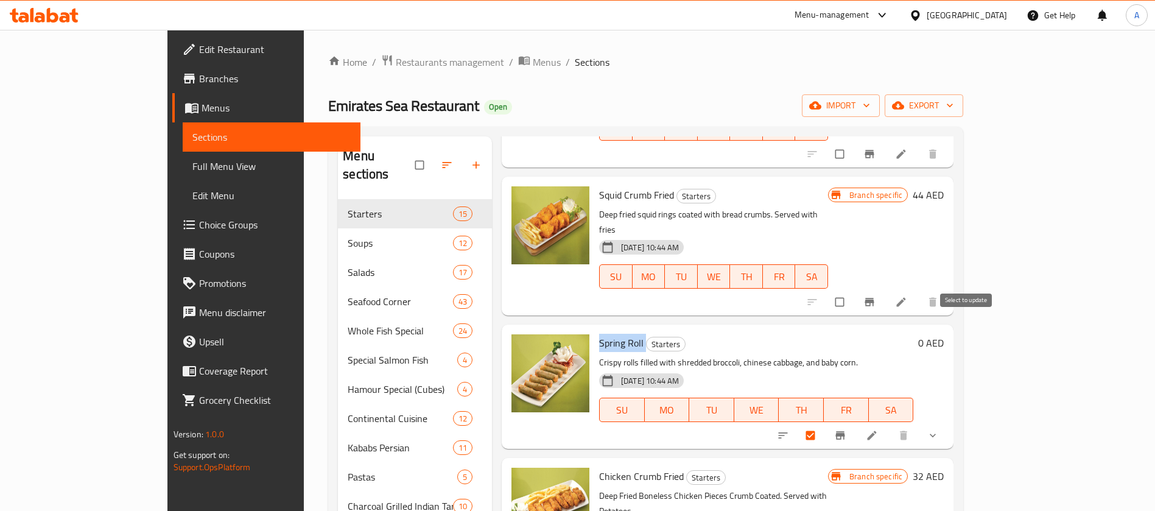
checkbox input "false"
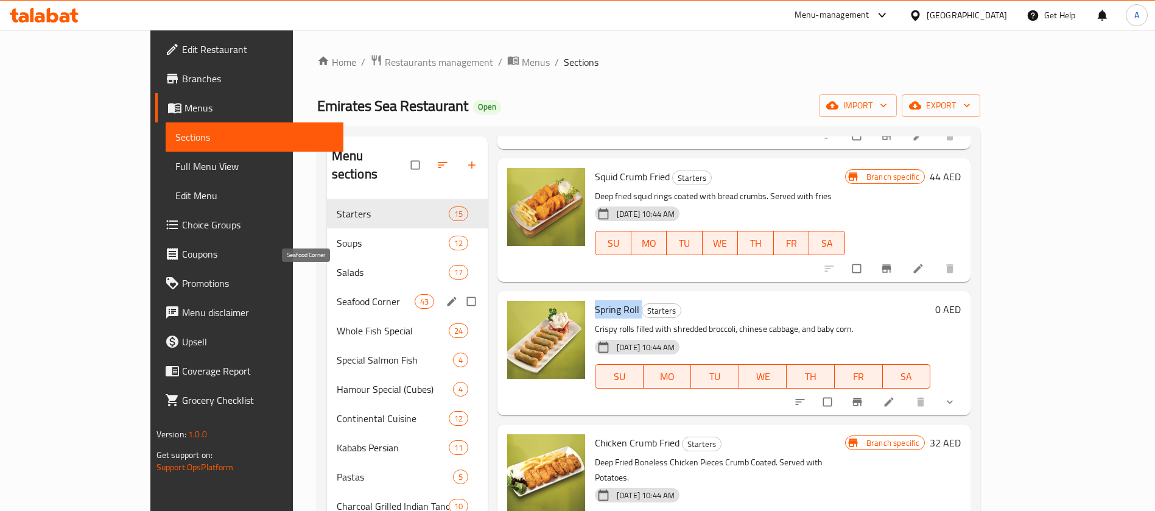
click at [337, 294] on span "Seafood Corner" at bounding box center [376, 301] width 78 height 15
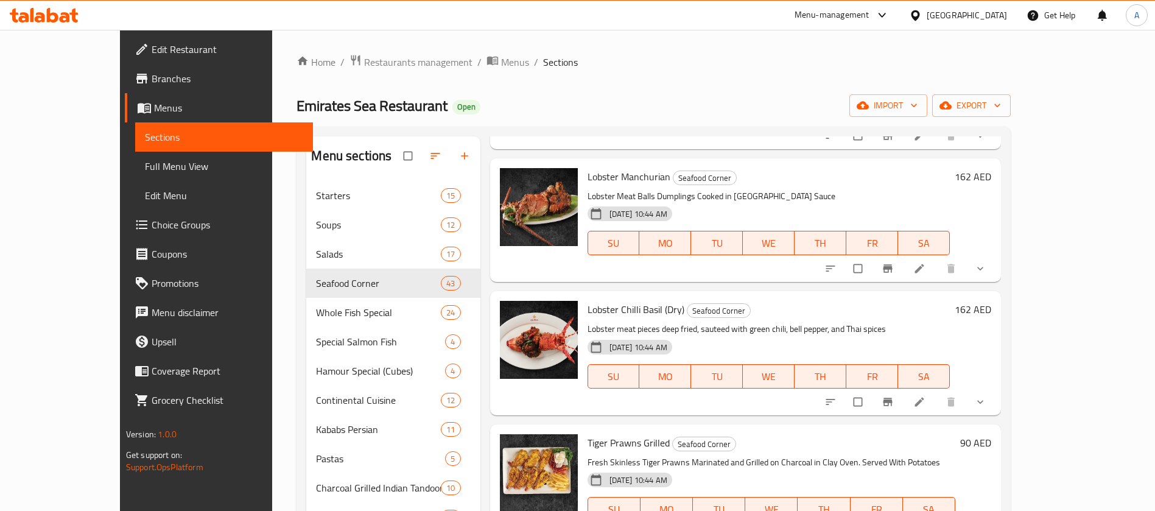
click at [986, 262] on icon "show more" at bounding box center [980, 268] width 12 height 12
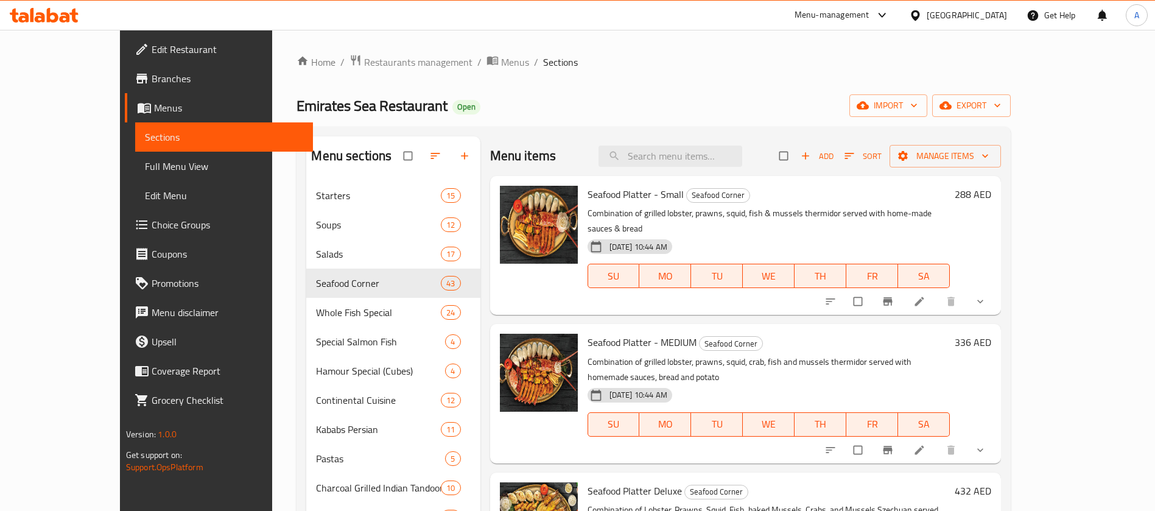
click at [986, 295] on icon "show more" at bounding box center [980, 301] width 12 height 12
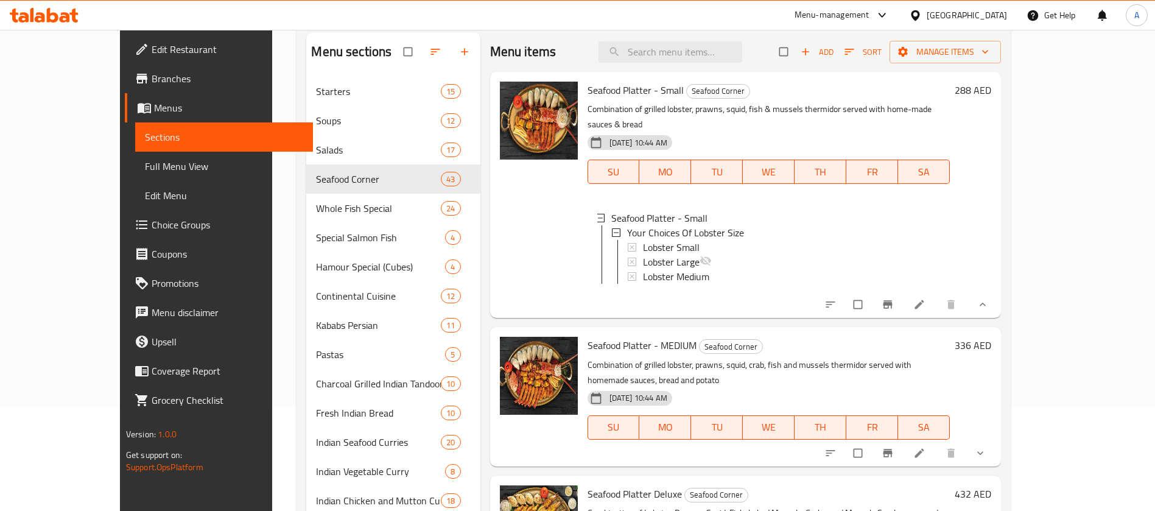
scroll to position [130, 0]
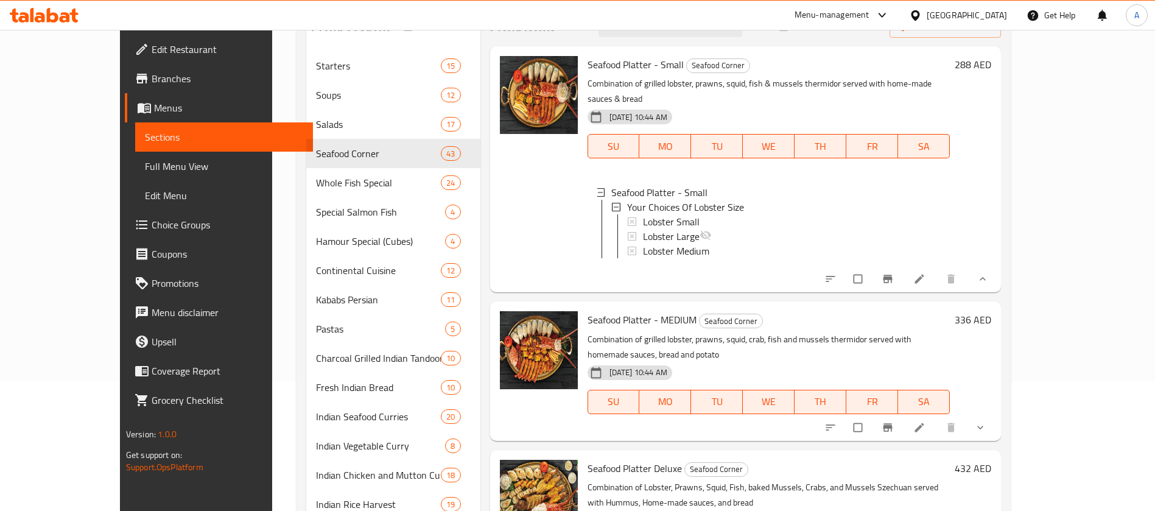
click at [996, 414] on button "show more" at bounding box center [981, 427] width 29 height 27
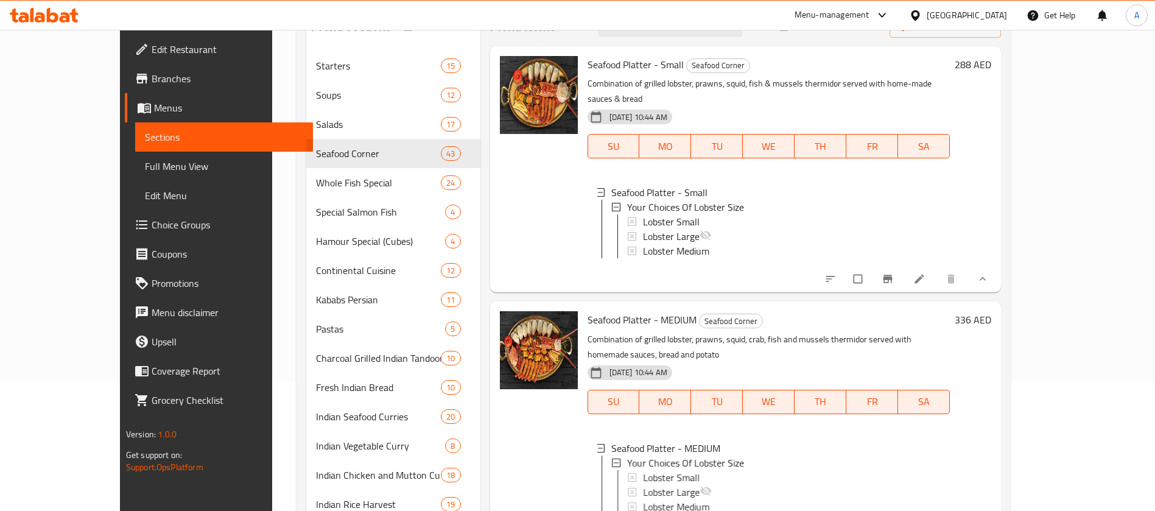
scroll to position [274, 0]
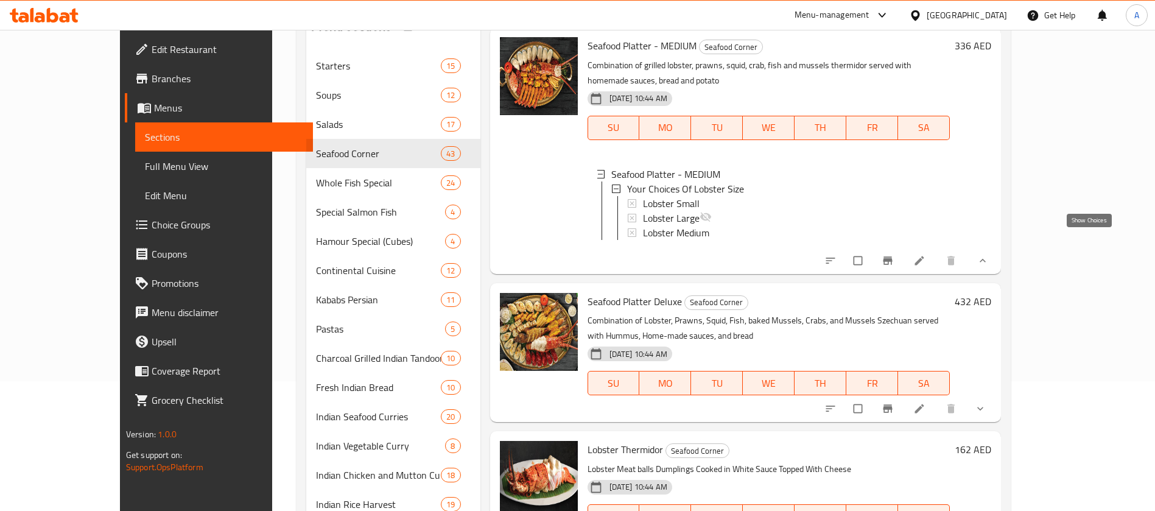
click at [989, 254] on icon "show more" at bounding box center [982, 260] width 12 height 12
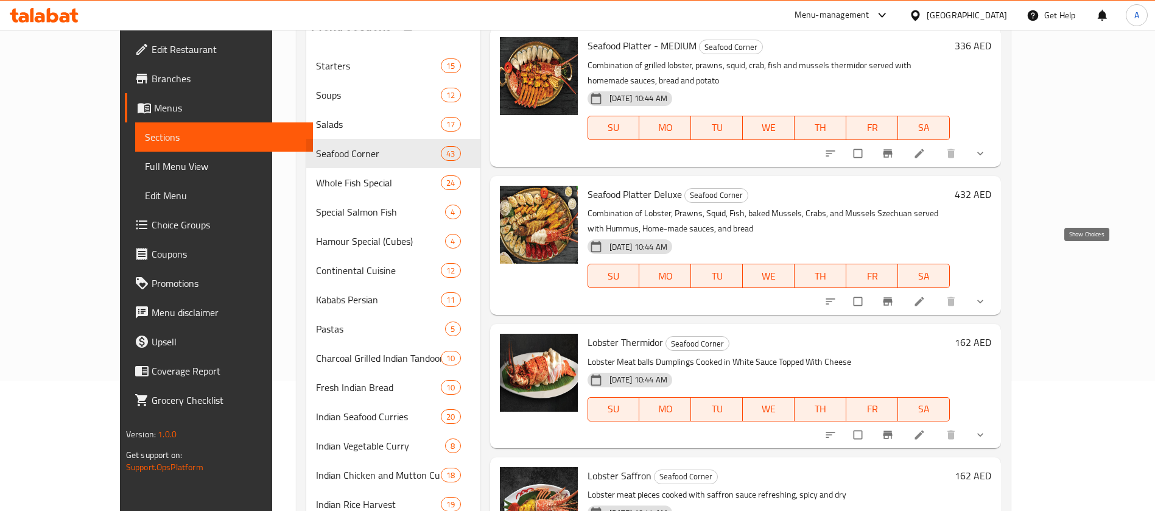
click at [986, 295] on icon "show more" at bounding box center [980, 301] width 12 height 12
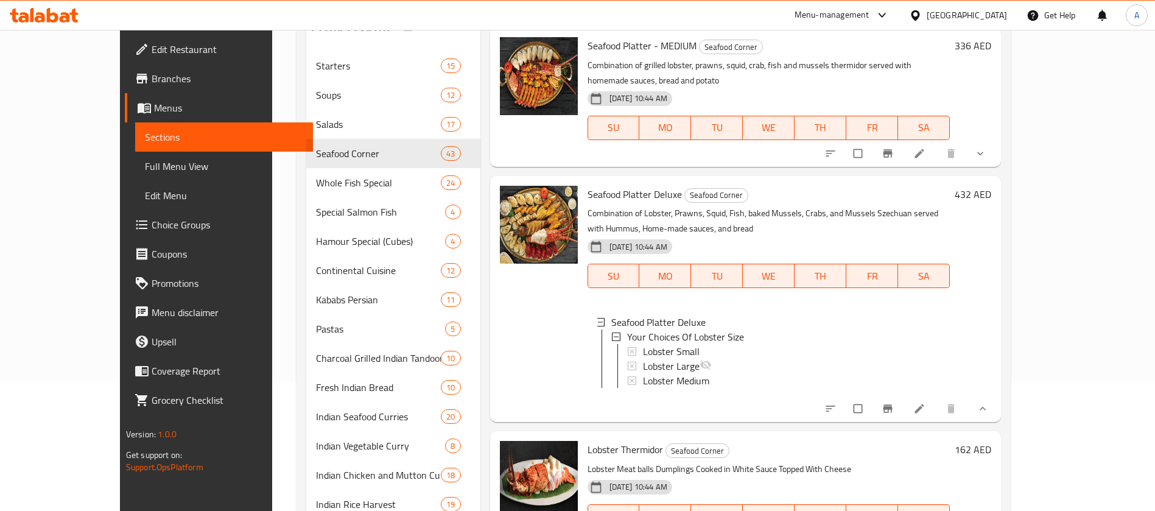
click at [145, 164] on span "Full Menu View" at bounding box center [224, 166] width 158 height 15
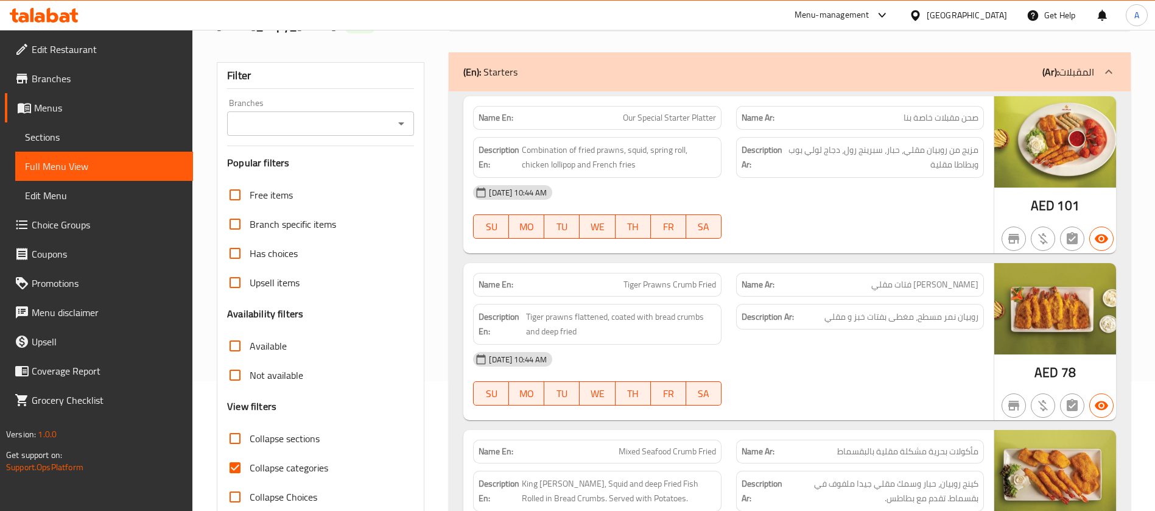
click at [402, 123] on icon "Open" at bounding box center [401, 123] width 15 height 15
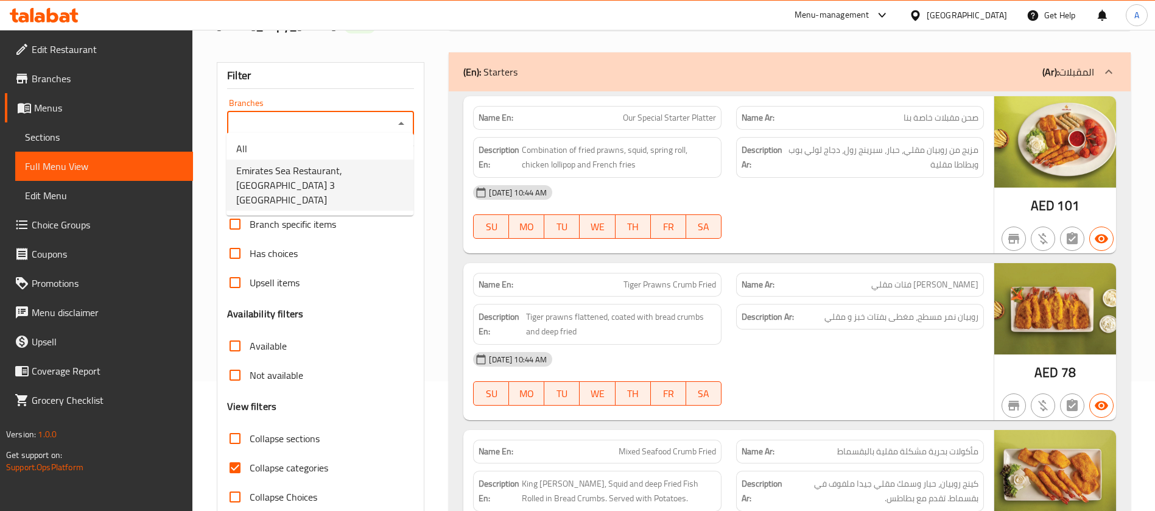
click at [371, 166] on span "Emirates Sea Restaurant, Al Rawda 3 Al Zahraa" at bounding box center [319, 185] width 167 height 44
type input "Emirates Sea Restaurant, Al Rawda 3 Al Zahraa"
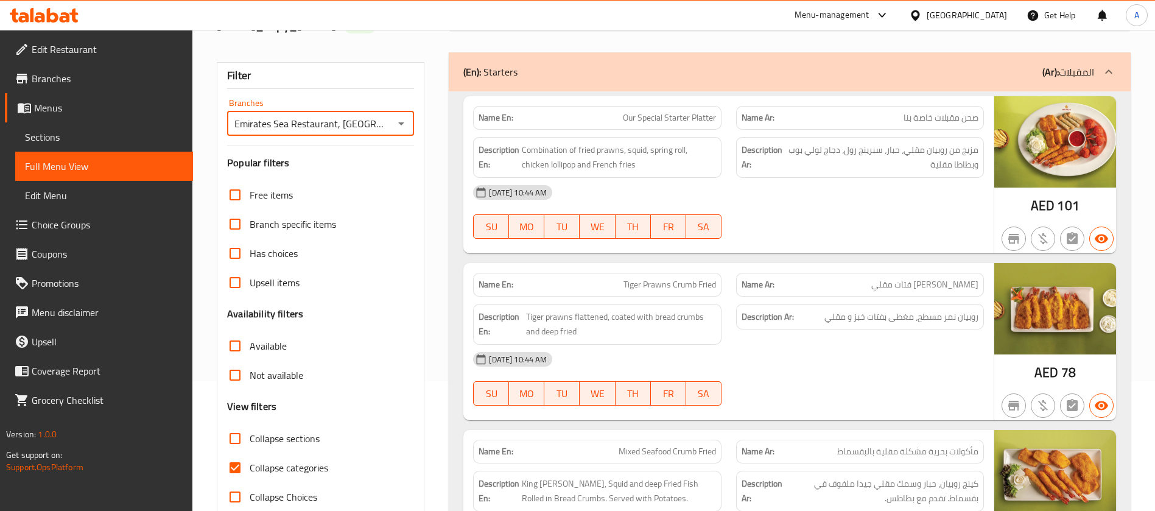
click at [234, 426] on input "Collapse sections" at bounding box center [234, 438] width 29 height 29
checkbox input "true"
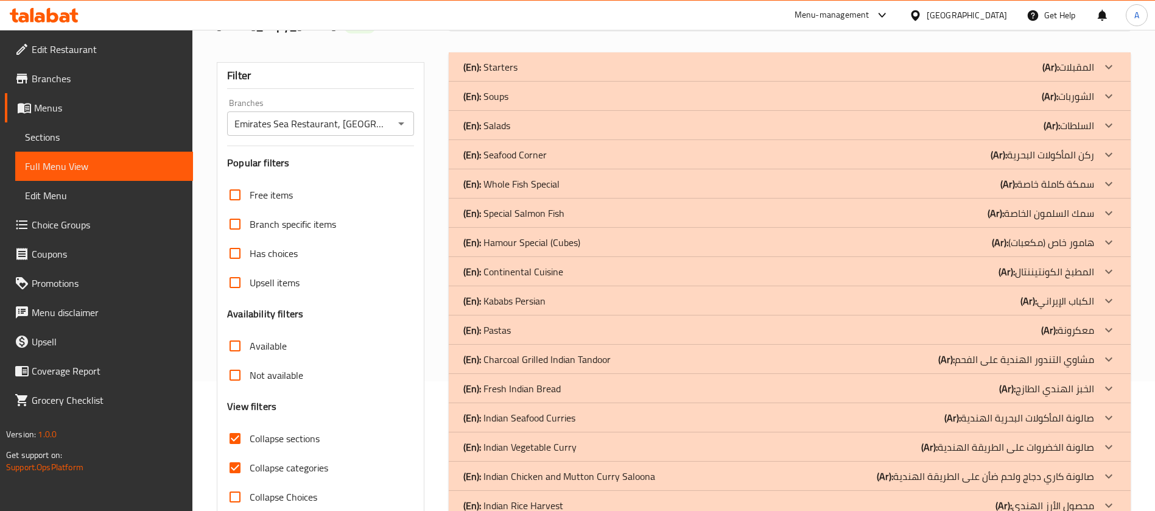
click at [517, 74] on p "(En): Seafood Corner" at bounding box center [490, 67] width 54 height 15
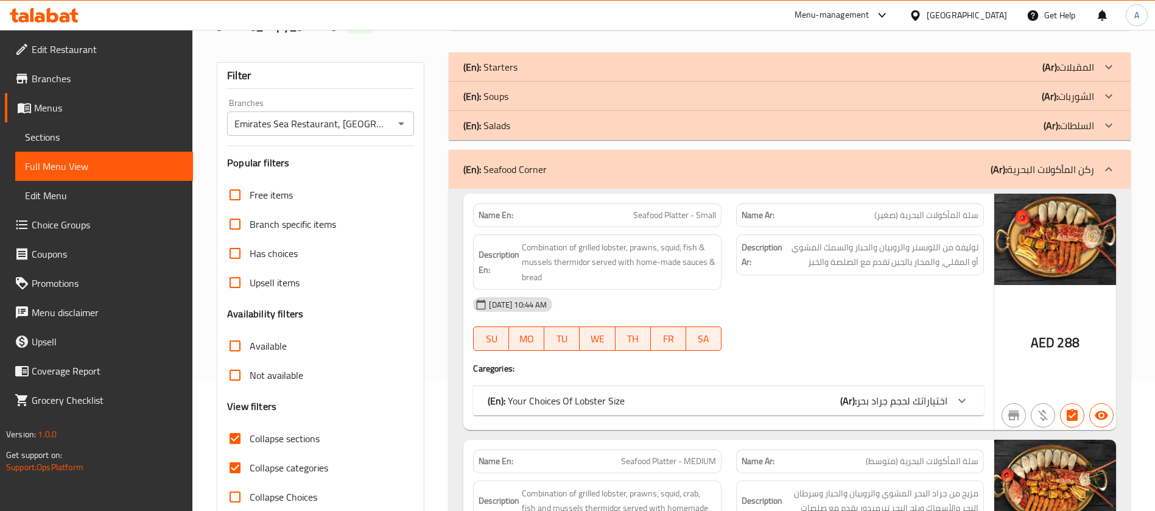
click at [236, 453] on input "Collapse categories" at bounding box center [234, 467] width 29 height 29
checkbox input "false"
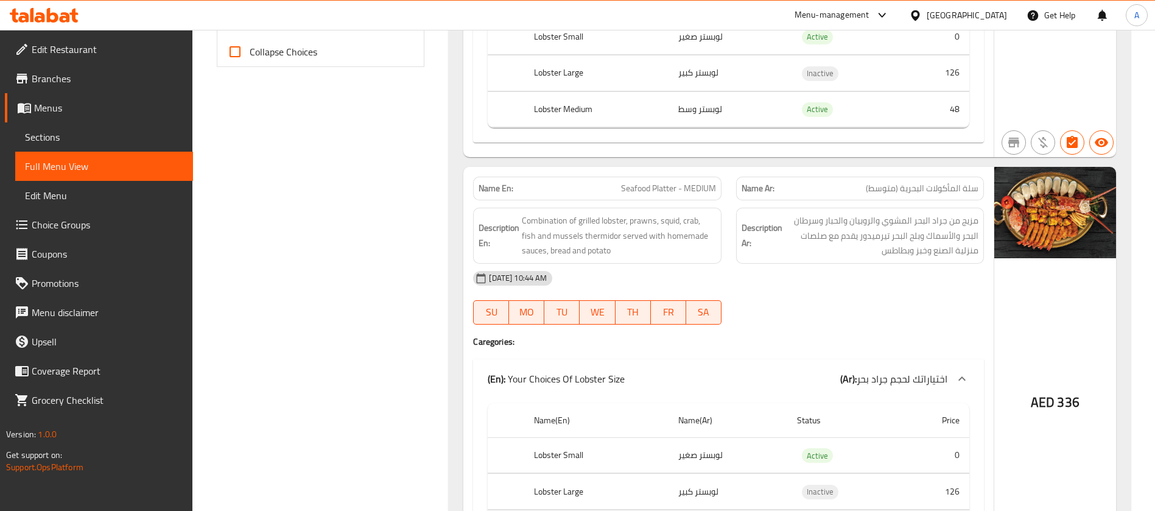
scroll to position [665, 0]
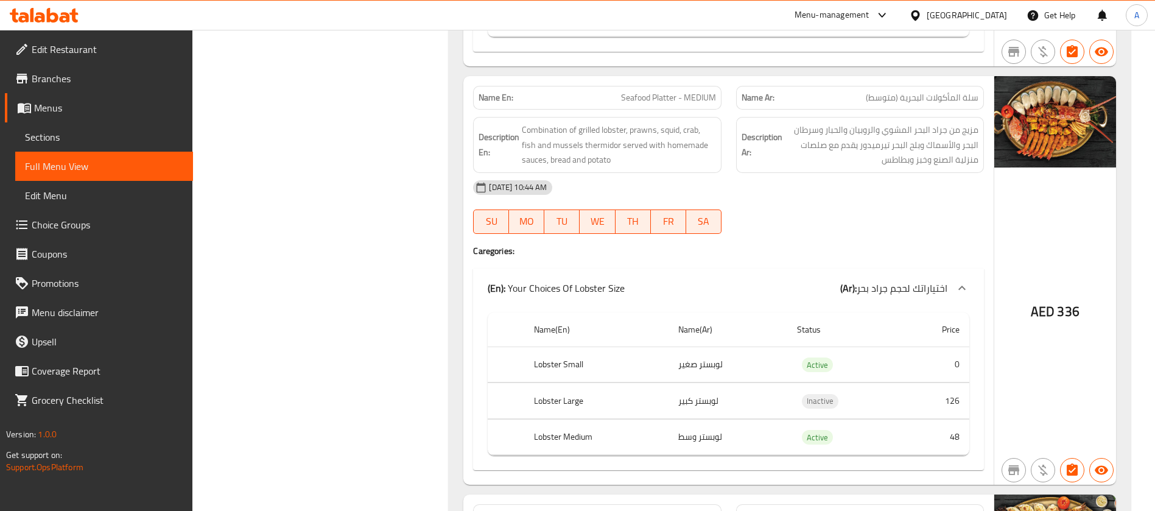
click at [639, 91] on span "Seafood Platter - MEDIUM" at bounding box center [668, 97] width 95 height 13
copy span "Seafood Platter - MEDIUM"
click at [466, 246] on div "Name En: Seafood Platter - MEDIUM Name Ar: سلة المأكولات البحرية (متوسط) Descri…" at bounding box center [728, 280] width 530 height 408
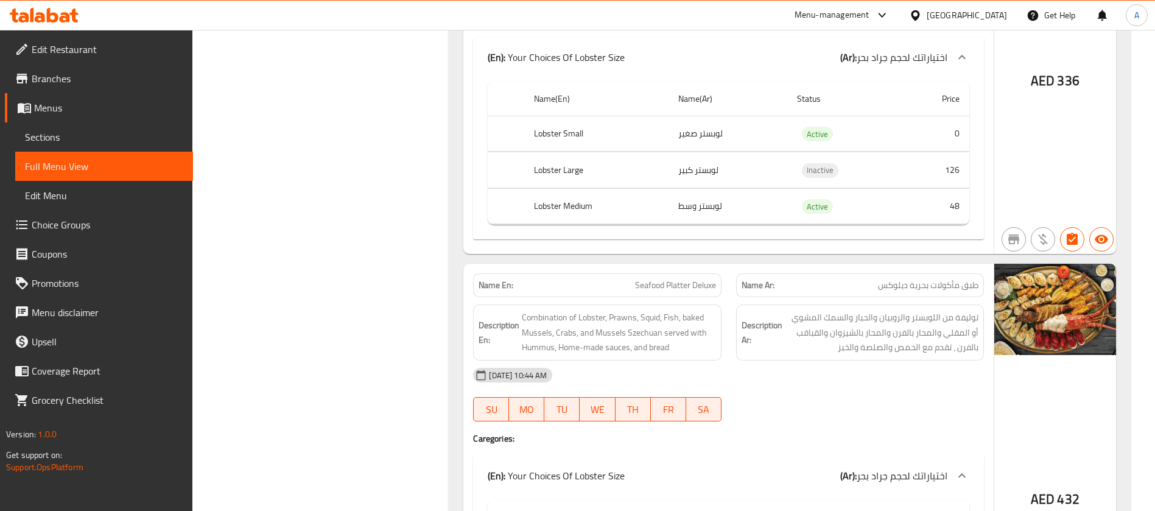
scroll to position [908, 0]
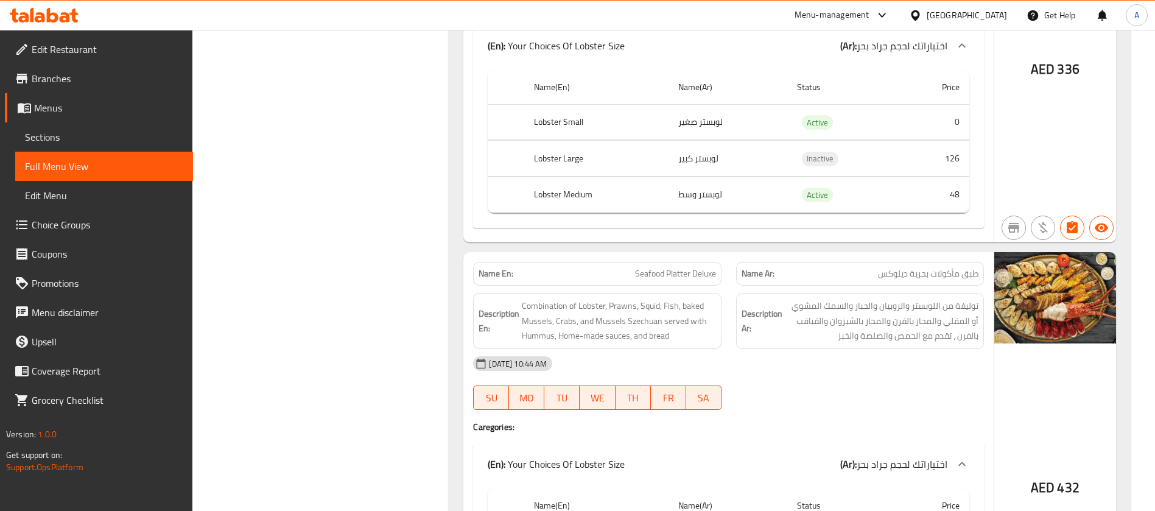
click at [692, 267] on span "Seafood Platter Deluxe" at bounding box center [675, 273] width 81 height 13
copy span "Seafood Platter Deluxe"
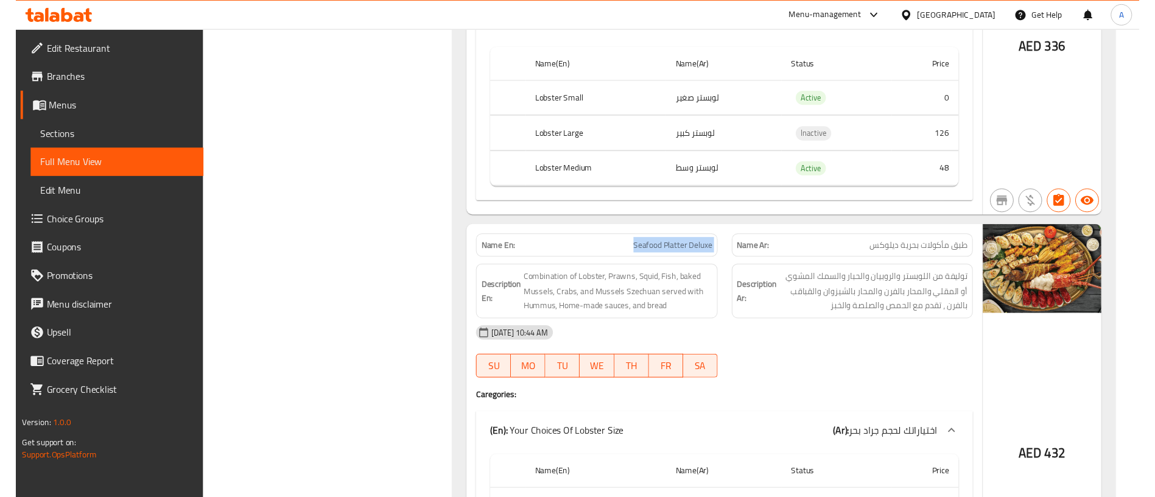
scroll to position [944, 0]
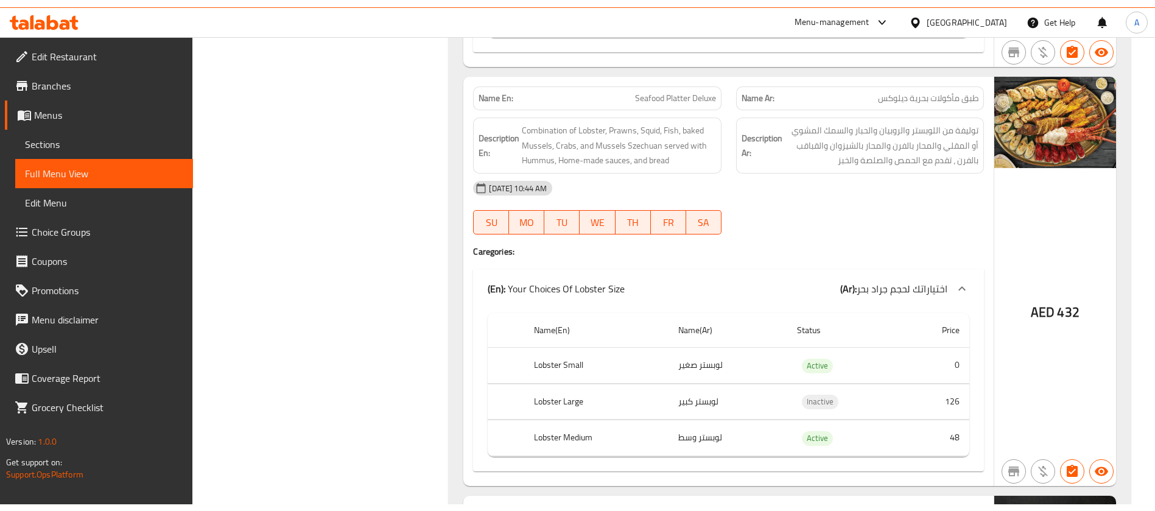
scroll to position [1127, 0]
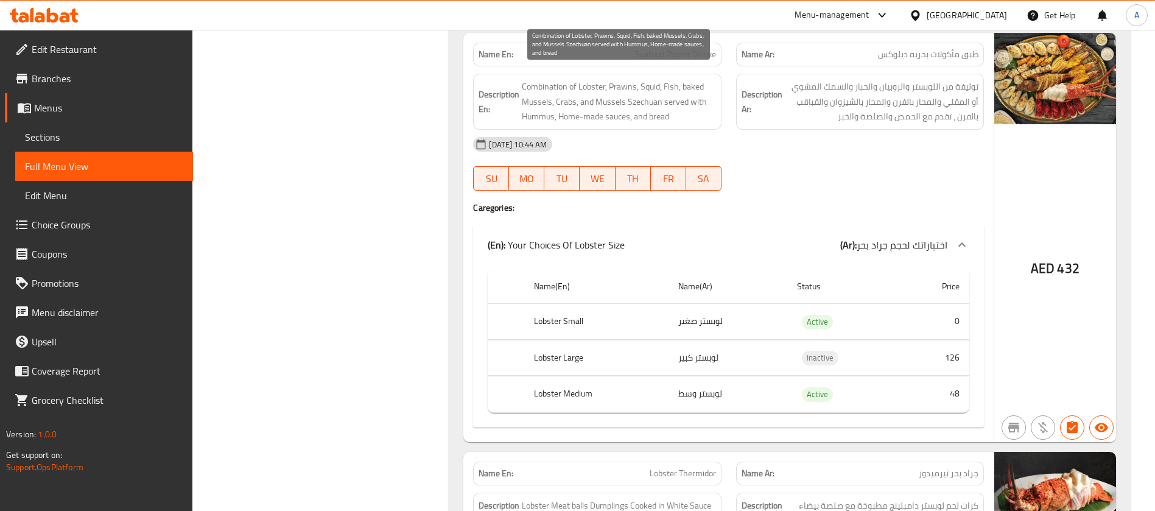
click at [602, 92] on span "Combination of Lobster, Prawns, Squid, Fish, baked Mussels, Crabs, and Mussels …" at bounding box center [619, 101] width 194 height 45
click at [608, 87] on span "Combination of Lobster, Prawns, Squid, Fish, baked Mussels, Crabs, and Mussels …" at bounding box center [619, 101] width 194 height 45
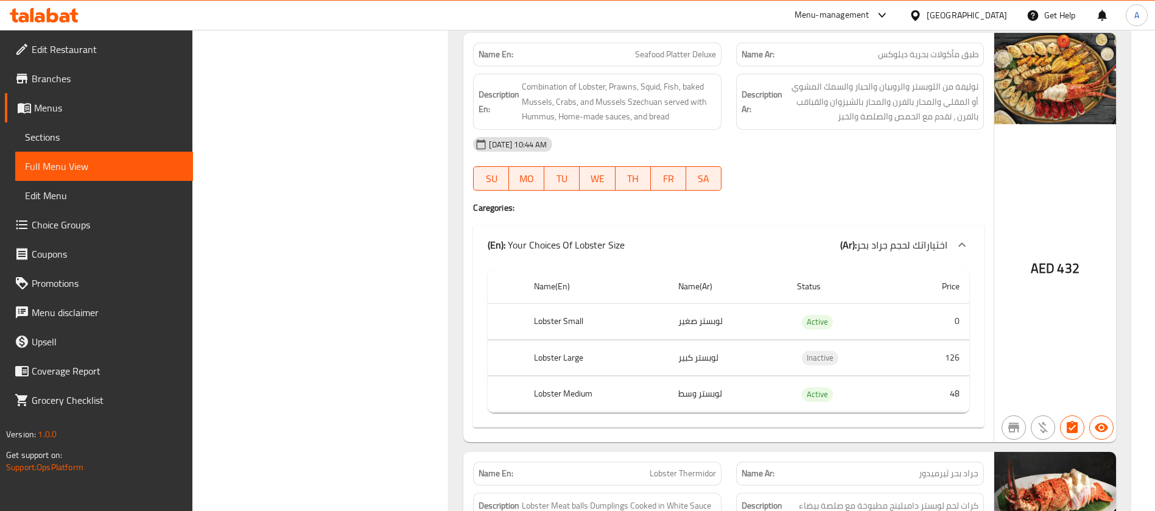
click at [708, 48] on span "Seafood Platter Deluxe" at bounding box center [675, 54] width 81 height 13
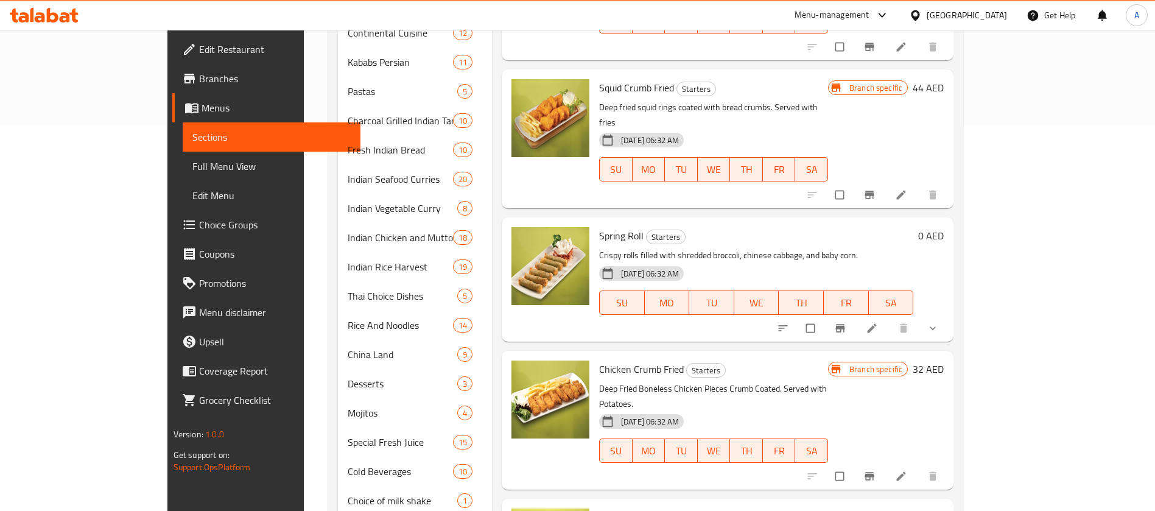
scroll to position [968, 0]
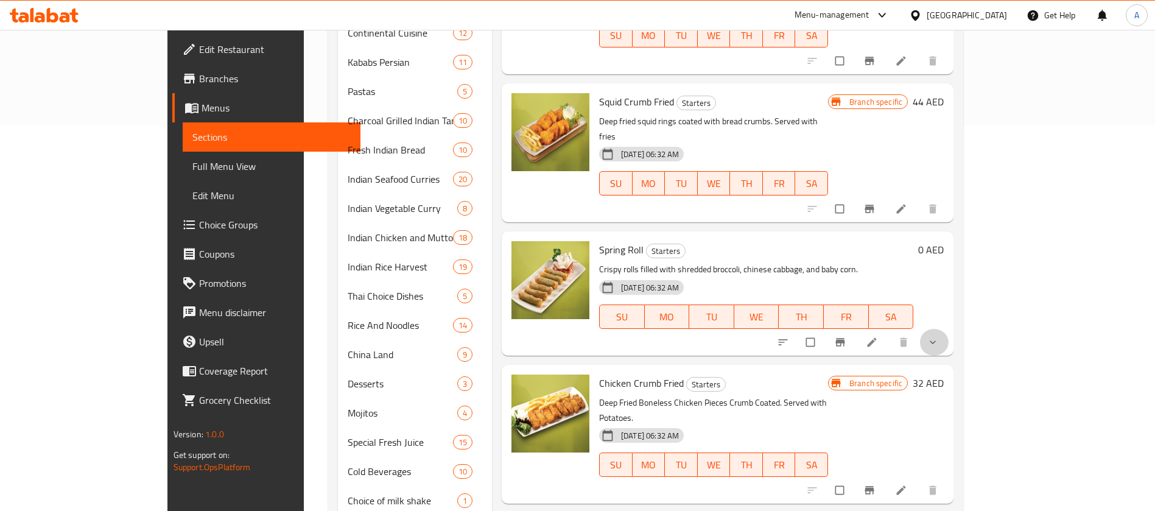
click at [939, 336] on icon "show more" at bounding box center [932, 342] width 12 height 12
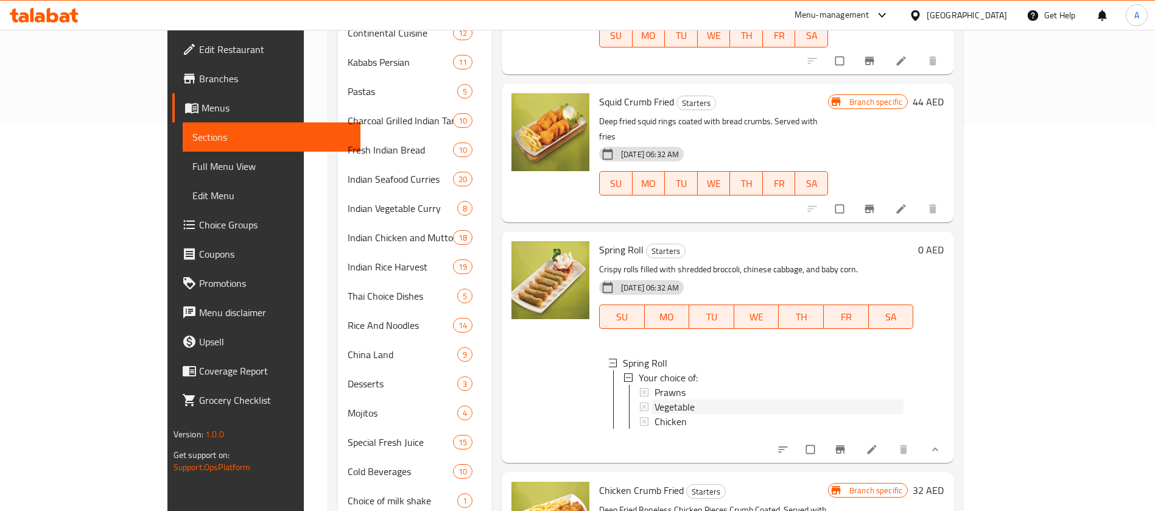
click at [654, 399] on span "Vegetable" at bounding box center [674, 406] width 40 height 15
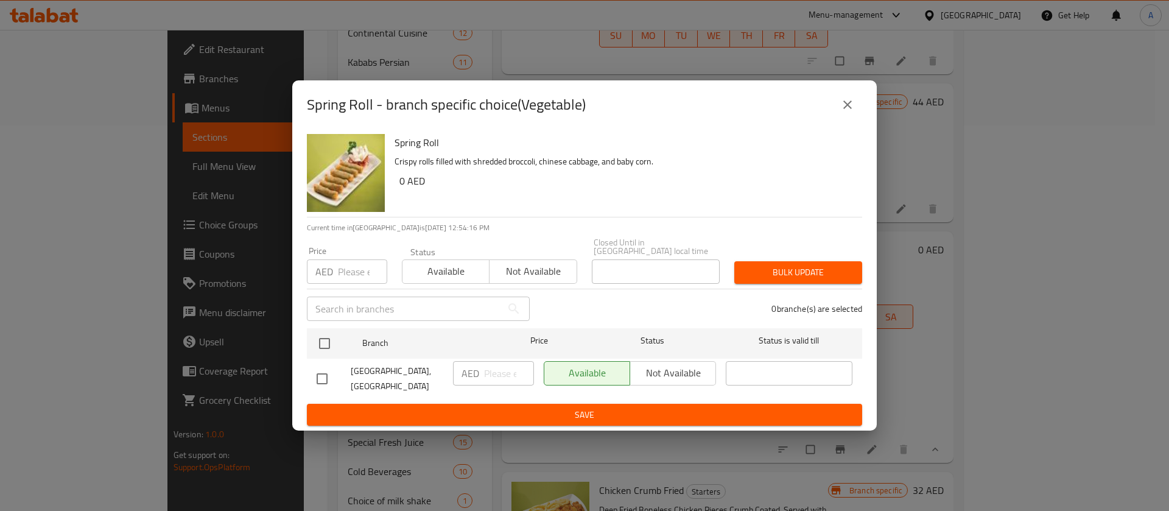
click at [852, 113] on button "close" at bounding box center [847, 104] width 29 height 29
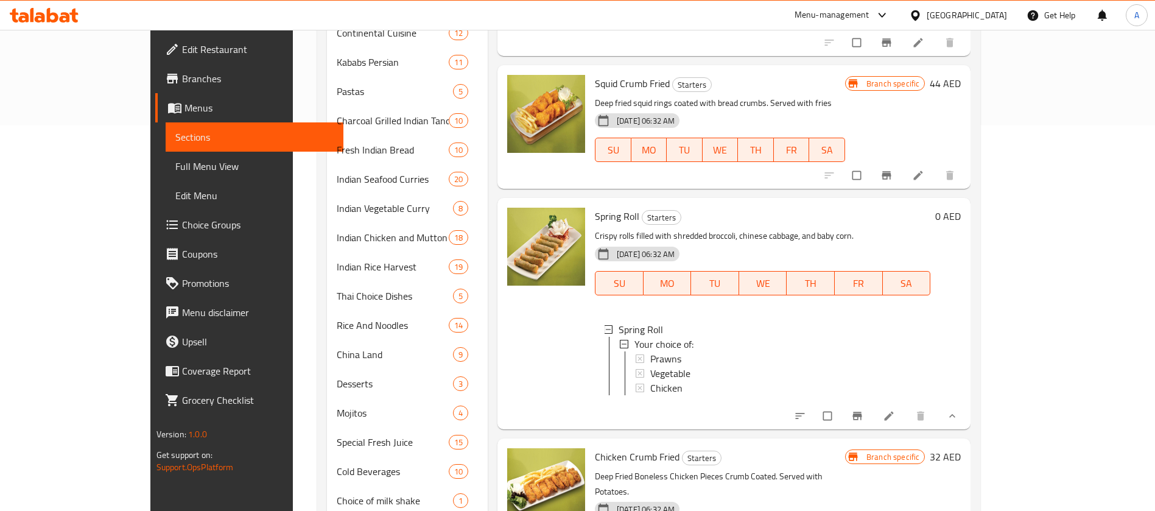
scroll to position [0, 0]
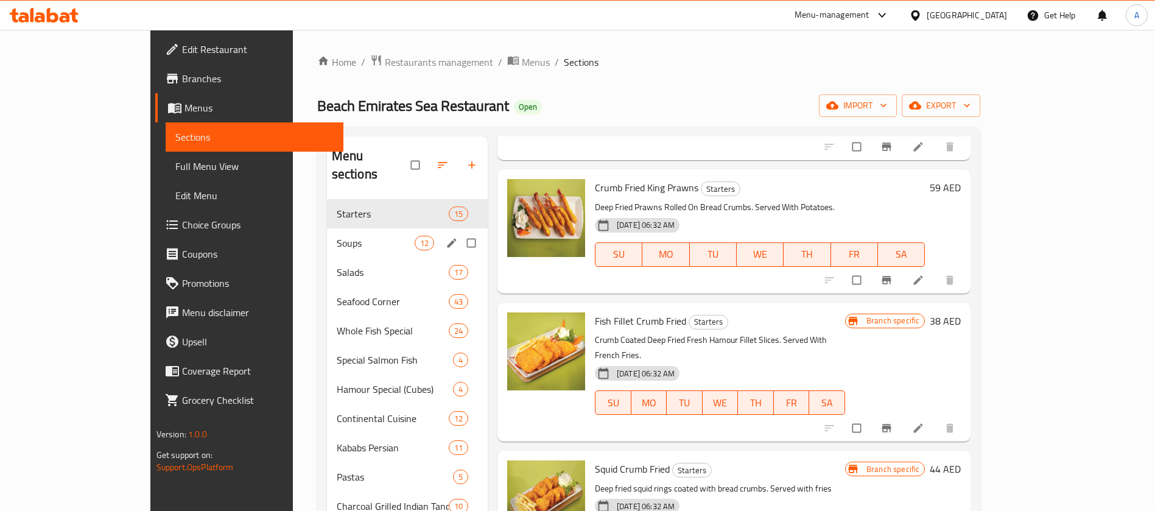
click at [337, 236] on span "Soups" at bounding box center [376, 243] width 78 height 15
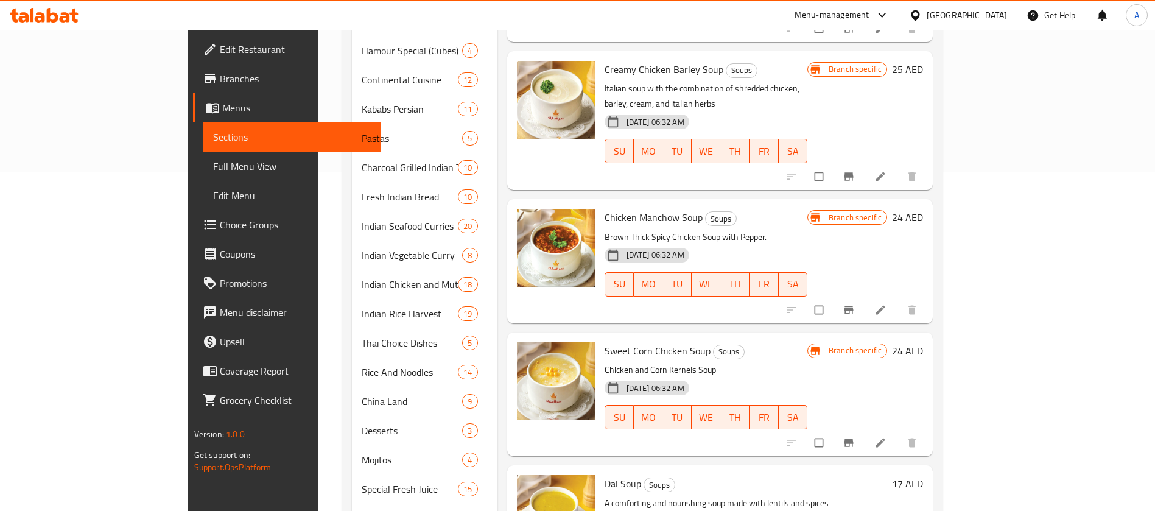
scroll to position [385, 0]
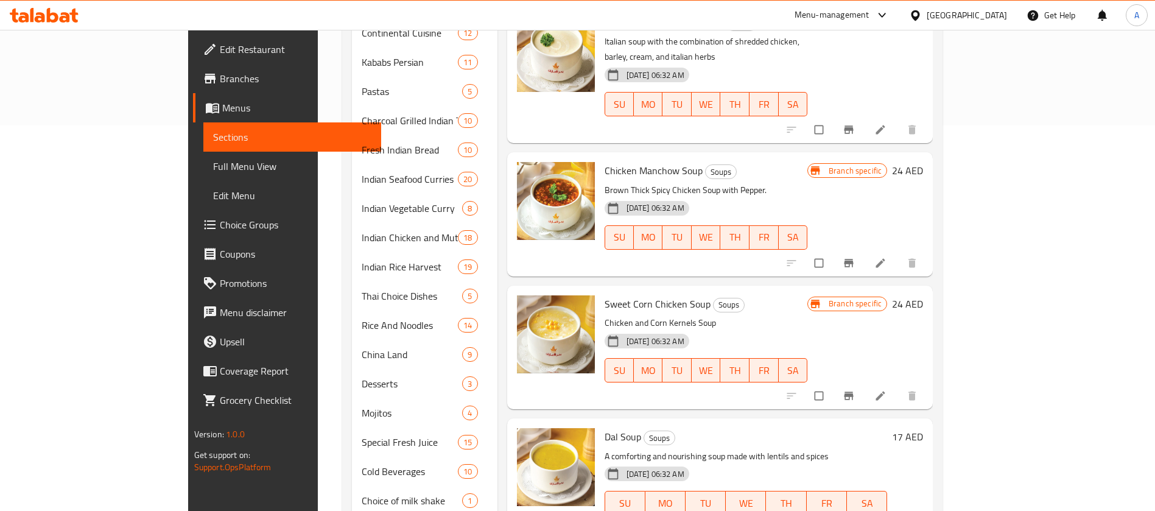
click at [864, 382] on button "Branch-specific-item" at bounding box center [849, 395] width 29 height 27
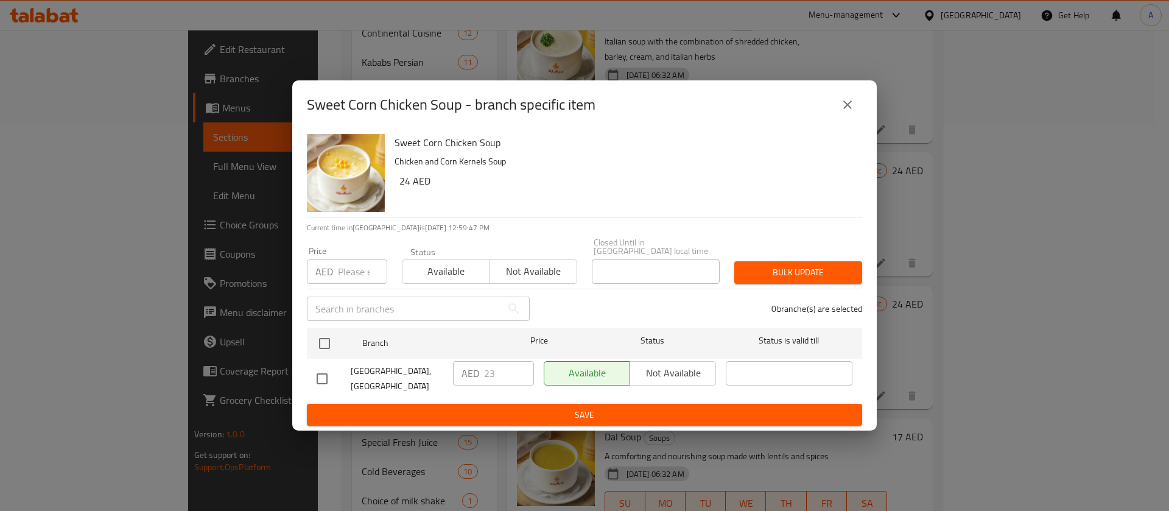
click at [847, 112] on icon "close" at bounding box center [847, 104] width 15 height 15
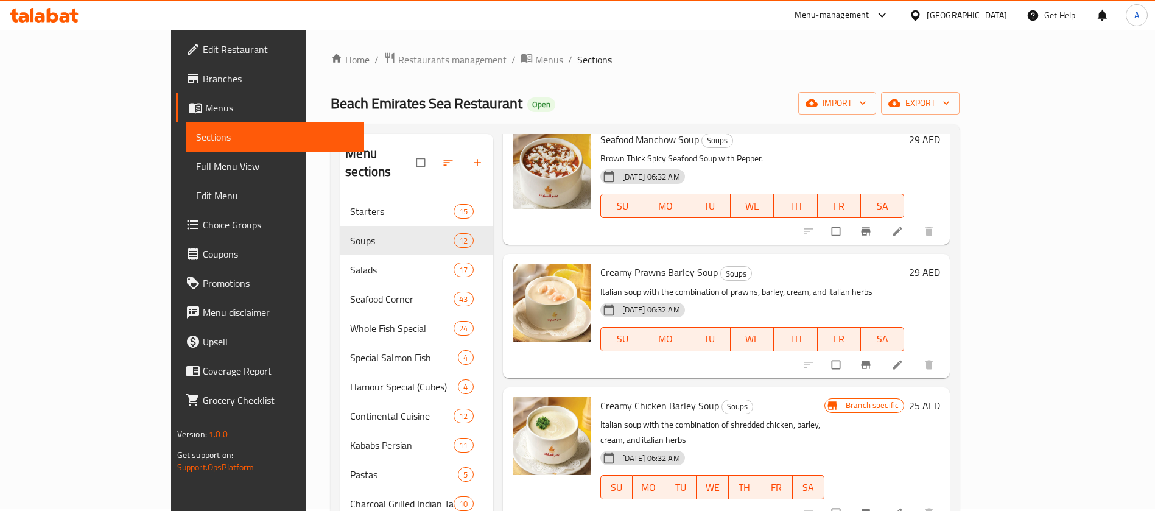
scroll to position [0, 0]
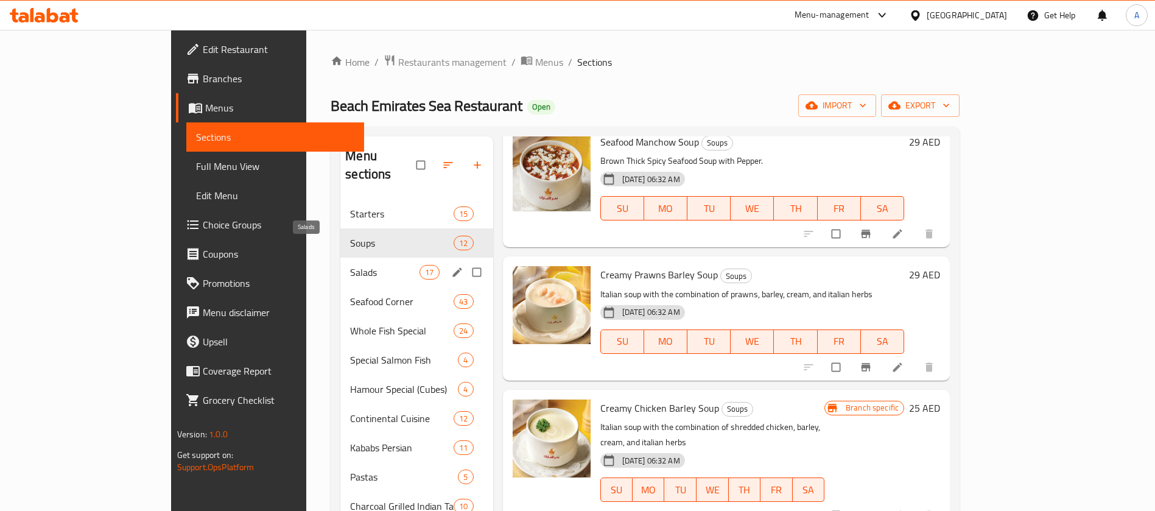
click at [350, 265] on span "Salads" at bounding box center [384, 272] width 69 height 15
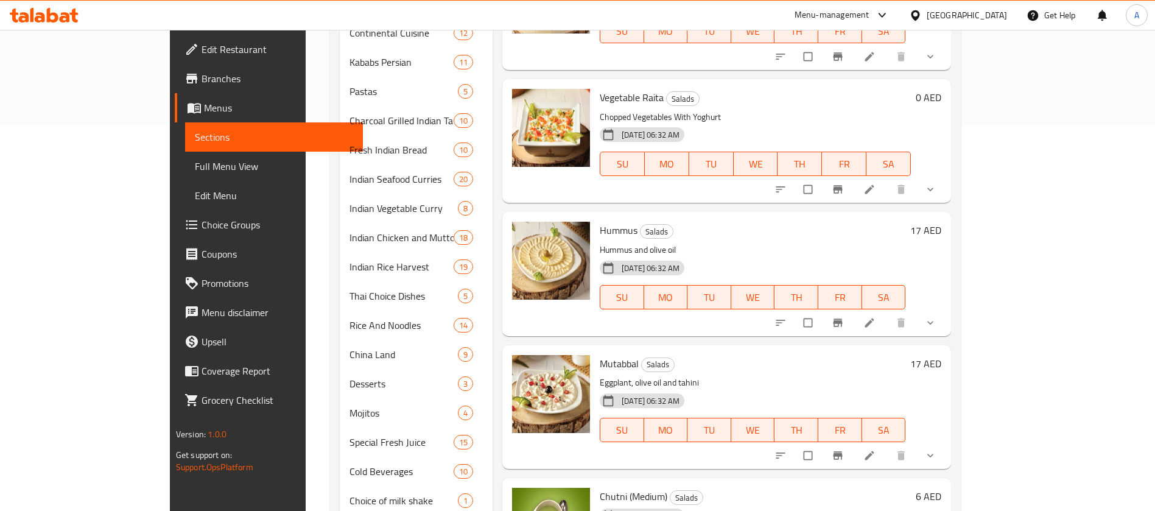
scroll to position [1139, 0]
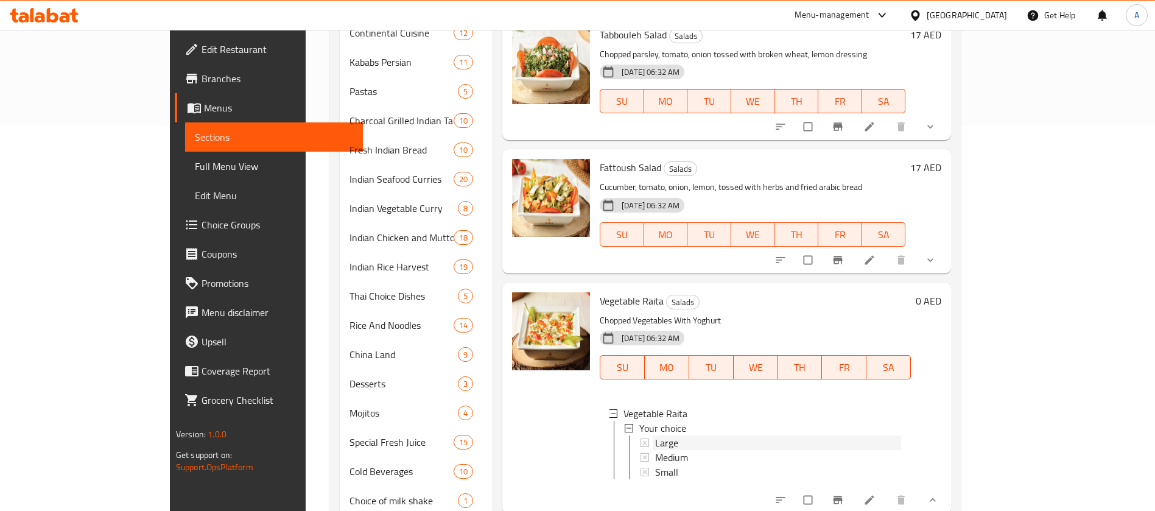
click at [655, 435] on div "Large" at bounding box center [778, 442] width 246 height 15
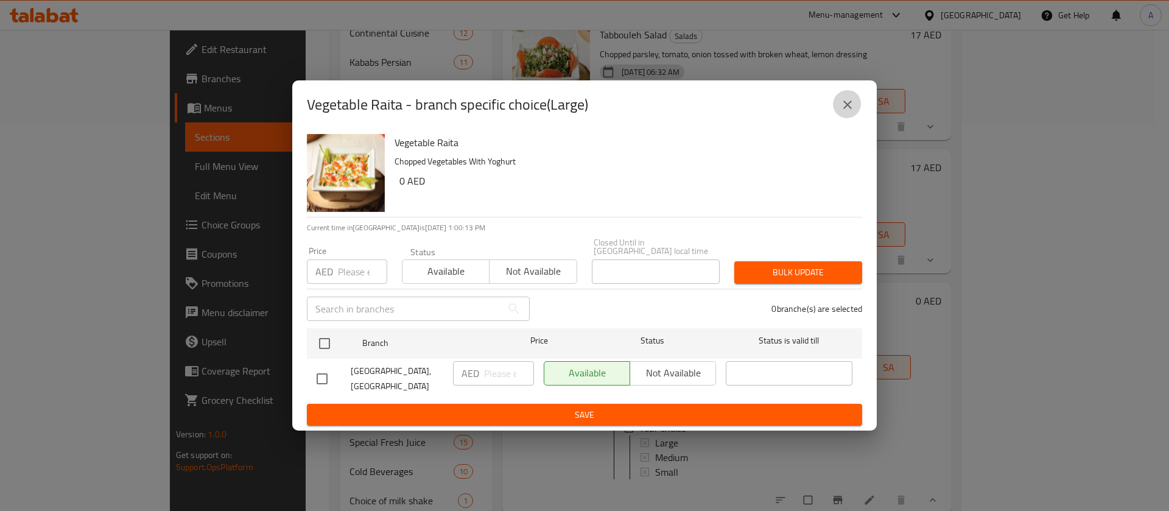
click at [846, 112] on icon "close" at bounding box center [847, 104] width 15 height 15
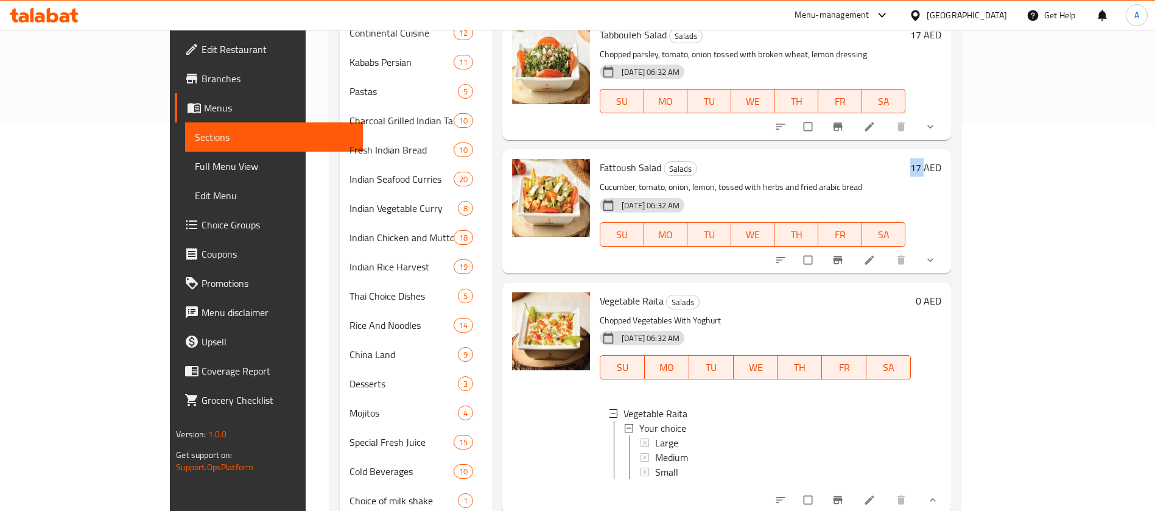
click at [846, 193] on div "10-08-2025 06:32 AM SU MO TU WE TH FR SA" at bounding box center [752, 226] width 315 height 66
click at [655, 464] on span "Small" at bounding box center [666, 471] width 23 height 15
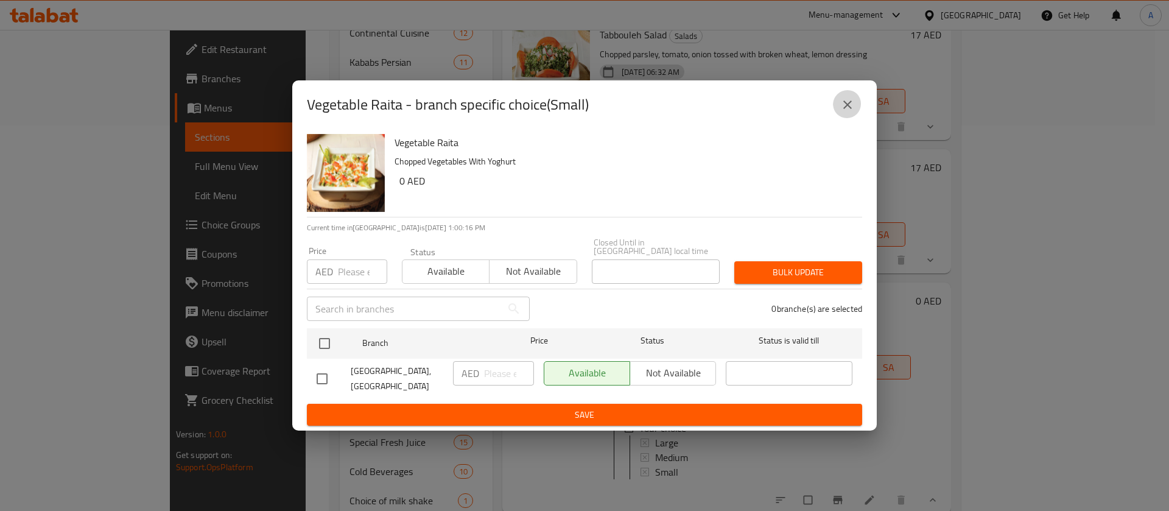
click at [854, 104] on icon "close" at bounding box center [847, 104] width 15 height 15
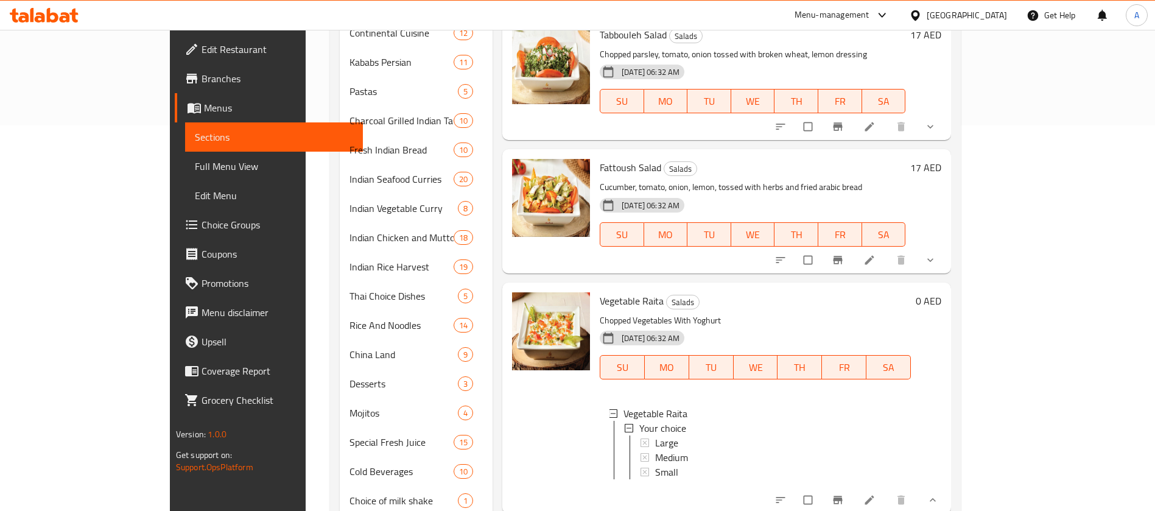
click at [525, 322] on div at bounding box center [551, 397] width 88 height 221
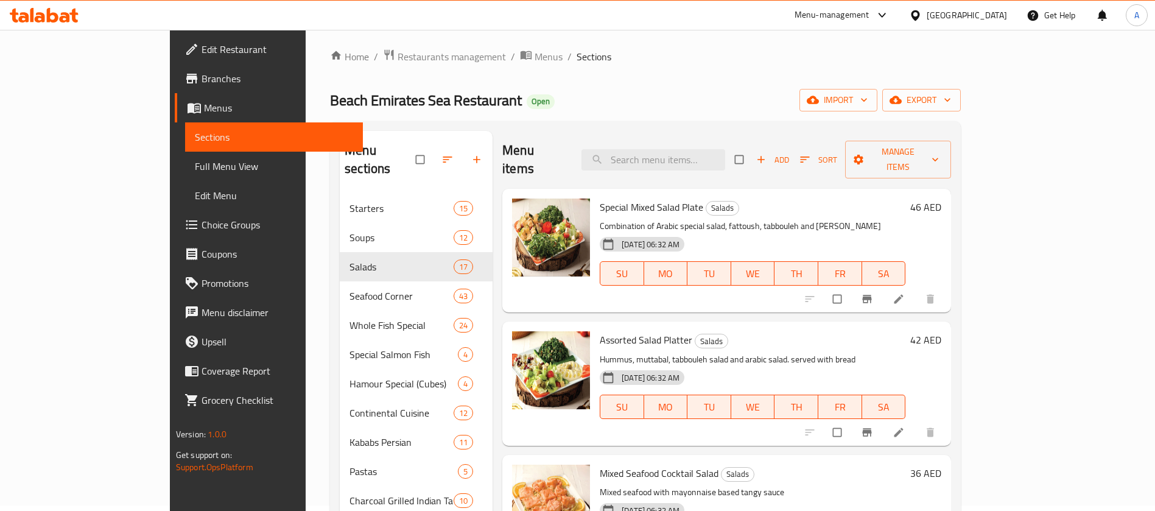
scroll to position [0, 0]
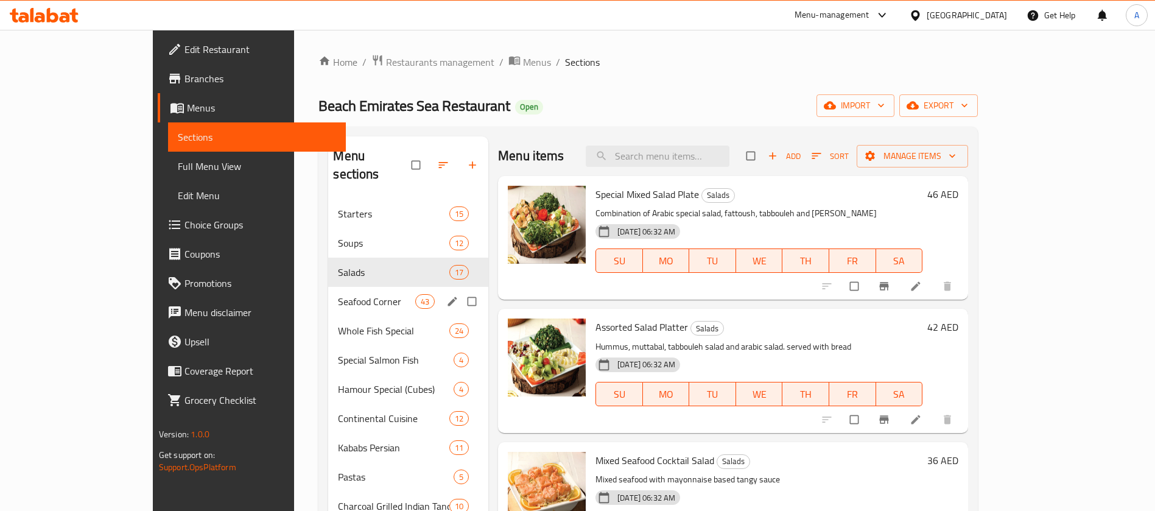
click at [328, 287] on div "Seafood Corner 43" at bounding box center [408, 301] width 160 height 29
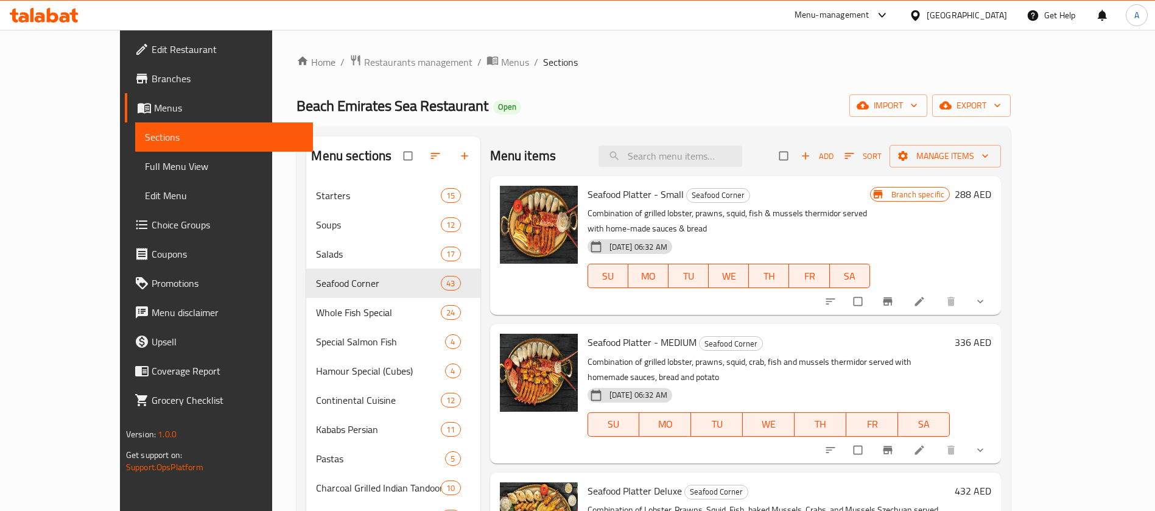
scroll to position [285, 0]
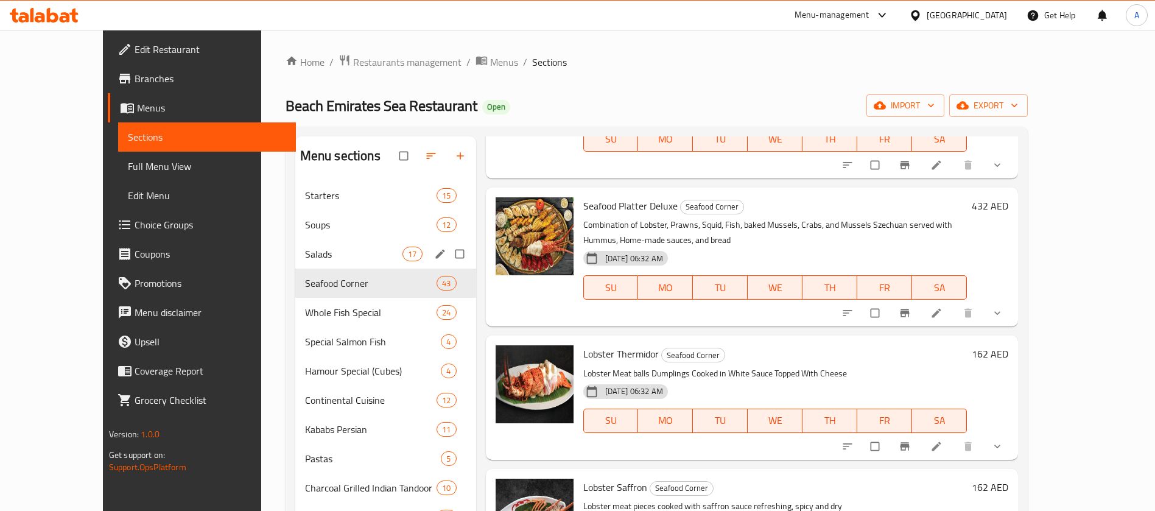
click at [358, 255] on div "Salads 17" at bounding box center [385, 253] width 181 height 29
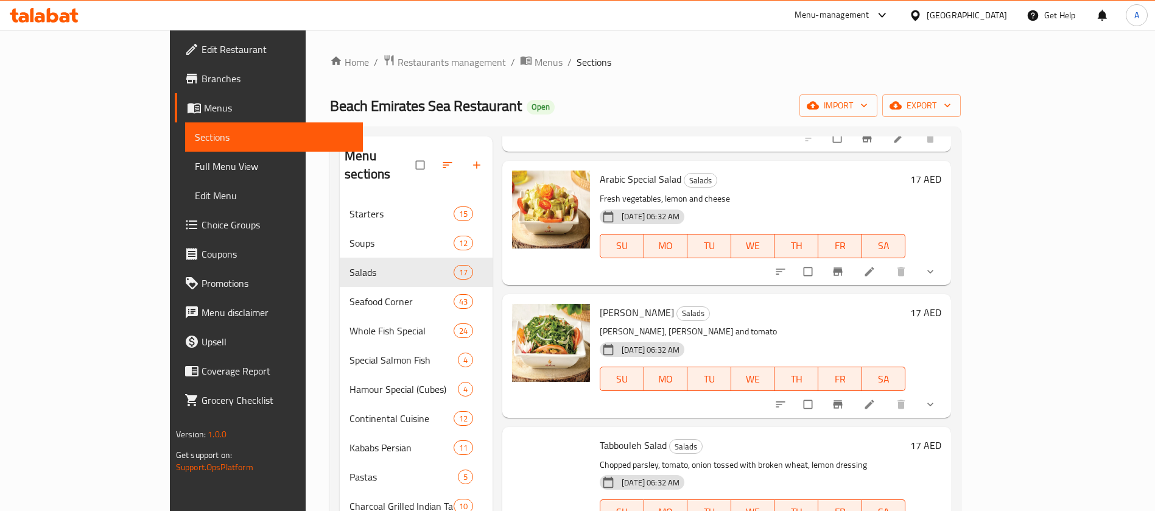
scroll to position [1504, 0]
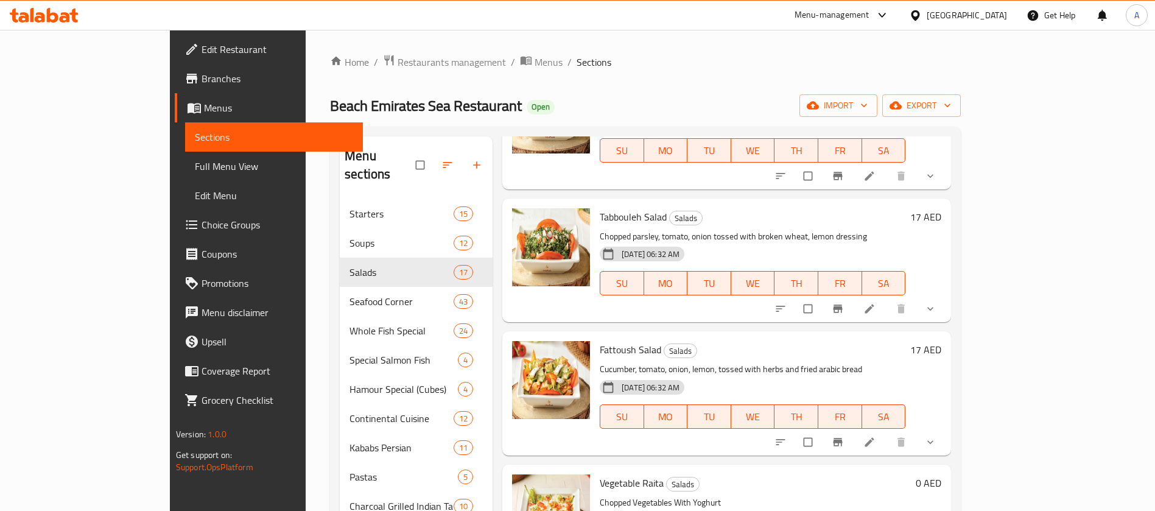
click at [600, 474] on span "Vegetable Raita" at bounding box center [632, 483] width 64 height 18
copy h6 "Vegetable Raita"
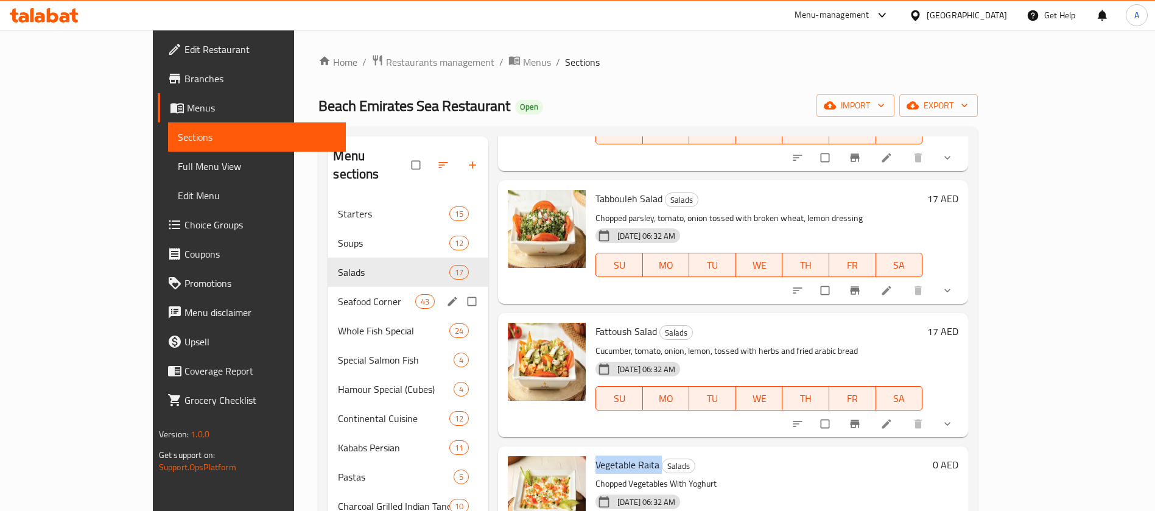
click at [338, 294] on span "Seafood Corner" at bounding box center [376, 301] width 77 height 15
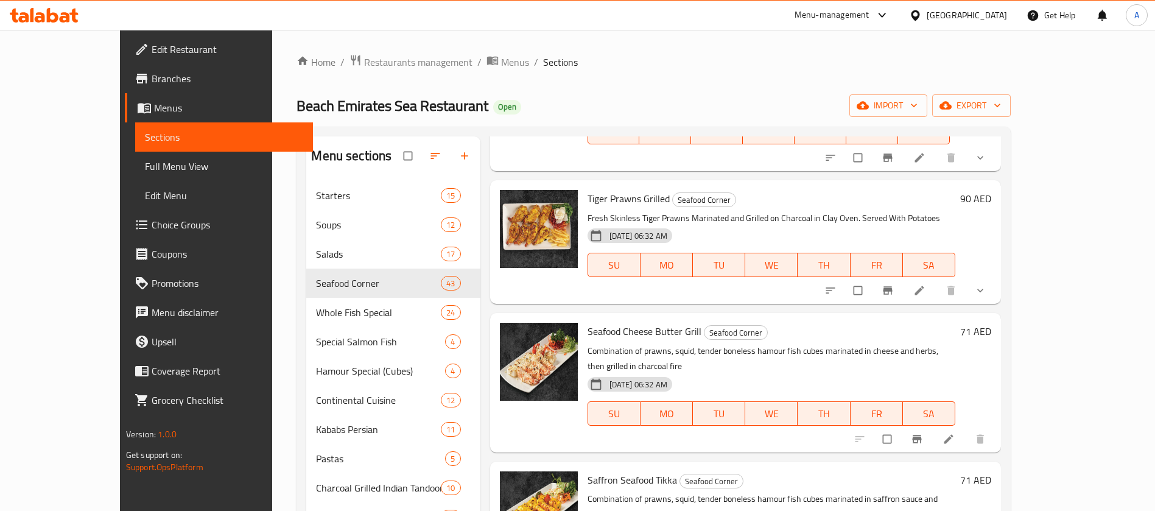
click at [996, 277] on button "show more" at bounding box center [981, 290] width 29 height 27
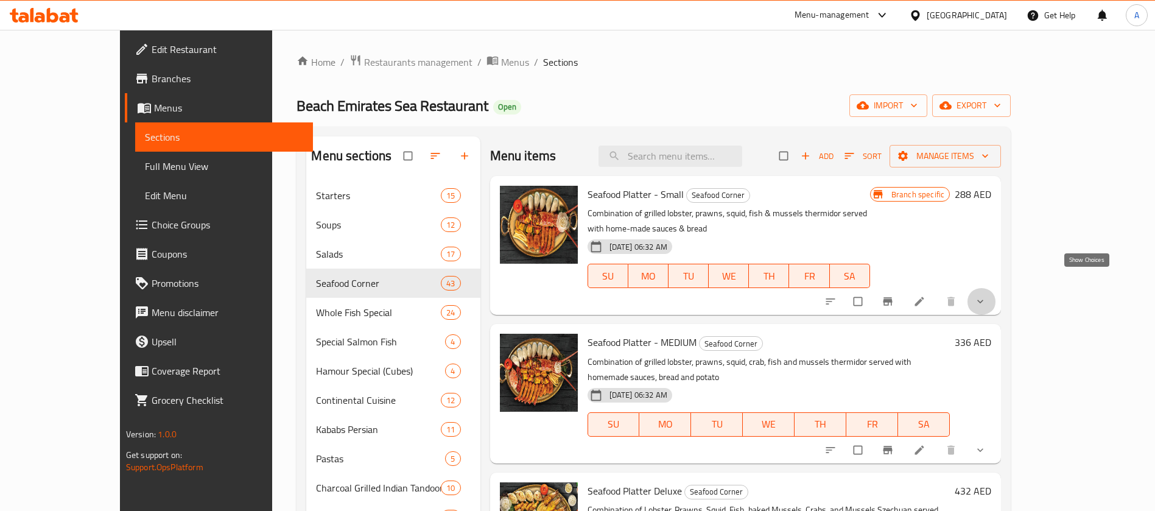
click at [986, 295] on icon "show more" at bounding box center [980, 301] width 12 height 12
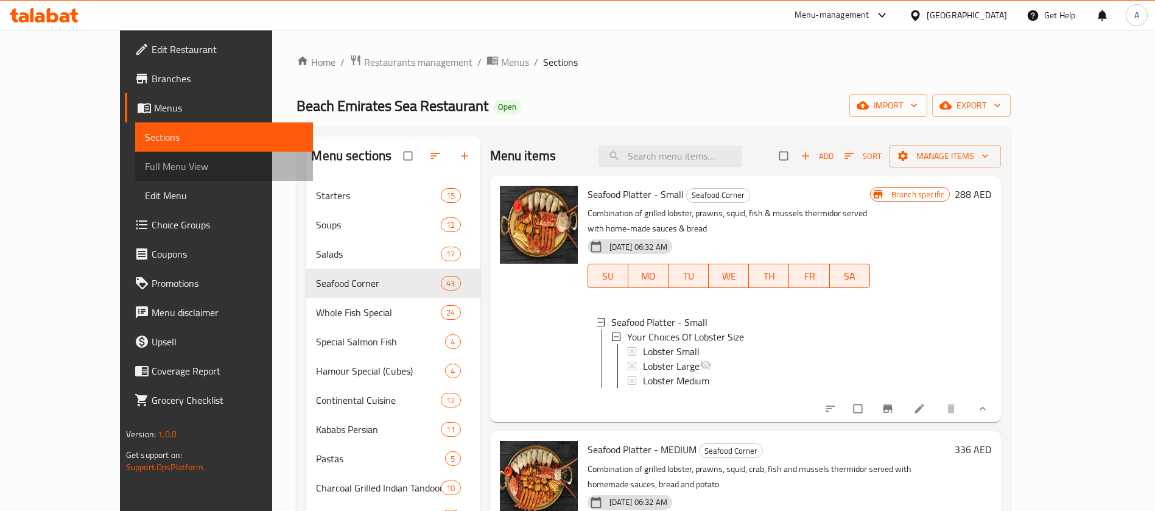
click at [145, 165] on span "Full Menu View" at bounding box center [224, 166] width 158 height 15
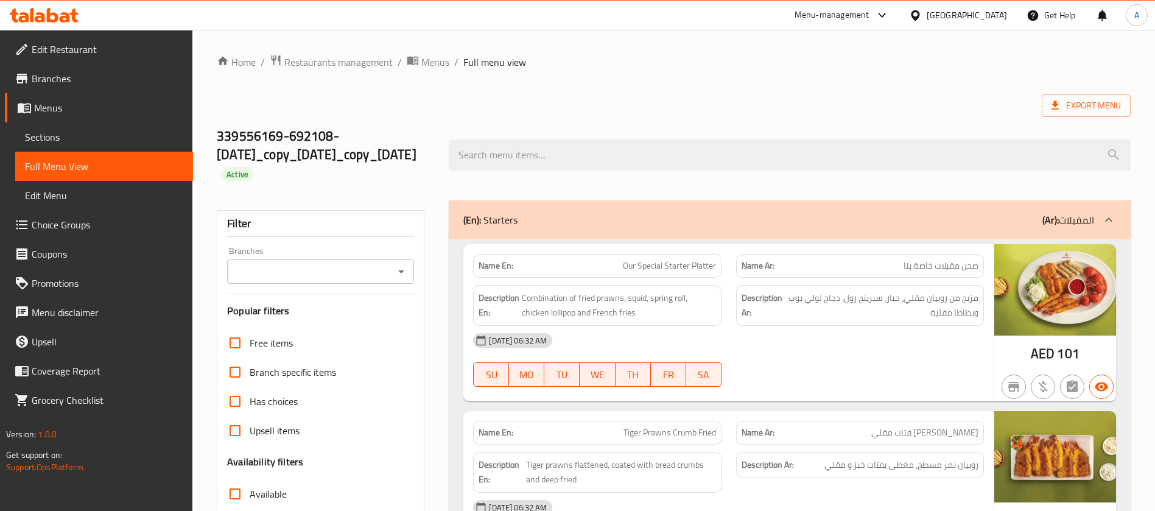
click at [403, 264] on icon "Open" at bounding box center [401, 271] width 15 height 15
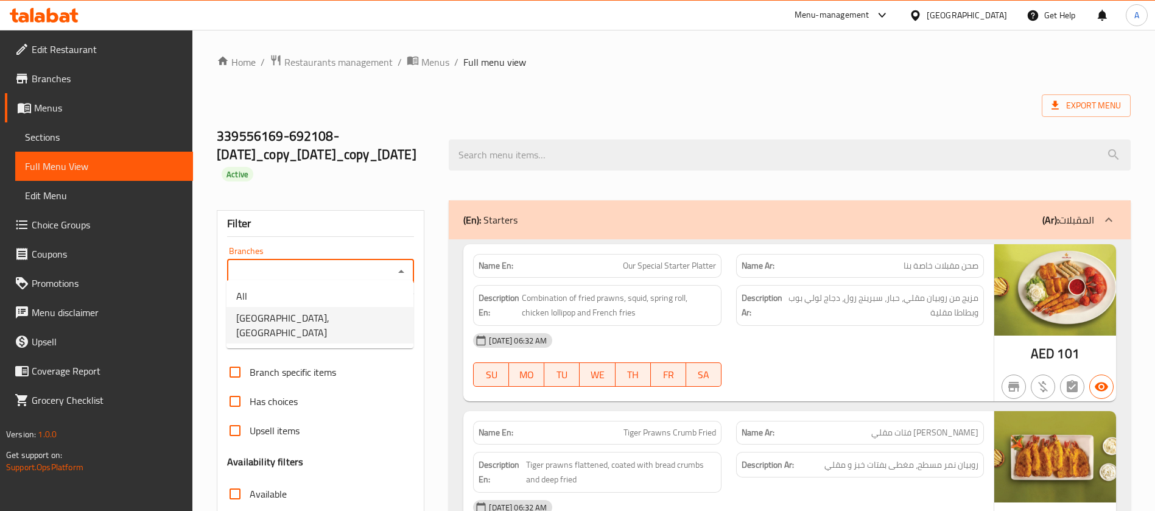
click at [352, 313] on span "Beach Emirates Sea Restaurant, Khor Fakkan" at bounding box center [319, 324] width 167 height 29
type input "Beach Emirates Sea Restaurant, Khor Fakkan"
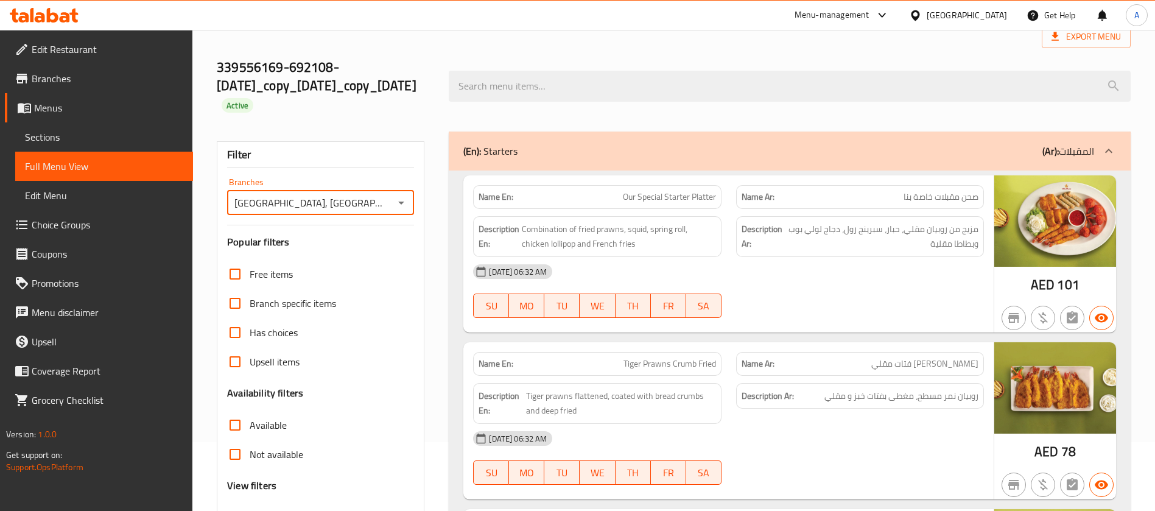
scroll to position [91, 0]
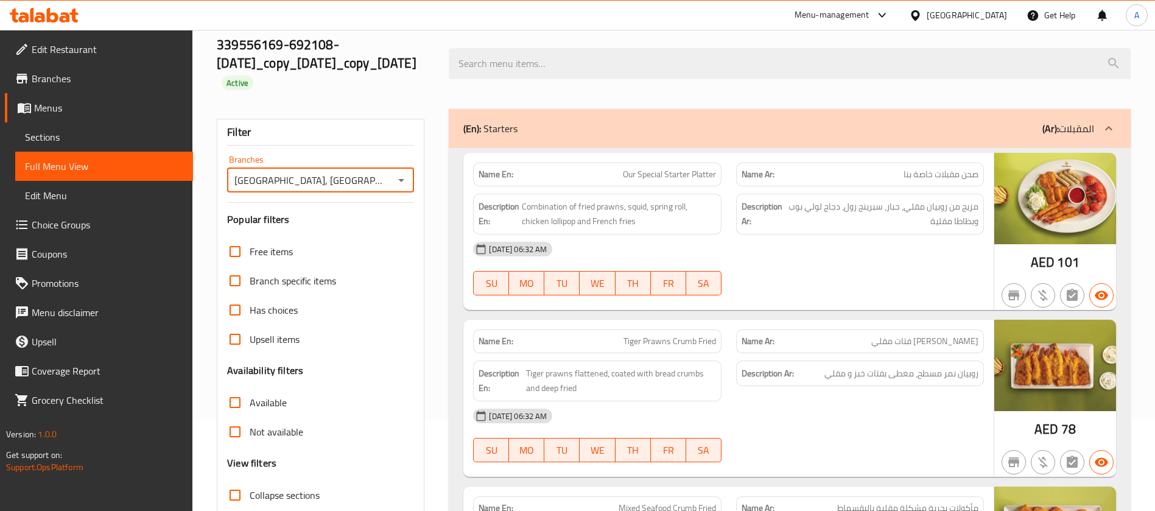
click at [237, 484] on input "Collapse sections" at bounding box center [234, 494] width 29 height 29
checkbox input "true"
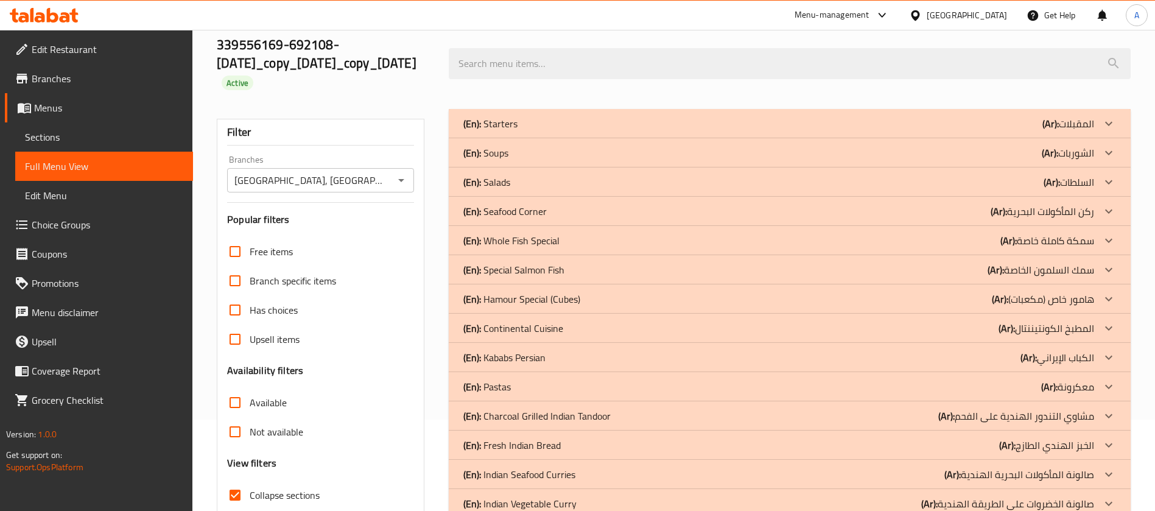
click at [517, 131] on p "(En): Seafood Corner" at bounding box center [490, 123] width 54 height 15
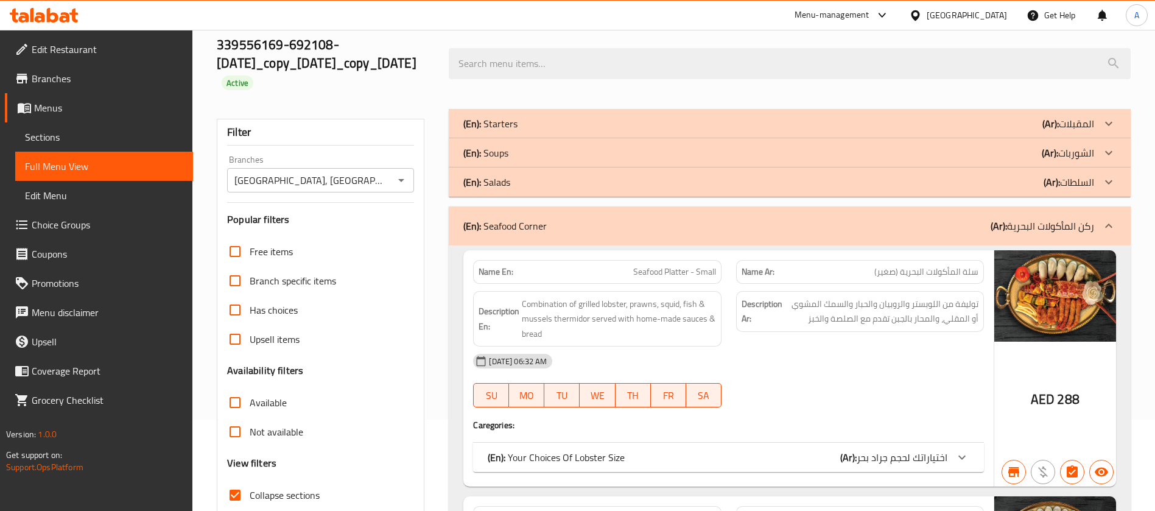
scroll to position [365, 0]
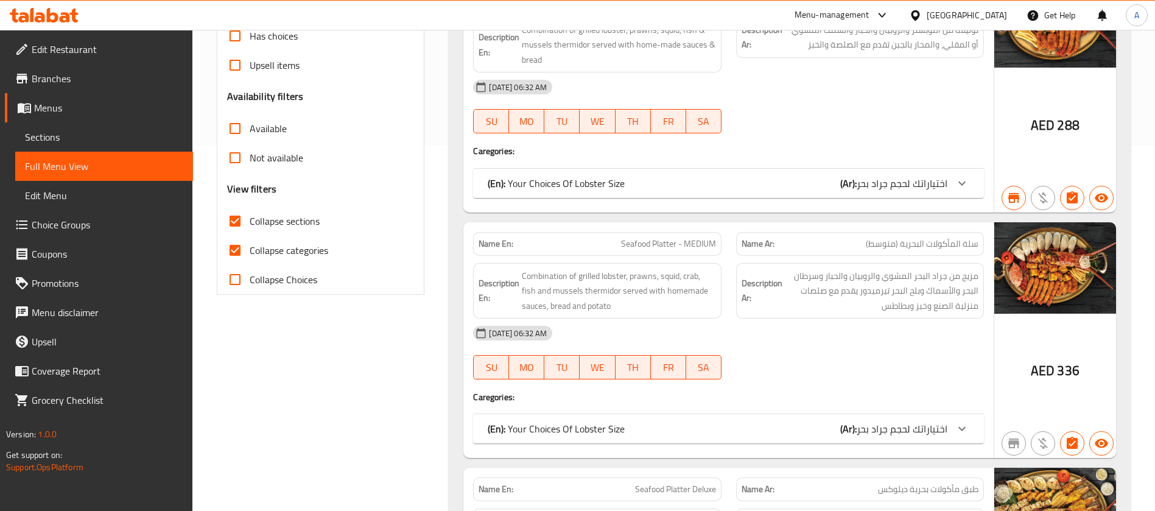
click at [234, 265] on input "Collapse Choices" at bounding box center [234, 279] width 29 height 29
checkbox input "true"
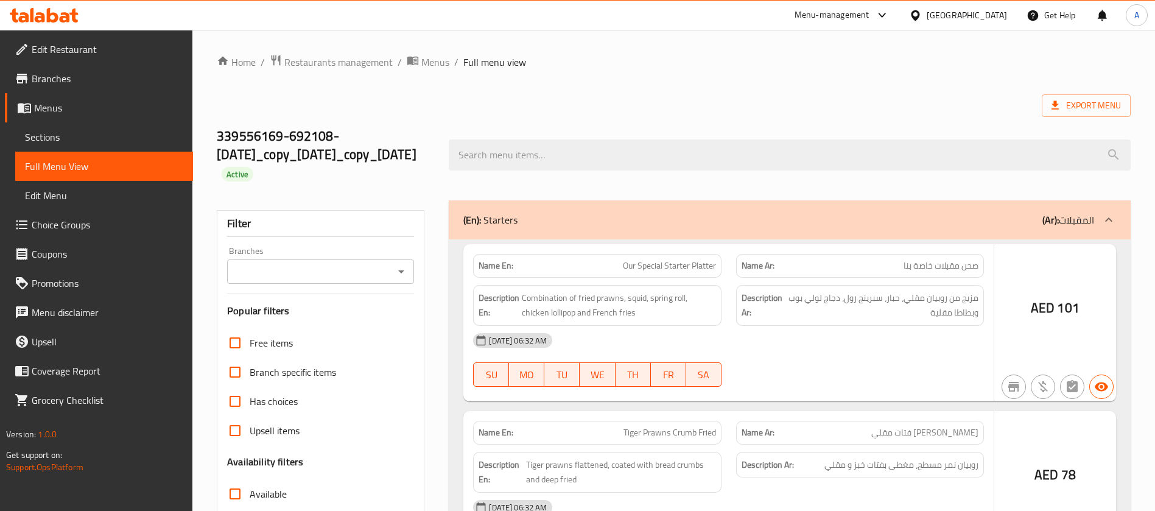
click at [397, 270] on icon "Open" at bounding box center [401, 271] width 15 height 15
click at [405, 266] on icon "Close" at bounding box center [401, 271] width 15 height 15
click at [405, 264] on icon "Close" at bounding box center [401, 271] width 15 height 15
click at [404, 264] on icon "Close" at bounding box center [401, 271] width 15 height 15
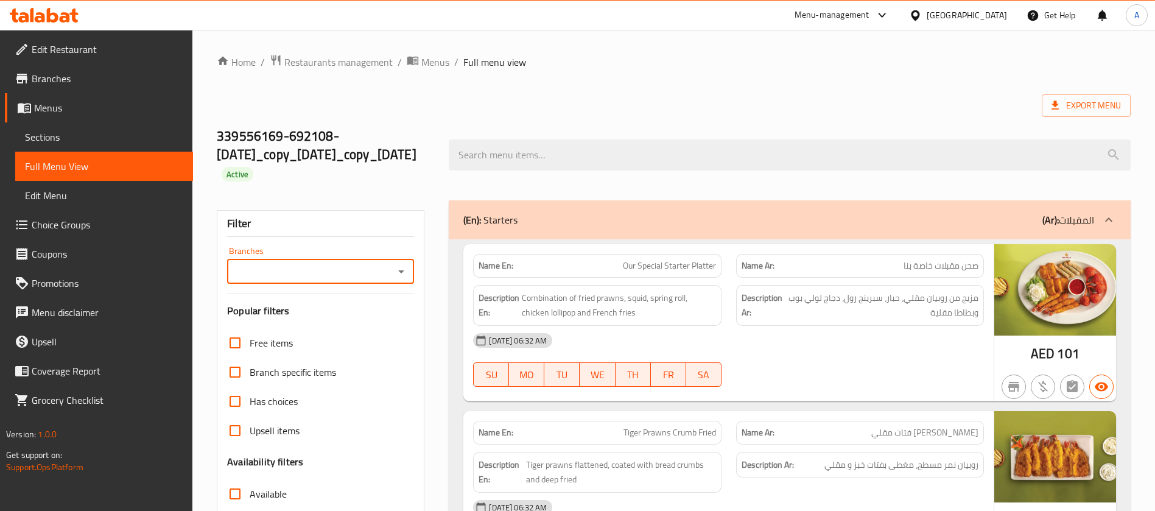
click at [405, 267] on icon "Open" at bounding box center [401, 271] width 15 height 15
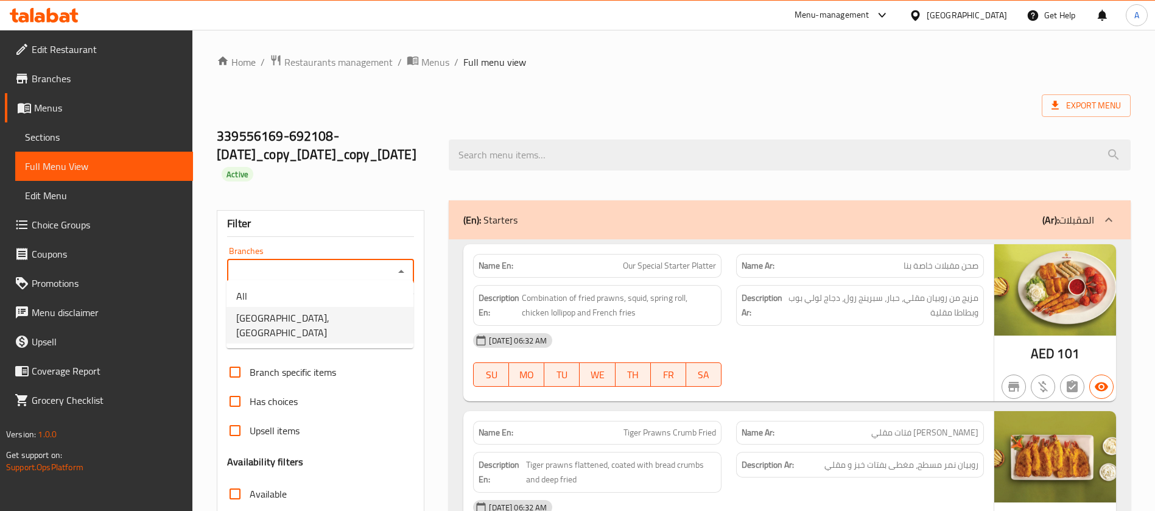
click at [356, 320] on span "Beach Emirates Sea Restaurant, Khor Fakkan" at bounding box center [319, 324] width 167 height 29
type input "Beach Emirates Sea Restaurant, Khor Fakkan"
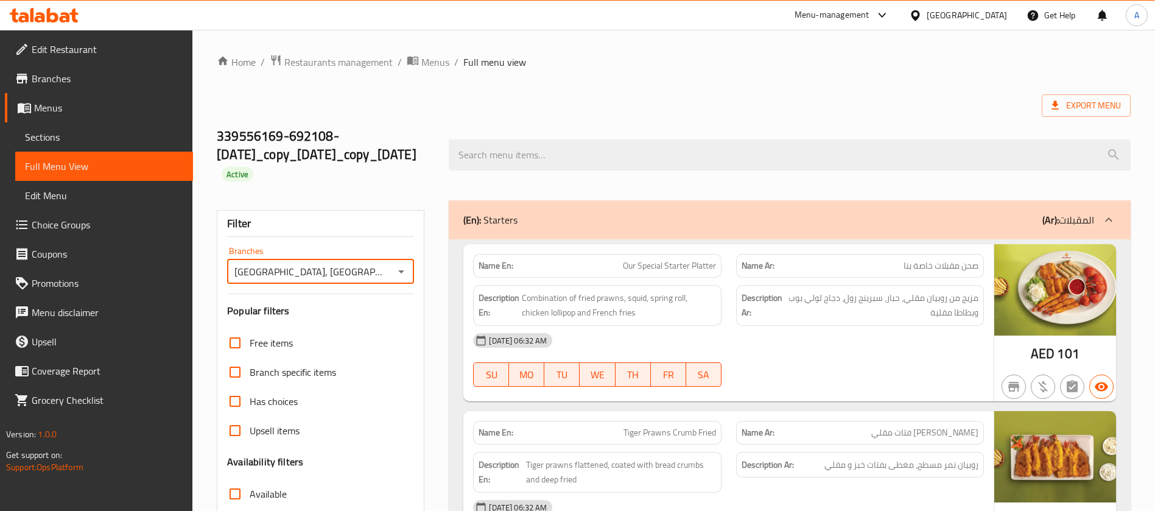
scroll to position [274, 0]
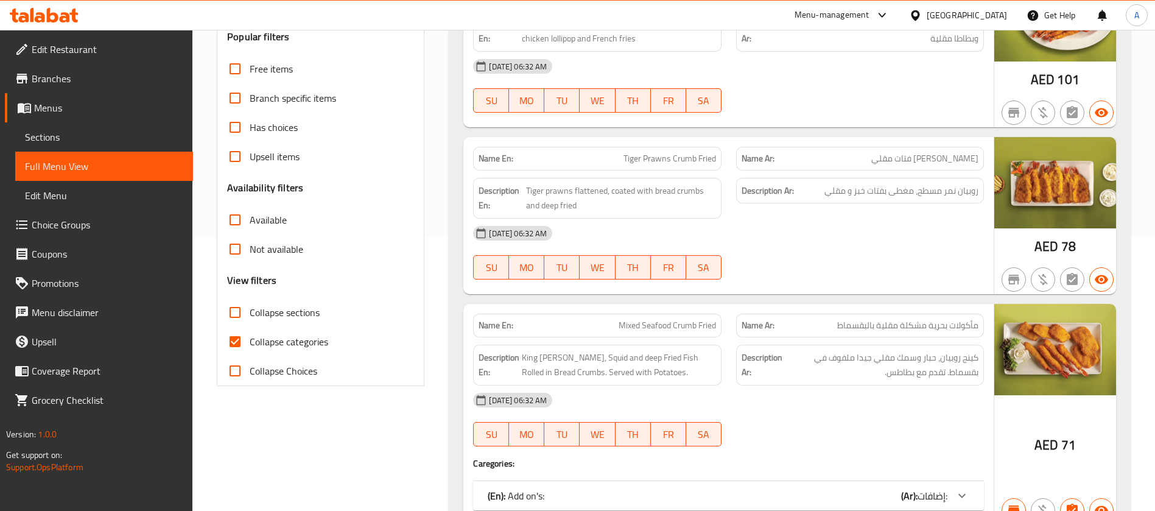
click at [234, 299] on input "Collapse sections" at bounding box center [234, 312] width 29 height 29
checkbox input "true"
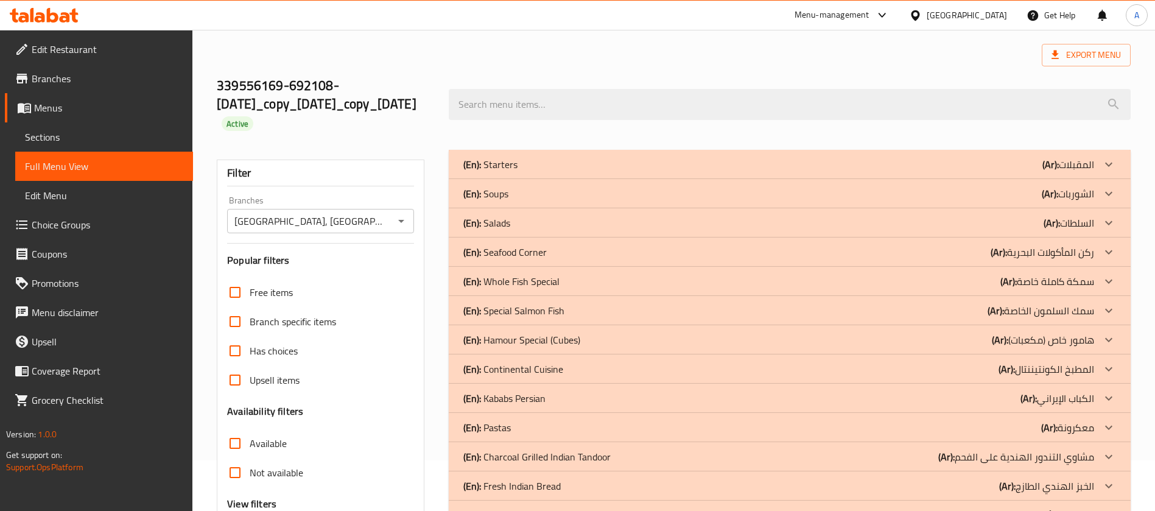
scroll to position [0, 0]
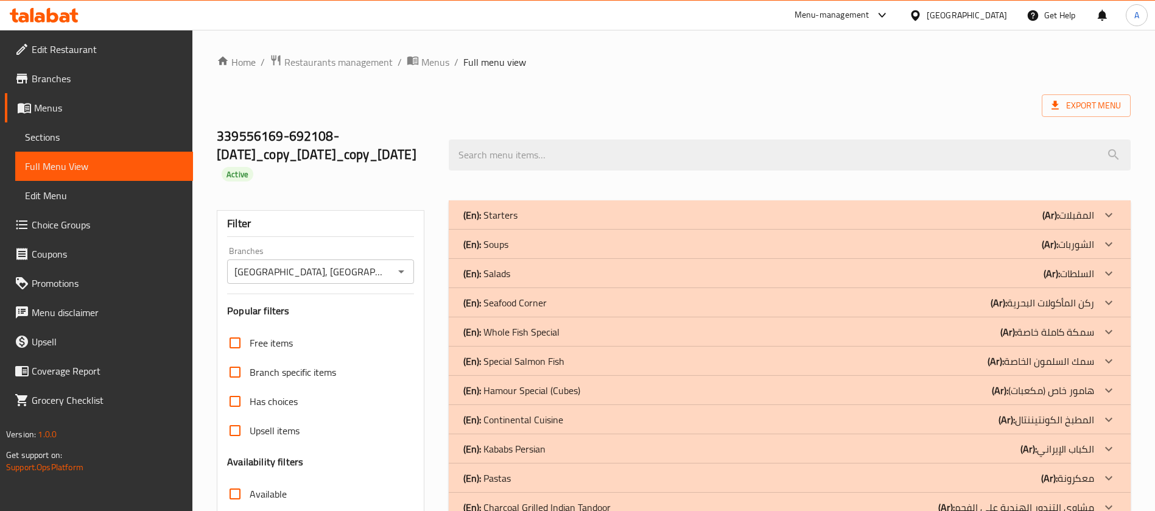
click at [517, 222] on p "(En): Seafood Corner" at bounding box center [490, 215] width 54 height 15
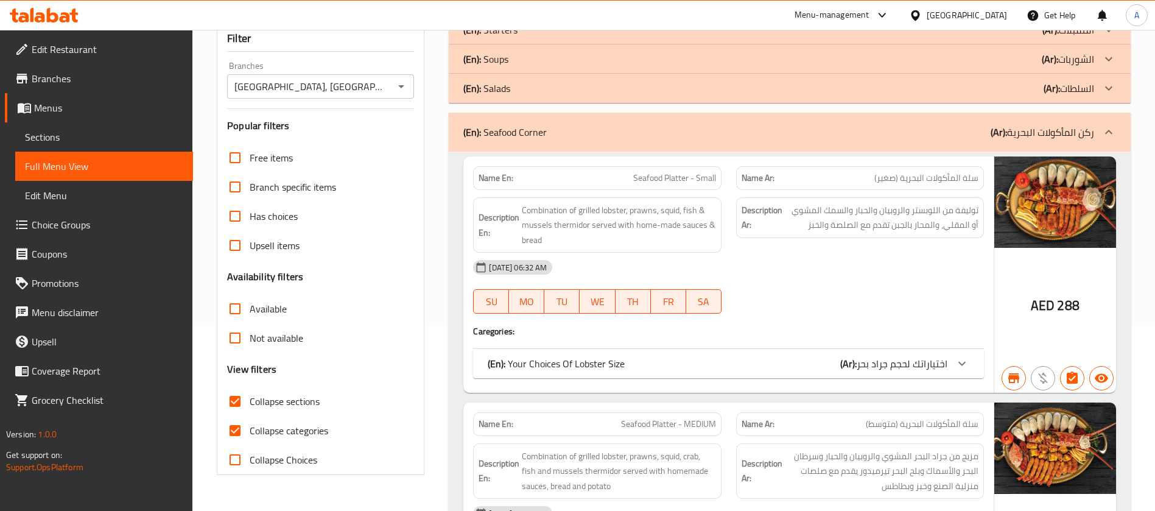
scroll to position [231, 0]
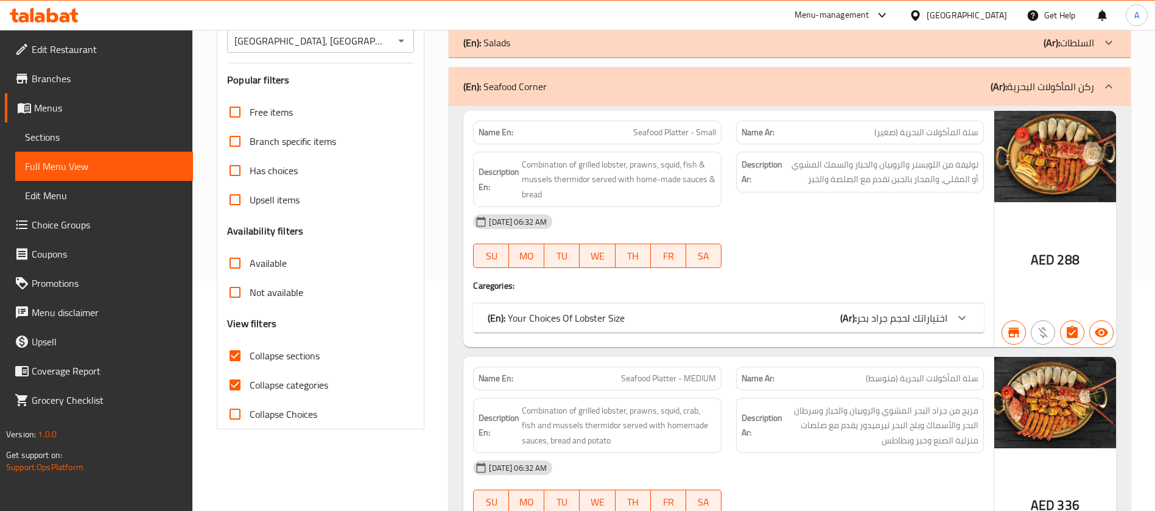
click at [237, 370] on input "Collapse categories" at bounding box center [234, 384] width 29 height 29
checkbox input "false"
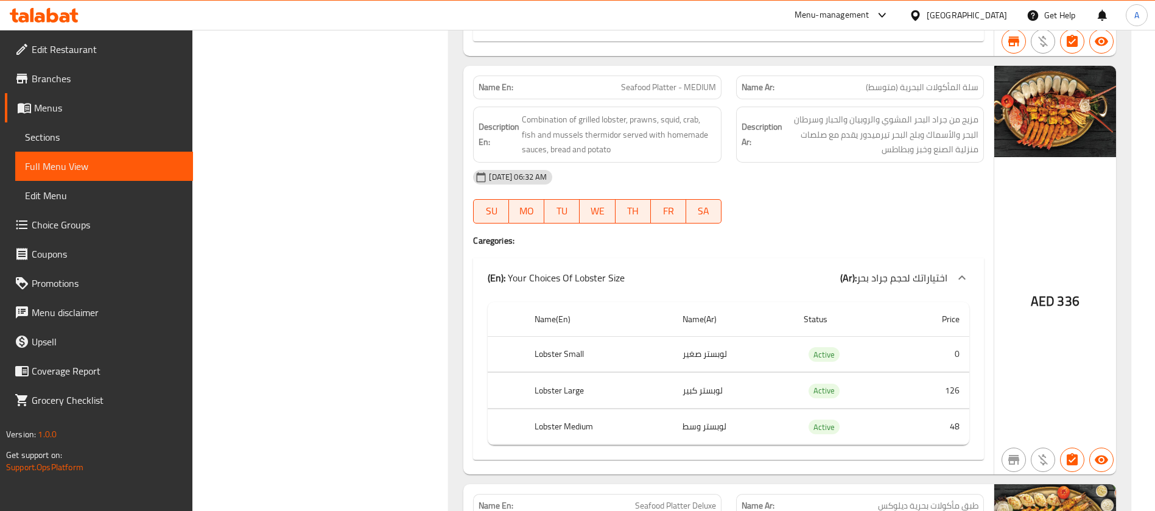
scroll to position [1132, 0]
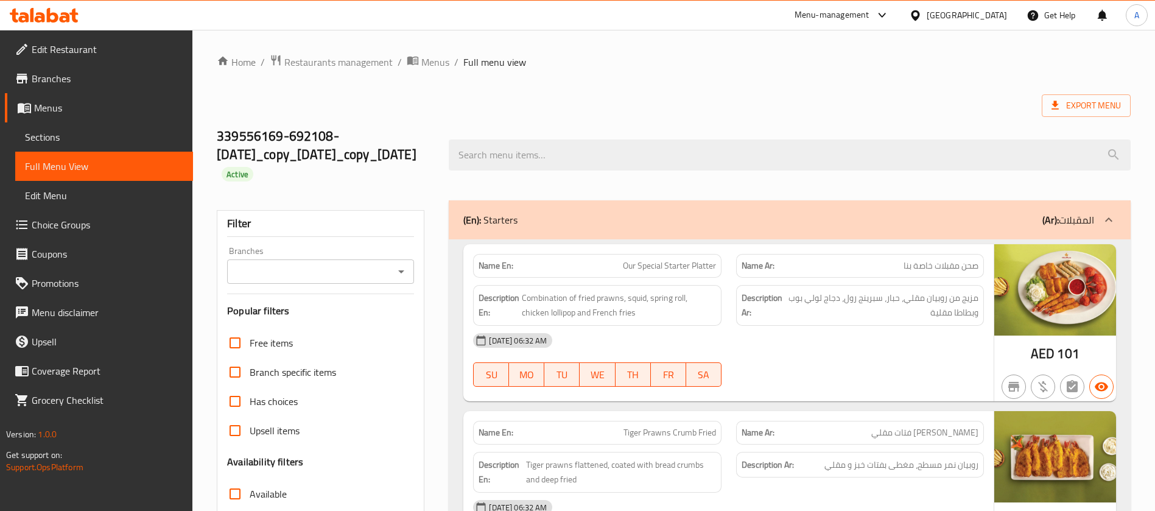
click at [65, 217] on span "Choice Groups" at bounding box center [108, 224] width 152 height 15
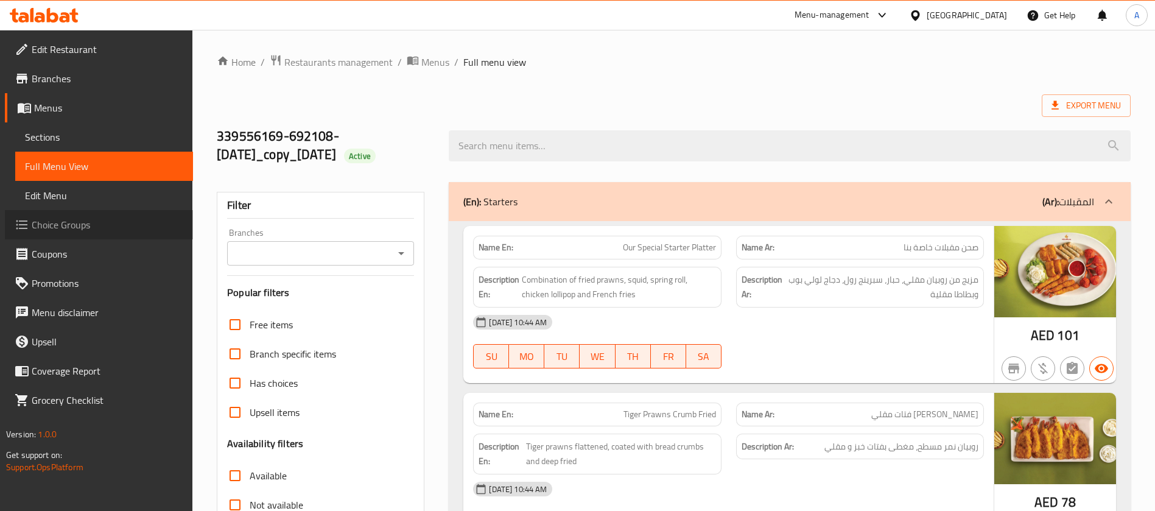
click at [67, 224] on span "Choice Groups" at bounding box center [108, 224] width 152 height 15
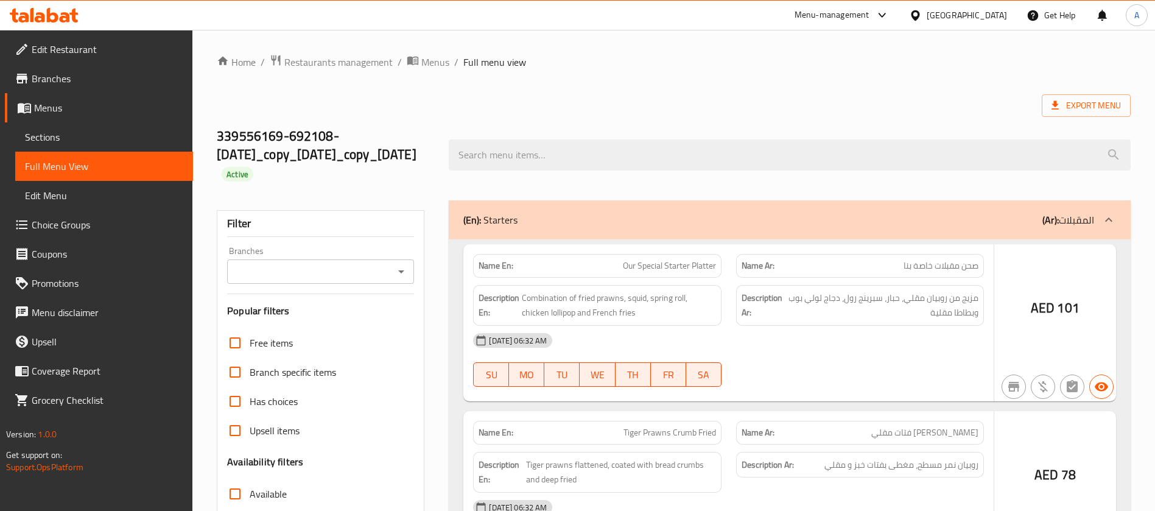
click at [99, 111] on span "Menus" at bounding box center [108, 107] width 149 height 15
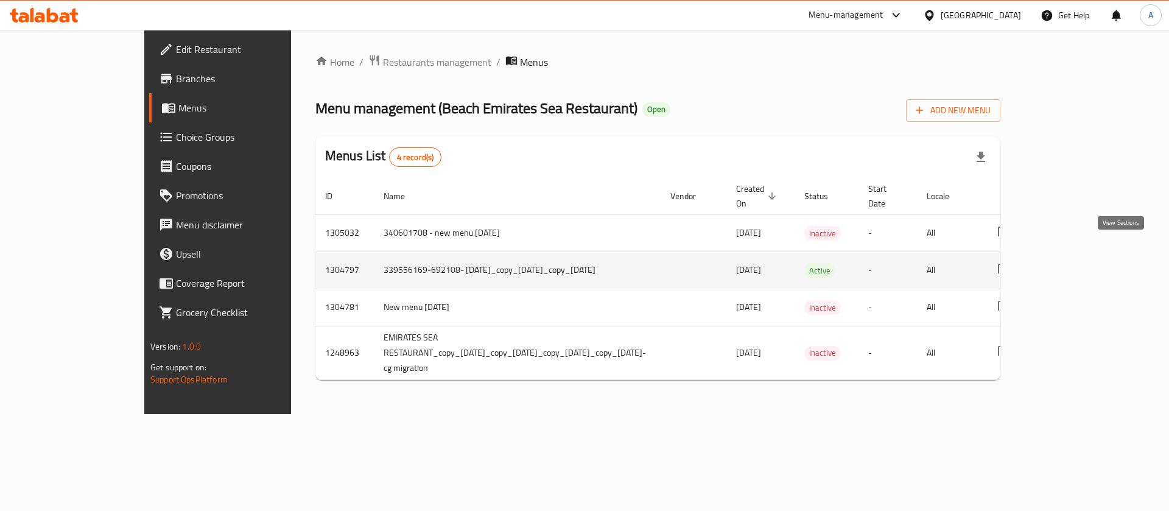
click at [1099, 263] on icon "enhanced table" at bounding box center [1091, 270] width 15 height 15
